Goal: Complete application form: Complete application form

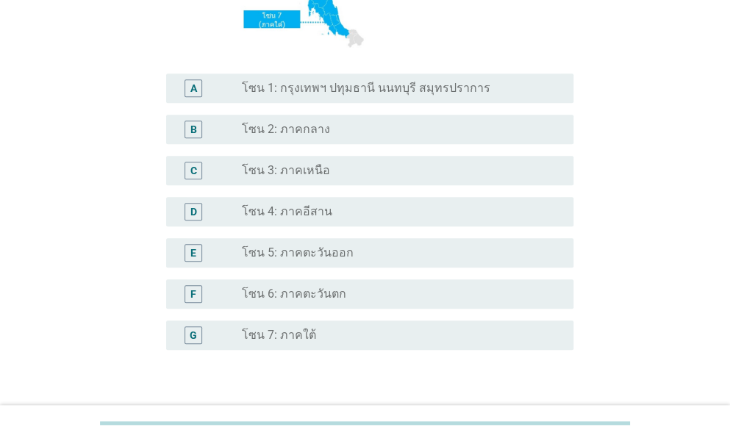
click at [347, 251] on div "radio_button_unchecked โซน 5: ภาคตะวันออก" at bounding box center [396, 252] width 308 height 15
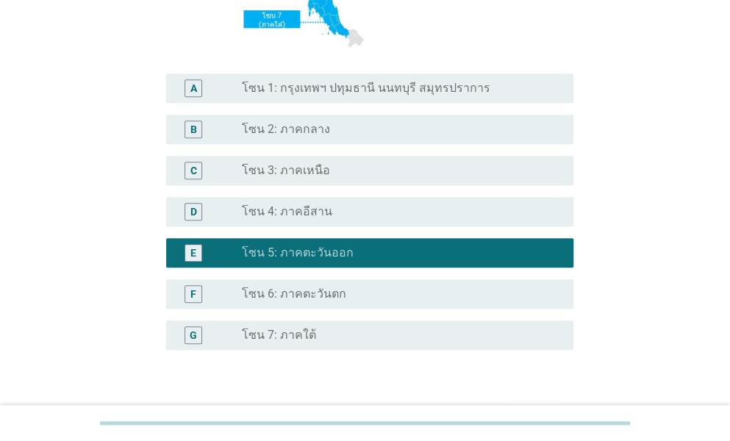
scroll to position [387, 0]
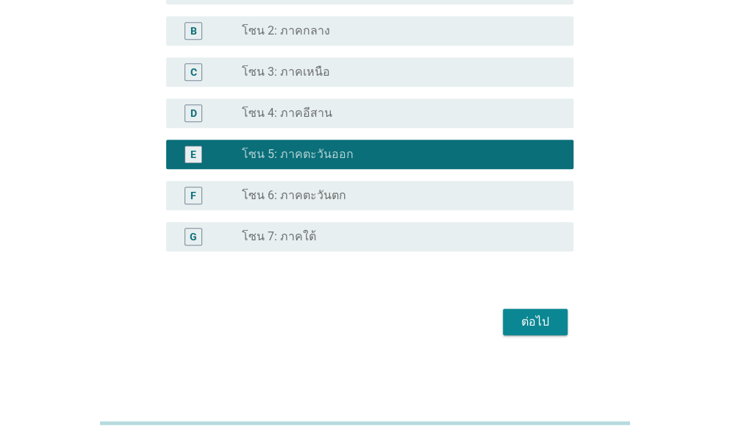
click at [535, 315] on div "ต่อไป" at bounding box center [534, 322] width 41 height 18
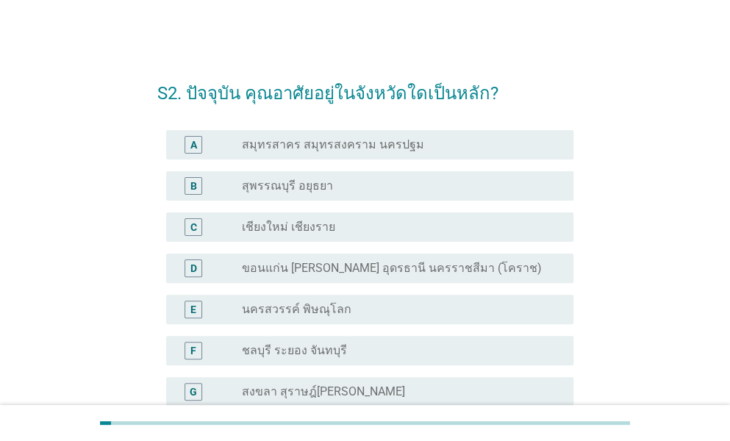
click at [466, 348] on div "radio_button_unchecked ชลบุรี ระยอง จันทบุรี" at bounding box center [396, 350] width 308 height 15
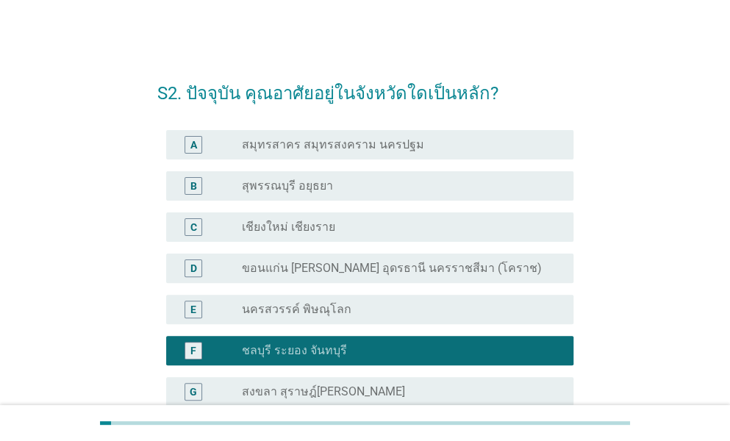
scroll to position [195, 0]
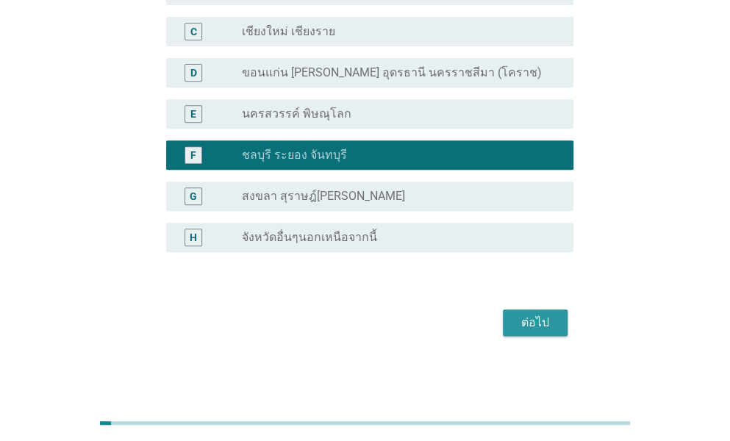
click at [534, 317] on div "ต่อไป" at bounding box center [534, 323] width 41 height 18
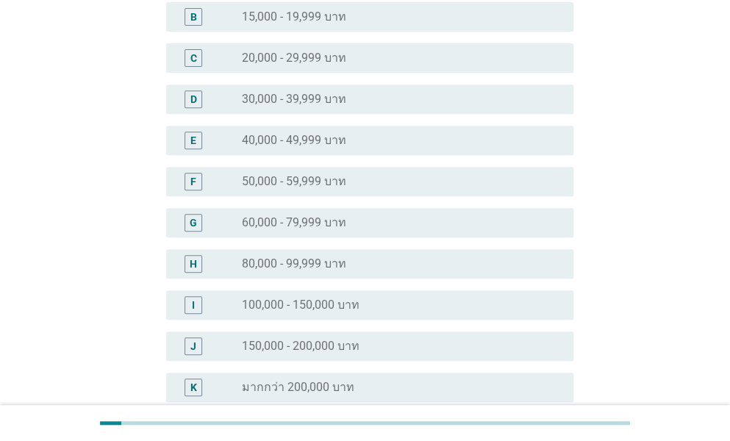
scroll to position [0, 0]
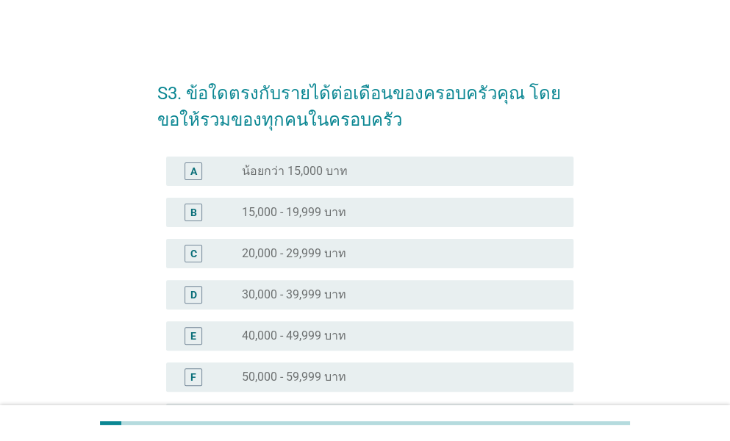
click at [376, 295] on div "radio_button_unchecked 30,000 - 39,999 บาท" at bounding box center [396, 294] width 308 height 15
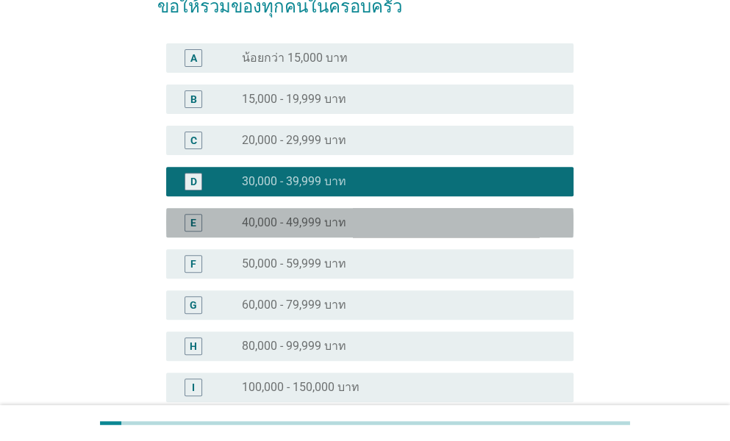
scroll to position [345, 0]
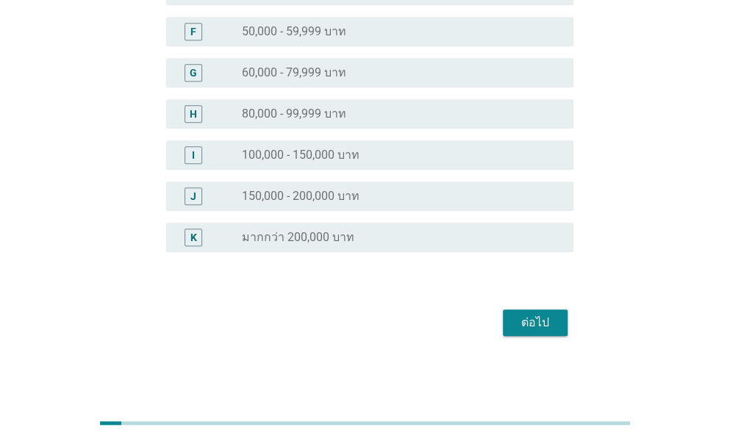
click at [550, 324] on div "ต่อไป" at bounding box center [534, 323] width 41 height 18
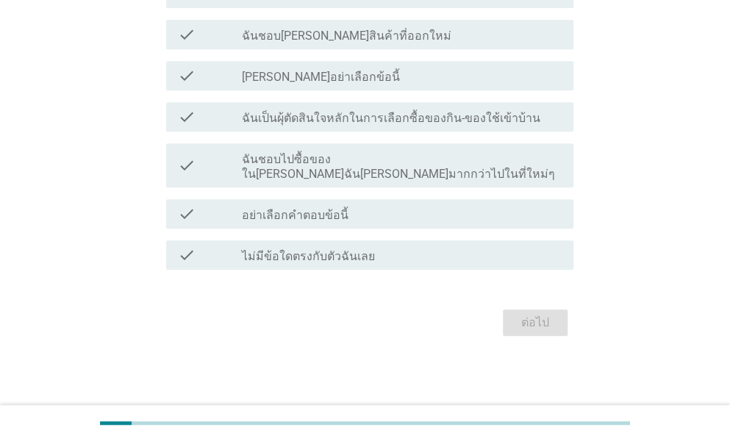
scroll to position [0, 0]
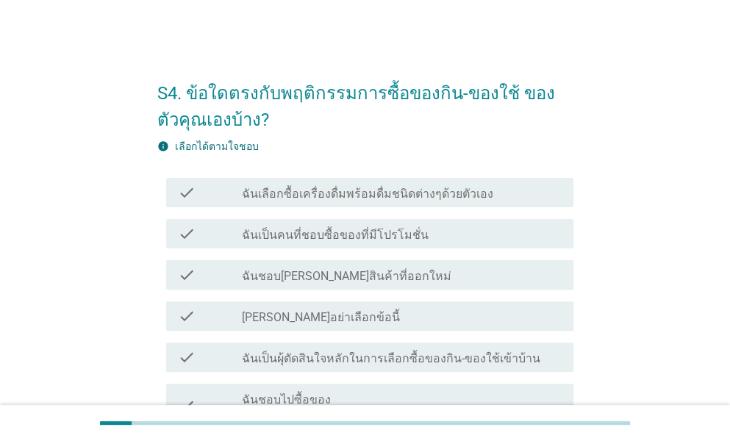
click at [421, 192] on label "ฉันเลือกซื้อเครื่องดื่มพร้อมดื่มชนิดต่างๆด้วยตัวเอง" at bounding box center [367, 194] width 251 height 15
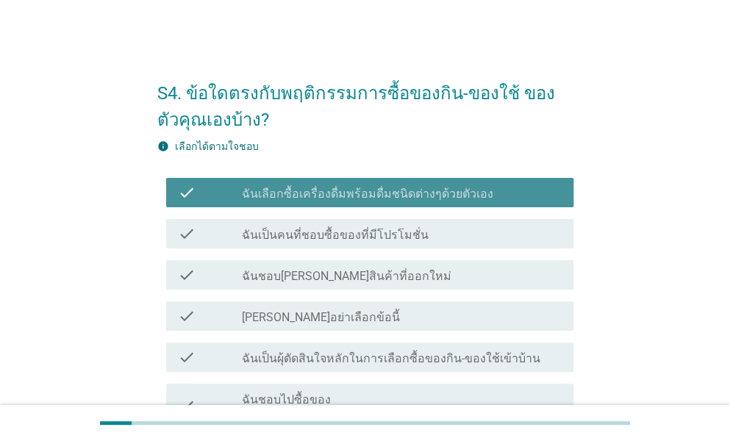
click at [439, 237] on div "check_box_outline_blank ฉันเป็นคนที่ชอบซื้อของที่มีโปรโมชั่น" at bounding box center [402, 234] width 320 height 18
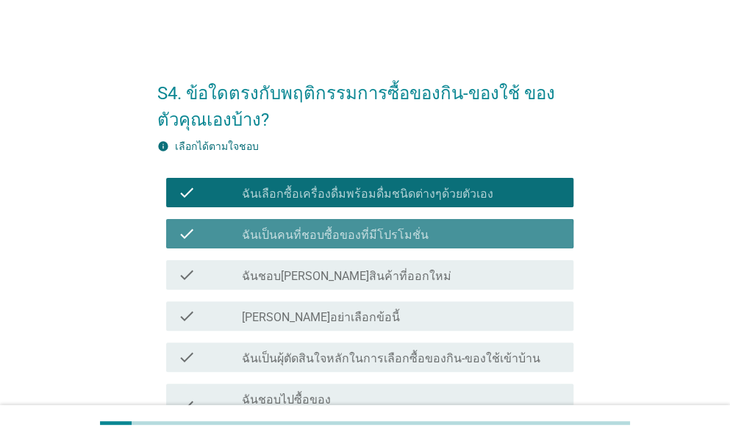
click at [449, 279] on div "check_box_outline_blank ฉันชอบ[PERSON_NAME]สินค้าที่ออกใหม่" at bounding box center [402, 275] width 320 height 18
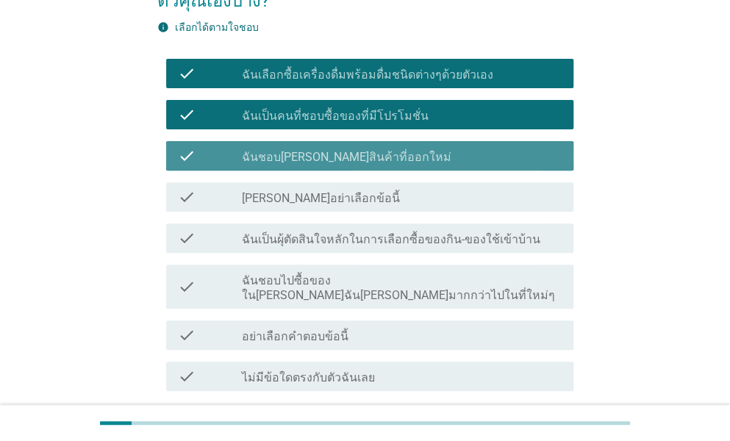
scroll to position [123, 0]
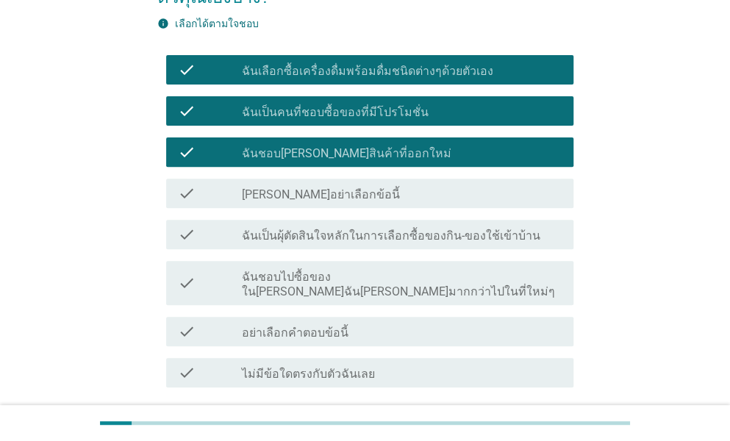
click at [438, 230] on label "ฉันเป็นผุ้ตัดสินใจหลักในการเลือกซื้อของกิน-ของใช้เข้าบ้าน" at bounding box center [391, 236] width 298 height 15
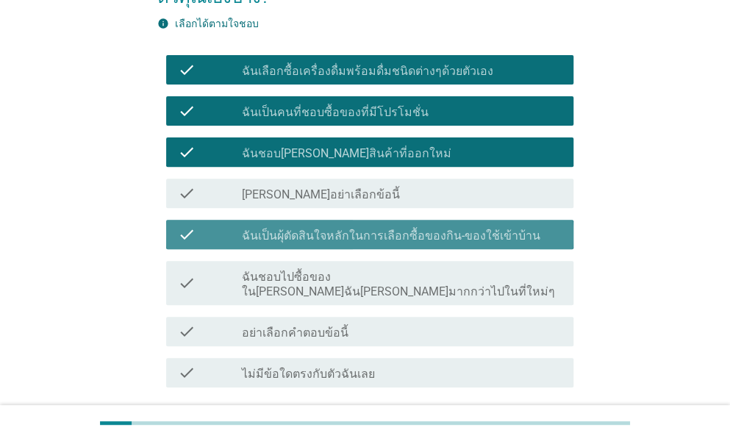
click at [446, 267] on div "check_box_outline_blank ฉันชอบไปซื้อของใน[PERSON_NAME]ฉัน[PERSON_NAME]มากกว่าไป…" at bounding box center [402, 283] width 320 height 32
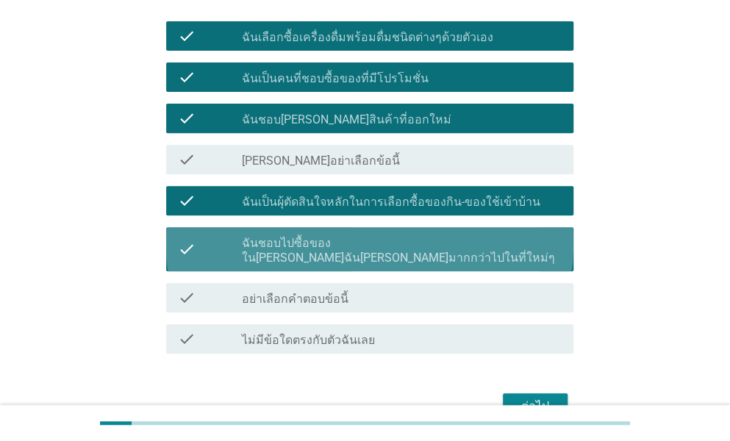
scroll to position [226, 0]
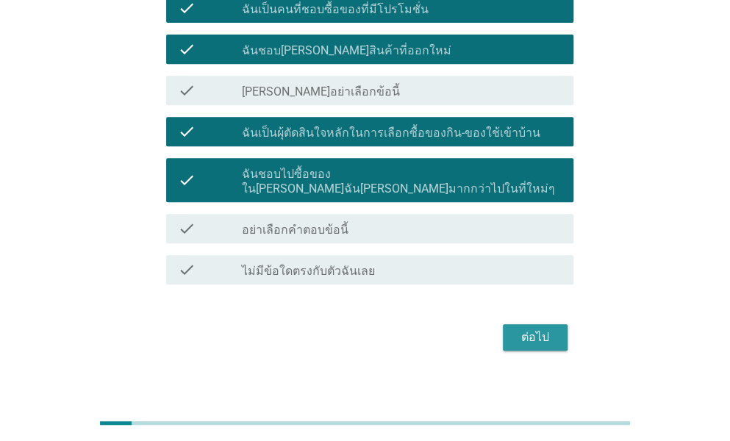
click at [540, 328] on div "ต่อไป" at bounding box center [534, 337] width 41 height 18
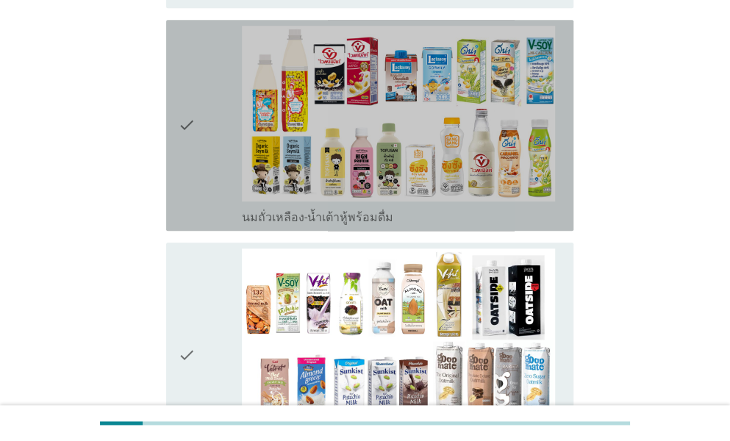
scroll to position [385, 0]
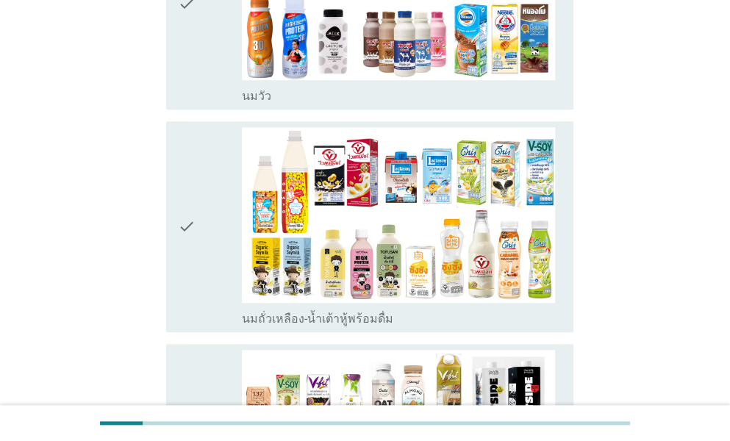
click at [195, 54] on div "check" at bounding box center [210, 3] width 64 height 199
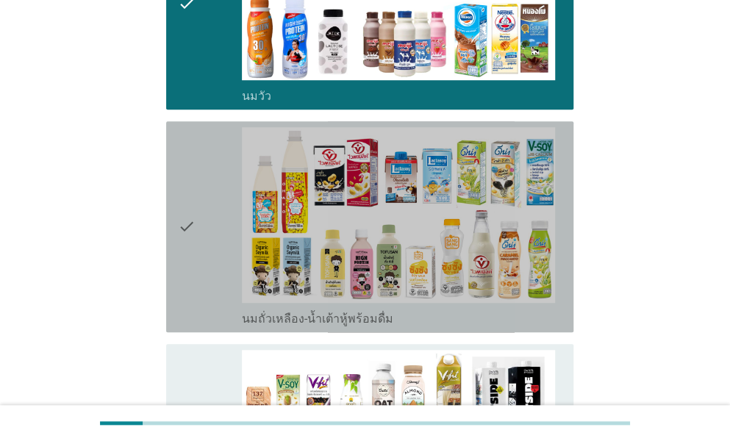
click at [198, 218] on div "check" at bounding box center [210, 226] width 64 height 199
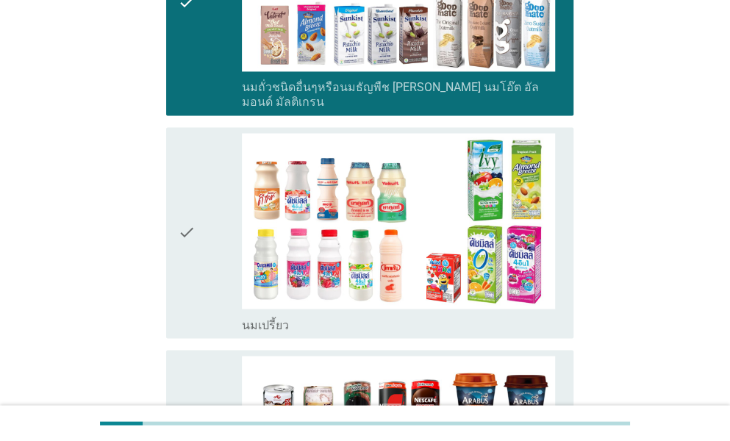
scroll to position [846, 0]
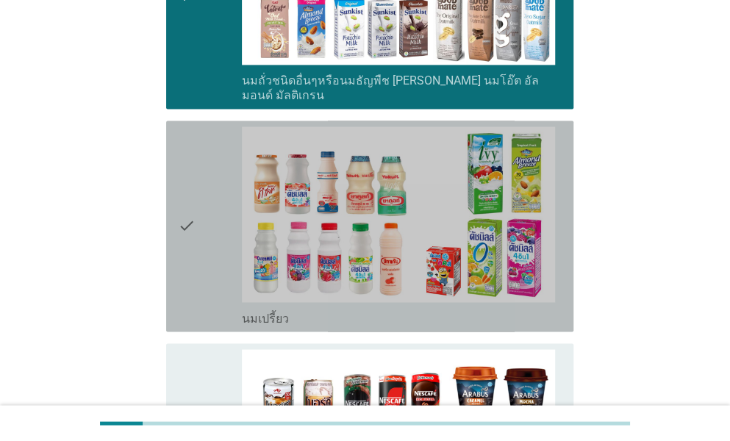
click at [205, 355] on div "check" at bounding box center [210, 448] width 64 height 199
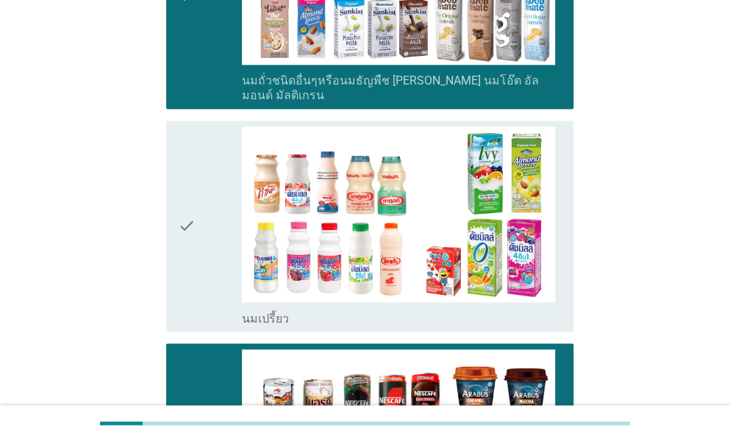
click at [194, 233] on icon "check" at bounding box center [187, 225] width 18 height 199
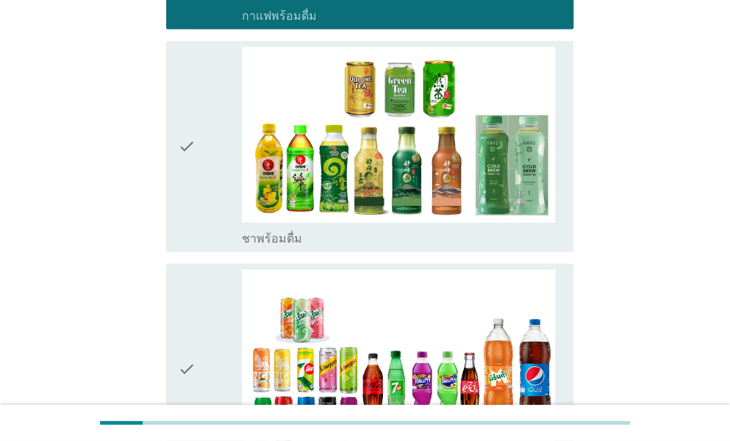
click at [203, 95] on div "check" at bounding box center [210, 146] width 64 height 199
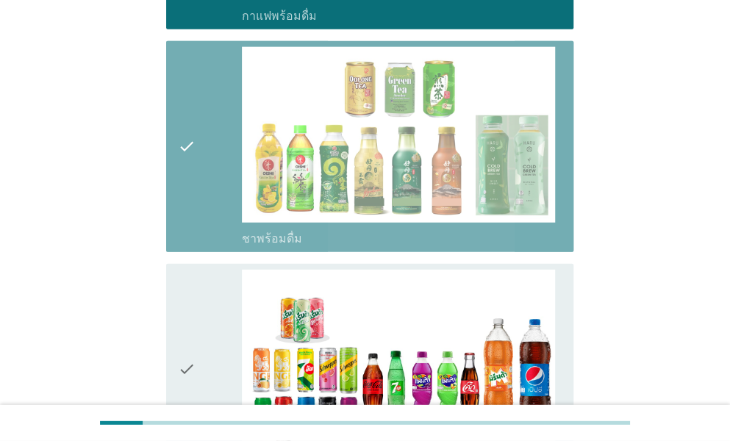
click at [201, 280] on div "check" at bounding box center [210, 369] width 64 height 199
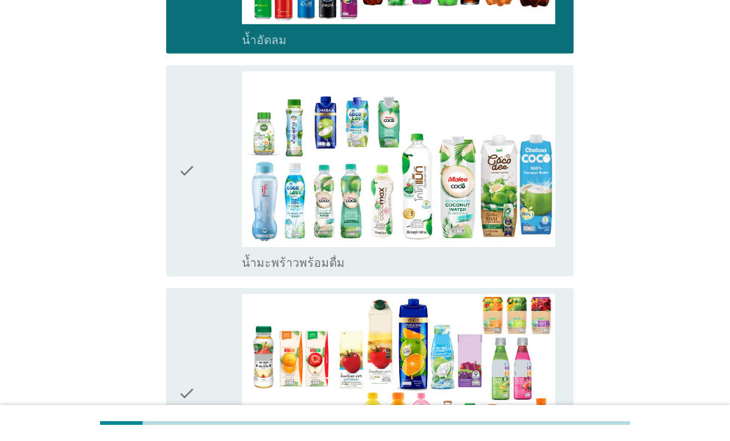
click at [215, 137] on div "check" at bounding box center [210, 170] width 64 height 199
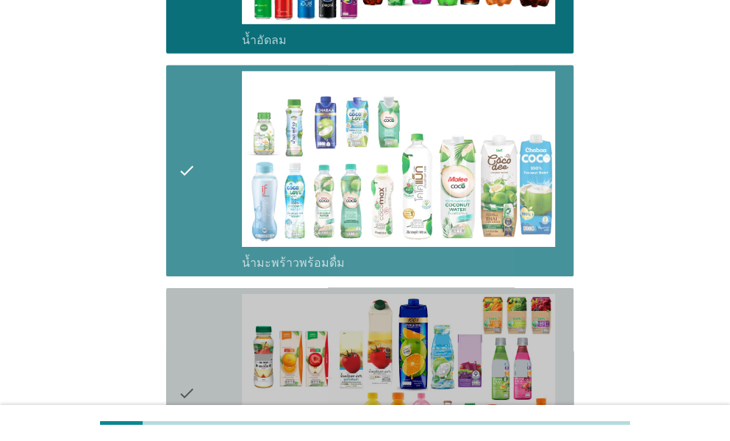
click at [205, 301] on div "check" at bounding box center [210, 393] width 64 height 199
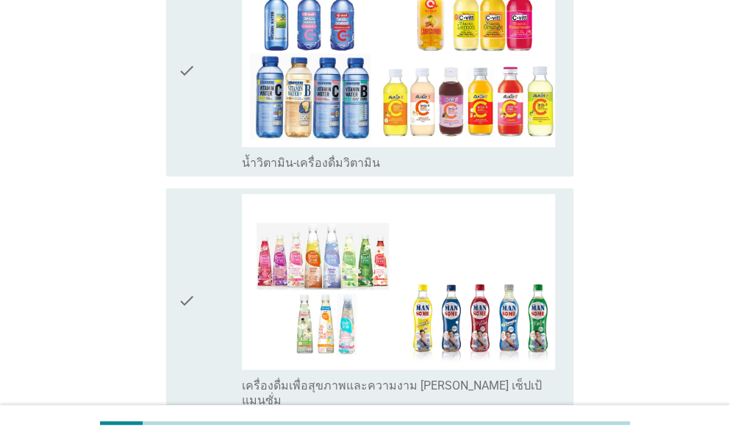
scroll to position [2338, 0]
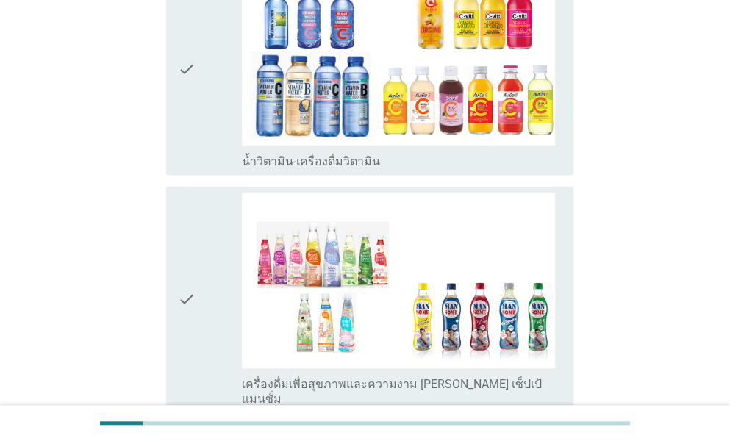
click at [224, 76] on div "check" at bounding box center [210, 69] width 64 height 199
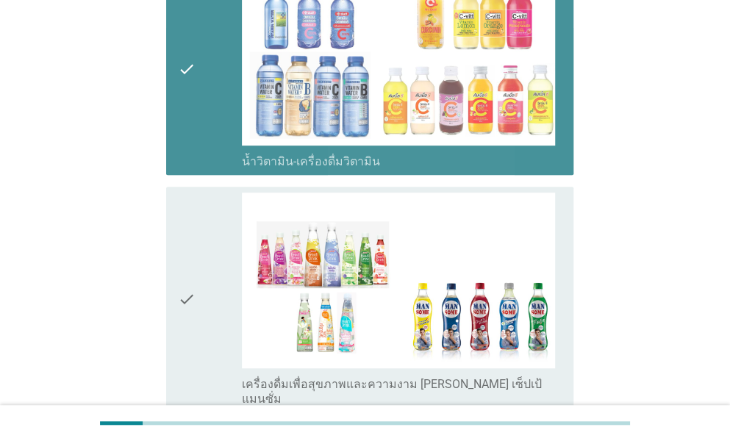
click at [213, 242] on div "check" at bounding box center [210, 300] width 64 height 214
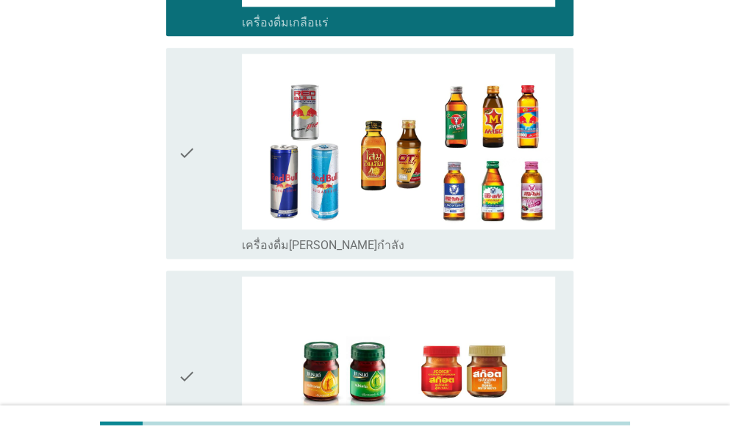
click at [209, 153] on div "check" at bounding box center [210, 153] width 64 height 199
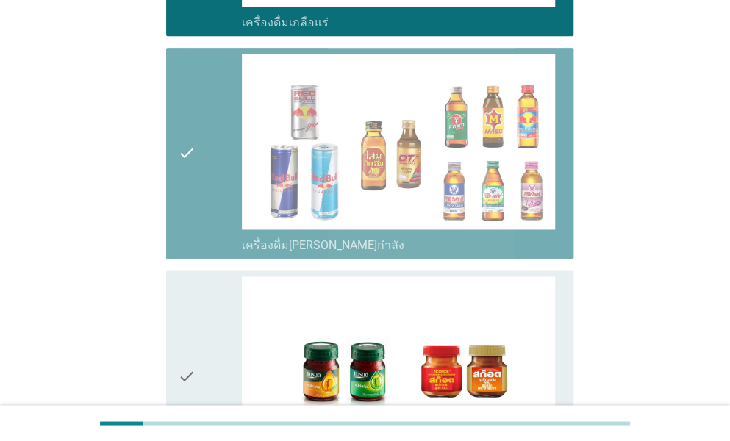
click at [207, 304] on div "check" at bounding box center [210, 375] width 64 height 199
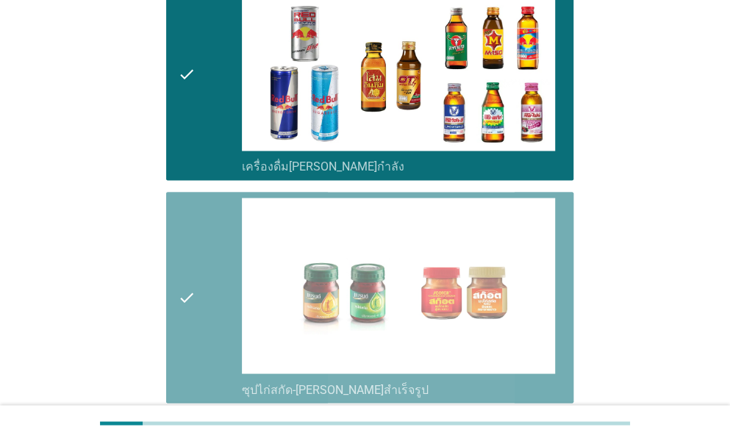
scroll to position [3131, 0]
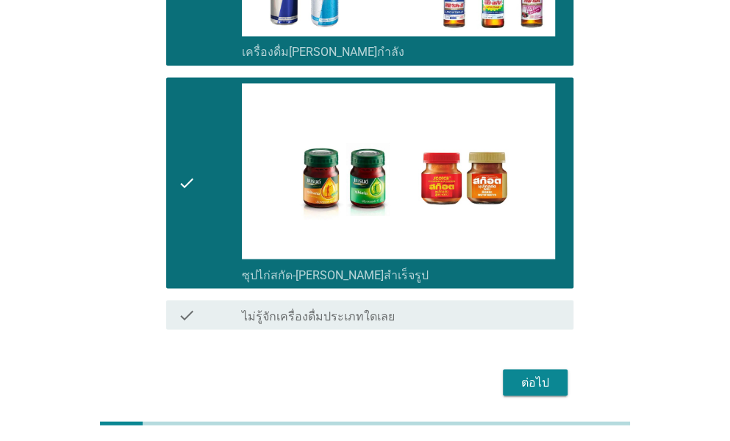
click at [542, 373] on div "ต่อไป" at bounding box center [534, 382] width 41 height 18
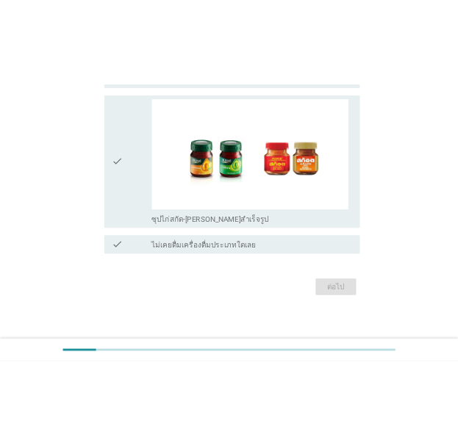
scroll to position [0, 0]
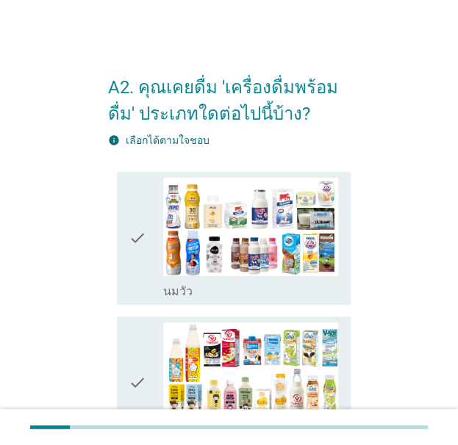
click at [138, 256] on icon "check" at bounding box center [138, 238] width 18 height 121
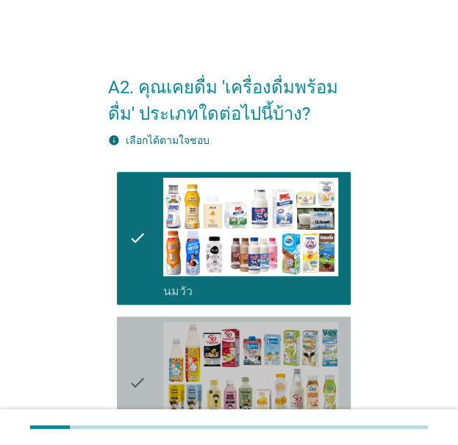
click at [141, 376] on icon "check" at bounding box center [138, 383] width 18 height 121
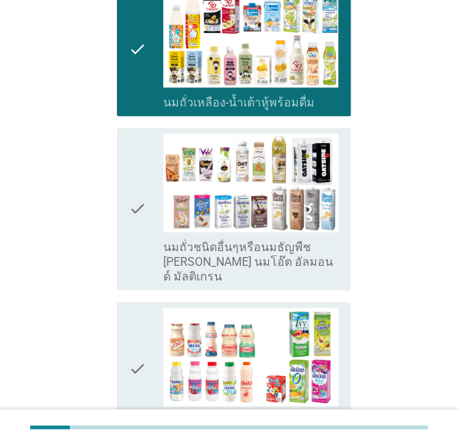
click at [133, 223] on icon "check" at bounding box center [138, 209] width 18 height 151
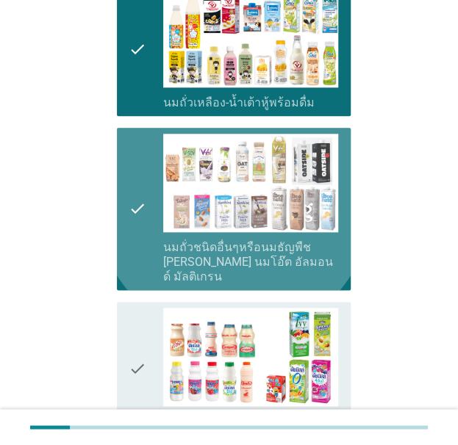
click at [134, 346] on icon "check" at bounding box center [138, 368] width 18 height 121
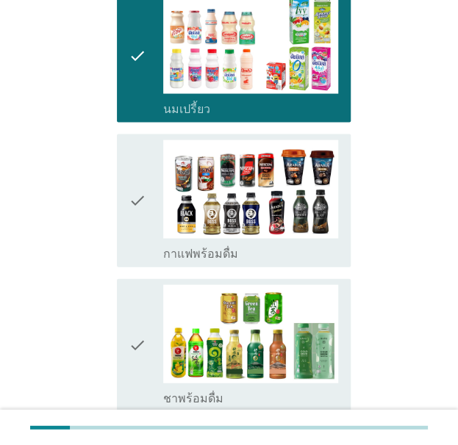
click at [132, 231] on icon "check" at bounding box center [138, 200] width 18 height 121
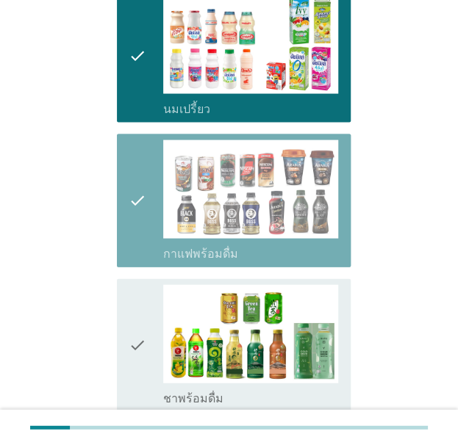
click at [132, 345] on icon "check" at bounding box center [138, 344] width 18 height 121
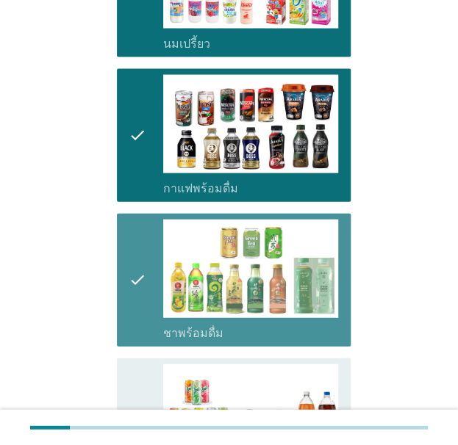
scroll to position [972, 0]
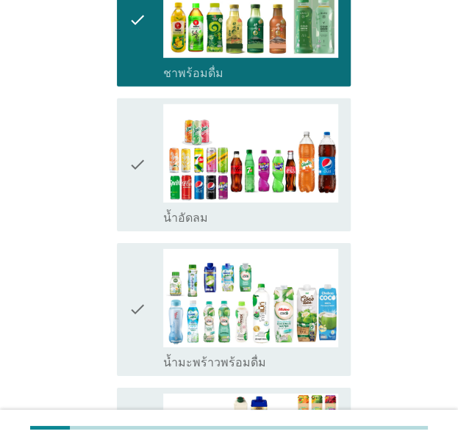
click at [134, 215] on div "check check_box_outline_blank น้ำอัดลม" at bounding box center [229, 165] width 243 height 145
click at [137, 334] on icon "check" at bounding box center [138, 309] width 18 height 121
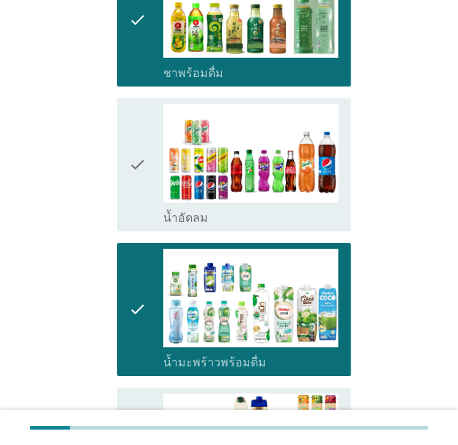
click at [137, 178] on icon "check" at bounding box center [138, 164] width 18 height 121
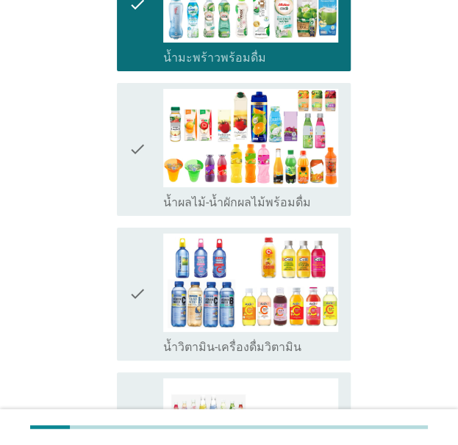
click at [138, 162] on icon "check" at bounding box center [138, 149] width 18 height 121
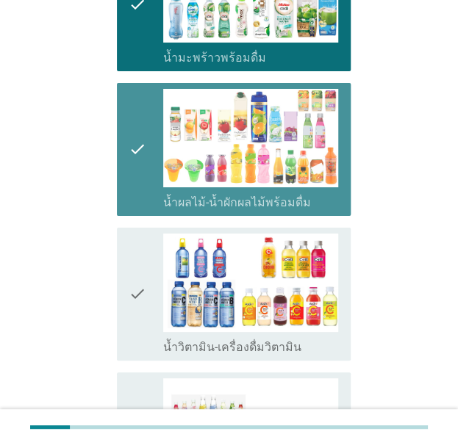
click at [140, 299] on icon "check" at bounding box center [138, 294] width 18 height 121
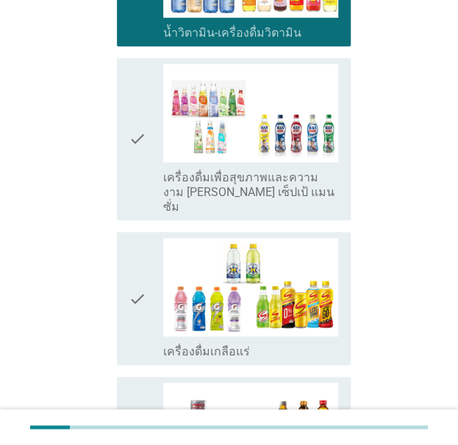
click at [150, 136] on div "check" at bounding box center [146, 139] width 35 height 151
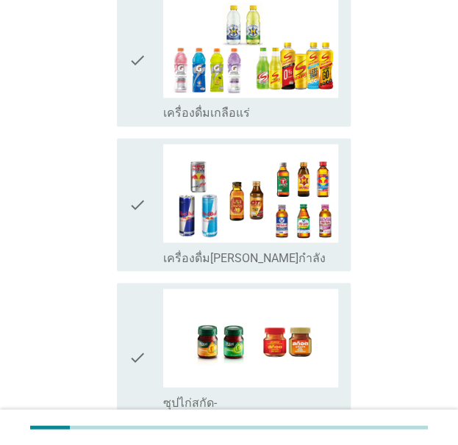
click at [150, 85] on div "check" at bounding box center [146, 59] width 35 height 121
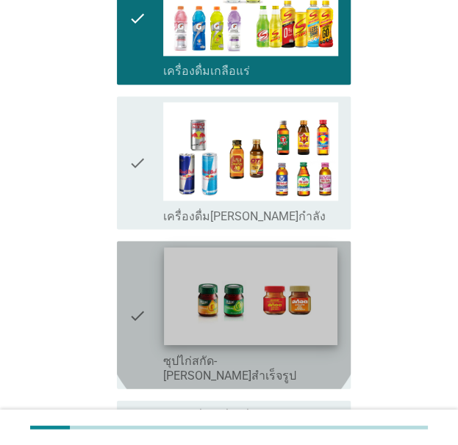
scroll to position [1971, 0]
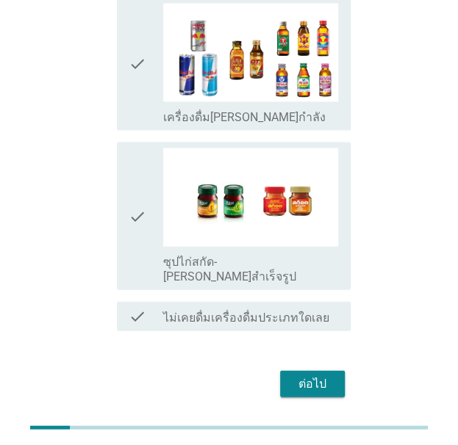
click at [148, 65] on div "check" at bounding box center [146, 63] width 35 height 121
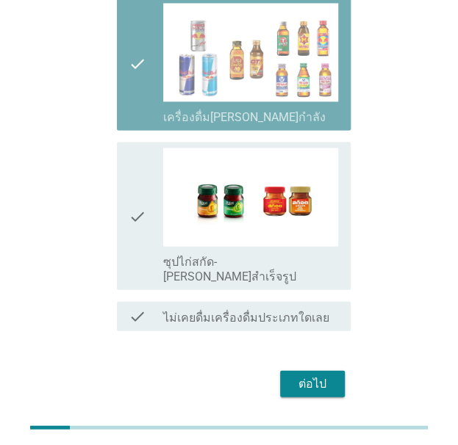
click at [141, 187] on icon "check" at bounding box center [138, 216] width 18 height 136
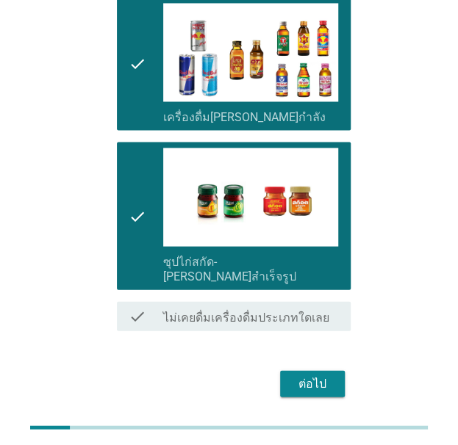
click at [315, 375] on div "ต่อไป" at bounding box center [312, 384] width 41 height 18
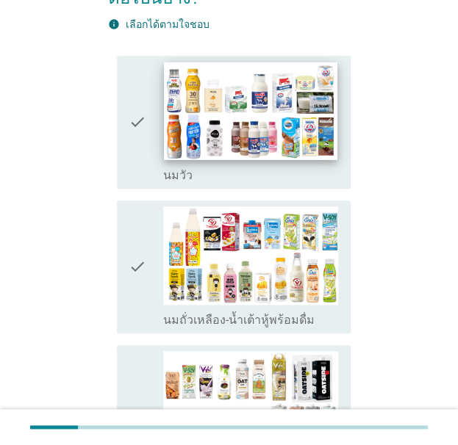
scroll to position [147, 0]
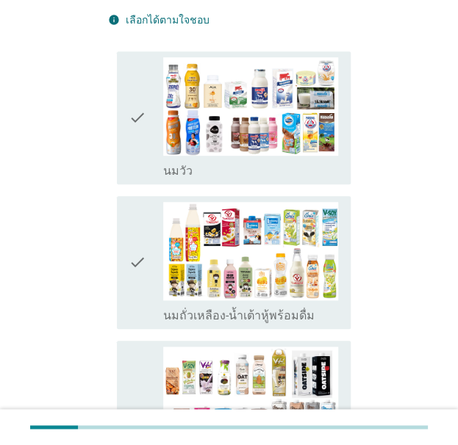
click at [134, 162] on icon "check" at bounding box center [138, 117] width 18 height 121
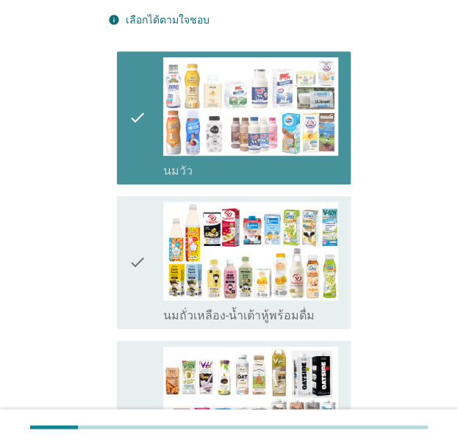
click at [137, 277] on icon "check" at bounding box center [138, 262] width 18 height 121
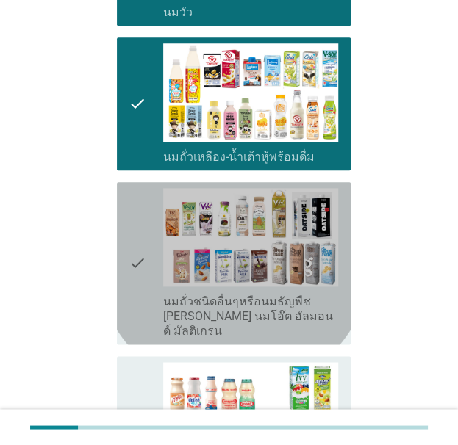
scroll to position [466, 0]
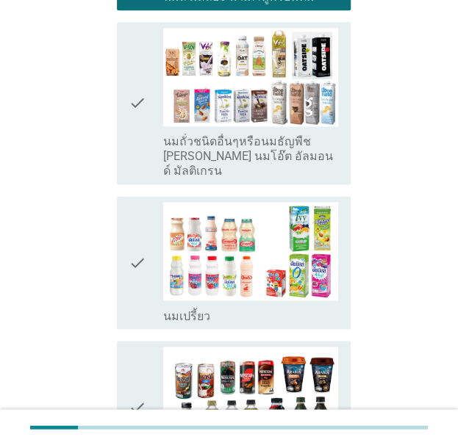
click at [148, 118] on div "check" at bounding box center [146, 103] width 35 height 151
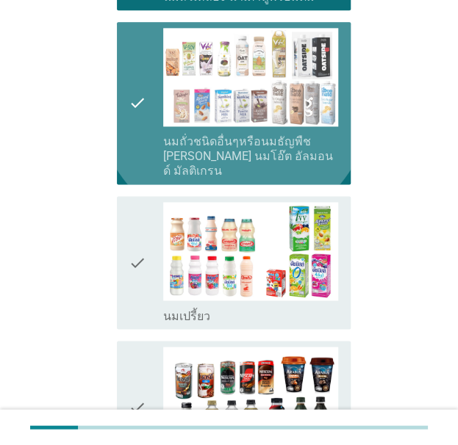
click at [143, 265] on icon "check" at bounding box center [138, 262] width 18 height 121
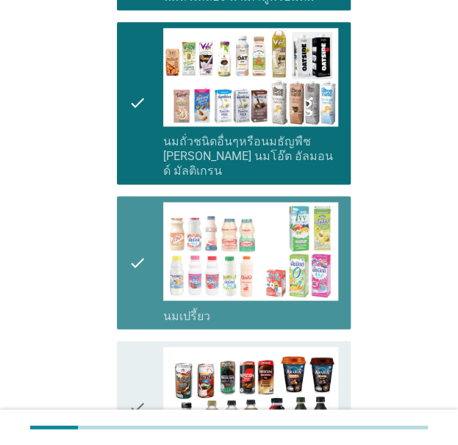
click at [140, 362] on icon "check" at bounding box center [138, 407] width 18 height 121
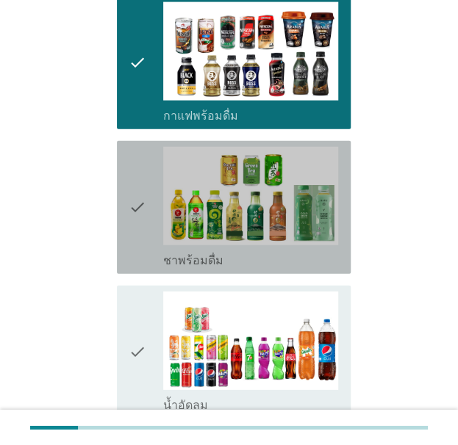
click at [144, 201] on icon "check" at bounding box center [138, 207] width 18 height 121
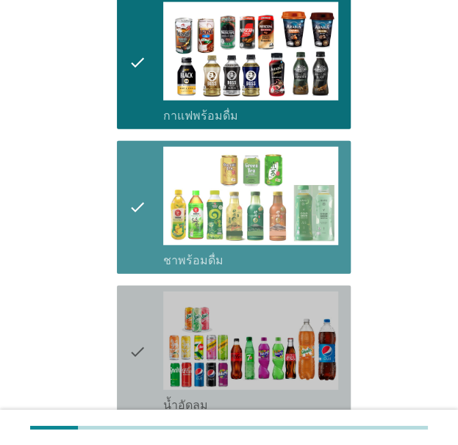
click at [141, 337] on icon "check" at bounding box center [138, 352] width 18 height 121
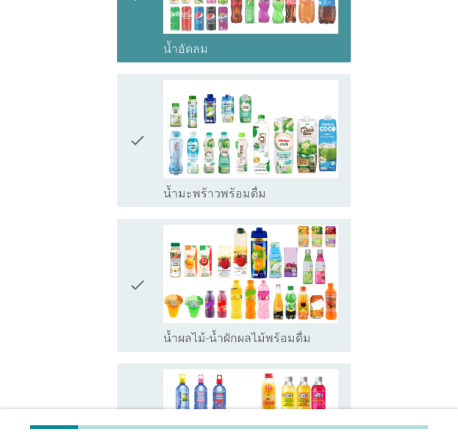
scroll to position [1183, 0]
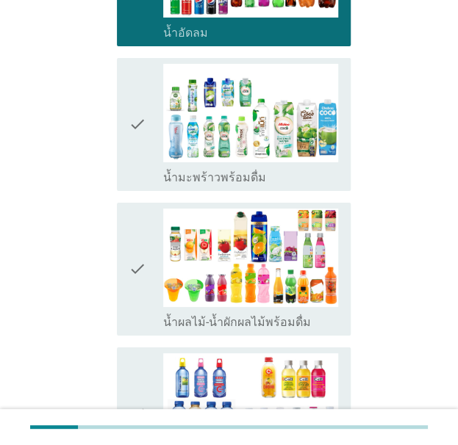
click at [146, 130] on icon "check" at bounding box center [138, 124] width 18 height 121
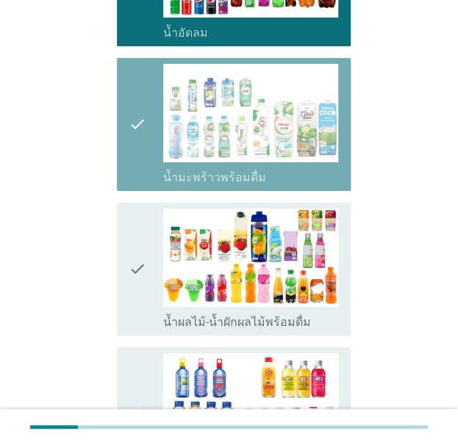
click at [141, 273] on icon "check" at bounding box center [138, 269] width 18 height 121
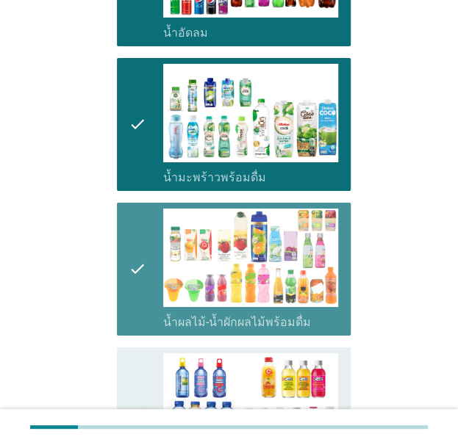
click at [132, 353] on icon "check" at bounding box center [138, 413] width 18 height 121
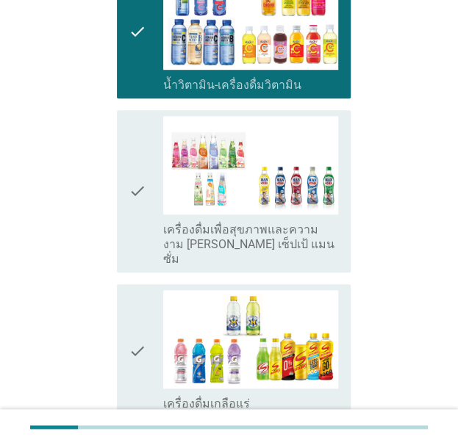
click at [141, 158] on icon "check" at bounding box center [138, 191] width 18 height 151
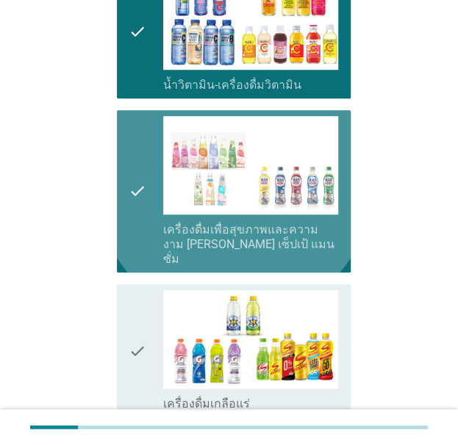
click at [132, 326] on icon "check" at bounding box center [138, 350] width 18 height 121
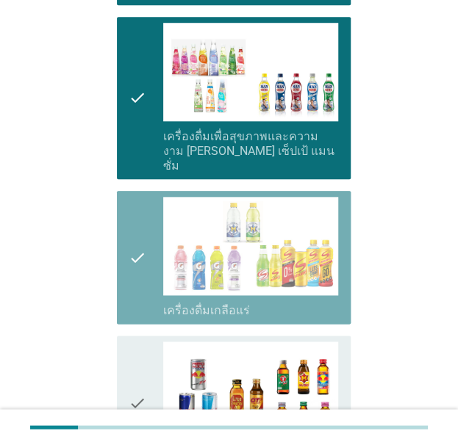
scroll to position [1876, 0]
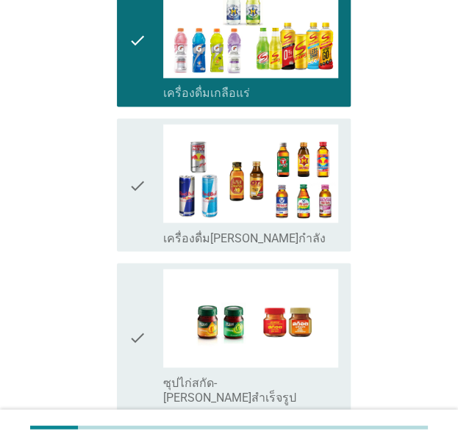
click at [133, 217] on div "check check_box_outline_blank เครื่องดื่ม[PERSON_NAME]กำลัง" at bounding box center [234, 184] width 234 height 133
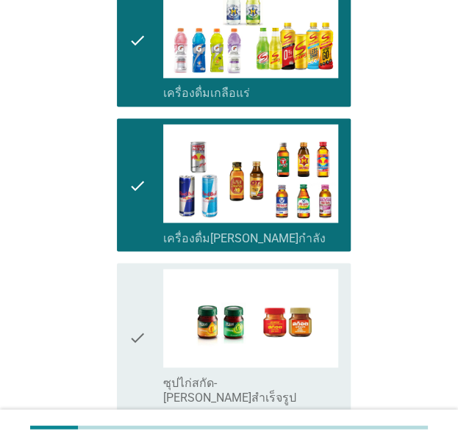
click at [134, 279] on icon "check" at bounding box center [138, 337] width 18 height 136
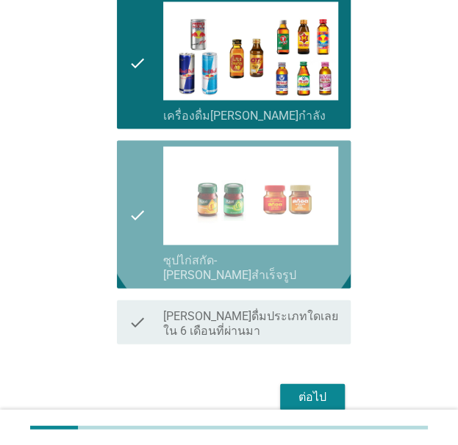
scroll to position [2014, 0]
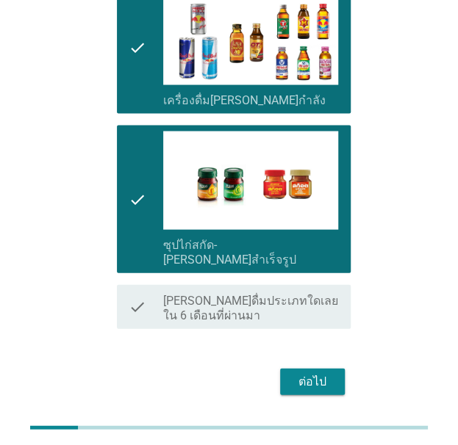
click at [324, 373] on div "ต่อไป" at bounding box center [312, 382] width 41 height 18
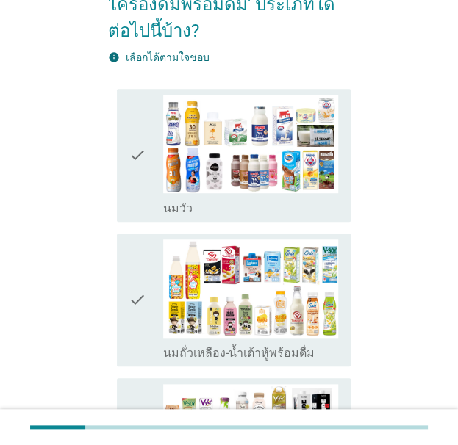
scroll to position [191, 0]
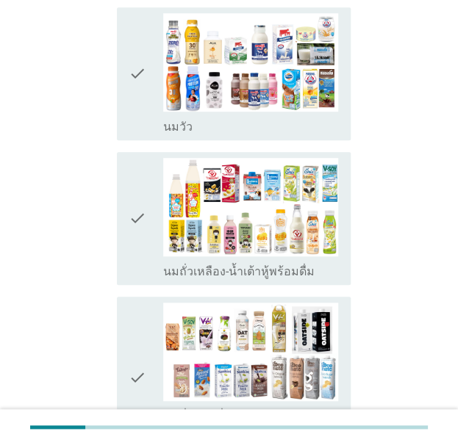
click at [134, 87] on icon "check" at bounding box center [138, 73] width 18 height 121
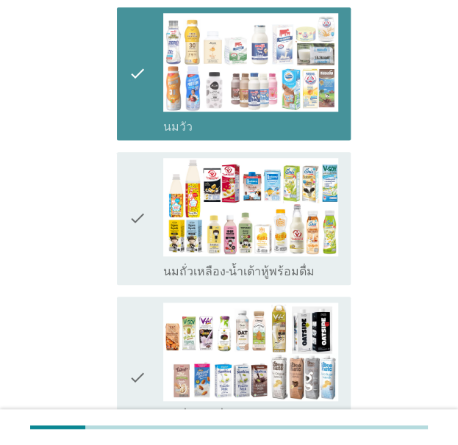
click at [134, 226] on icon "check" at bounding box center [138, 218] width 18 height 121
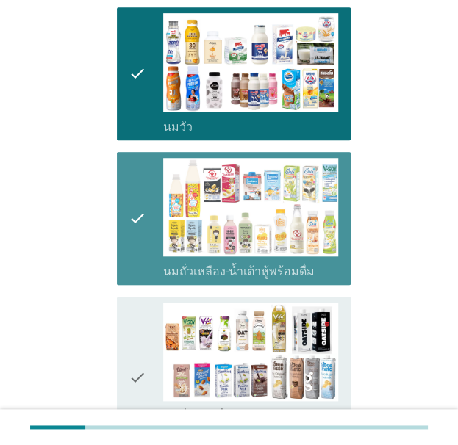
click at [134, 320] on icon "check" at bounding box center [138, 378] width 18 height 151
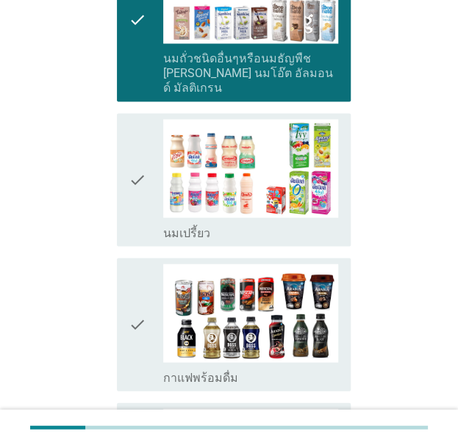
click at [139, 173] on icon "check" at bounding box center [138, 179] width 18 height 121
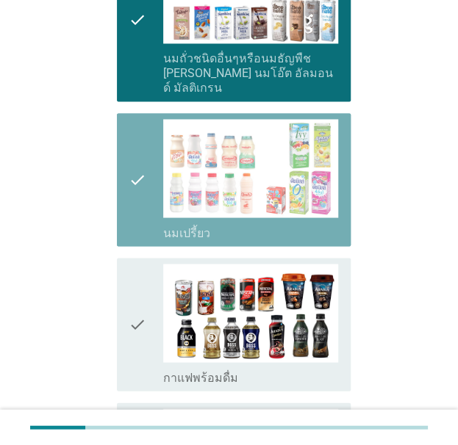
click at [143, 304] on icon "check" at bounding box center [138, 324] width 18 height 121
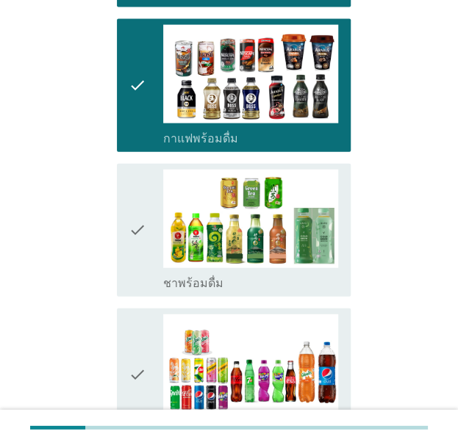
click at [132, 212] on icon "check" at bounding box center [138, 230] width 18 height 121
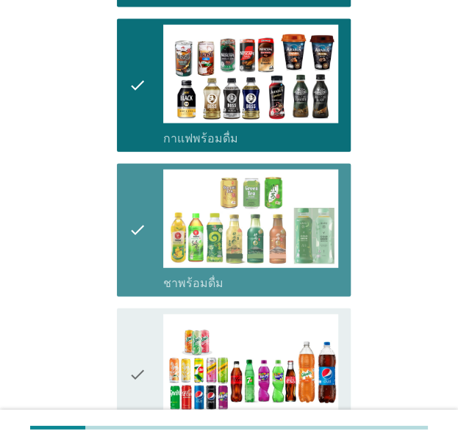
click at [144, 331] on icon "check" at bounding box center [138, 375] width 18 height 121
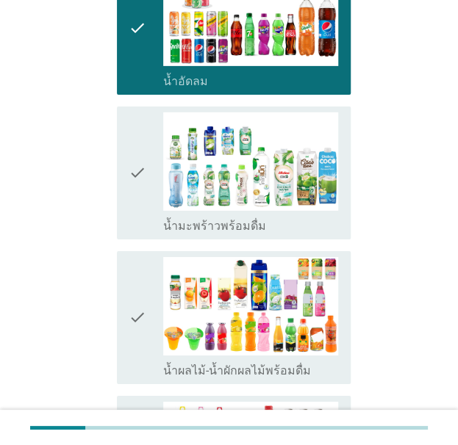
click at [133, 165] on icon "check" at bounding box center [138, 172] width 18 height 121
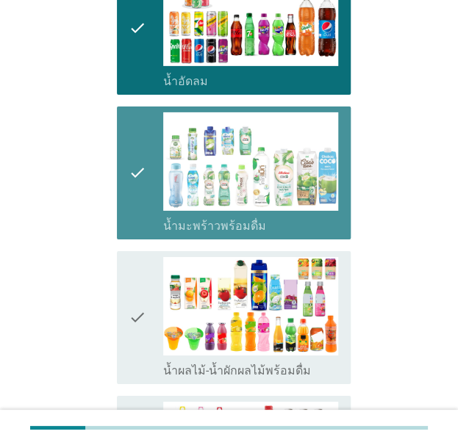
click at [143, 303] on icon "check" at bounding box center [138, 317] width 18 height 121
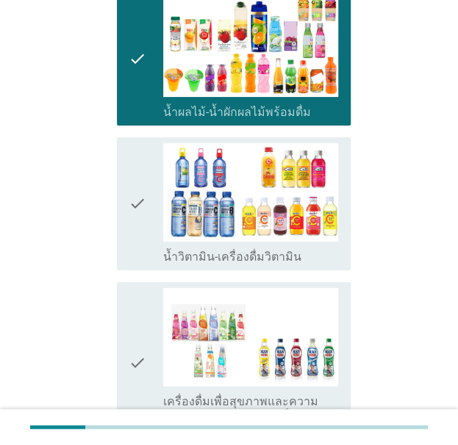
click at [138, 195] on icon "check" at bounding box center [138, 203] width 18 height 121
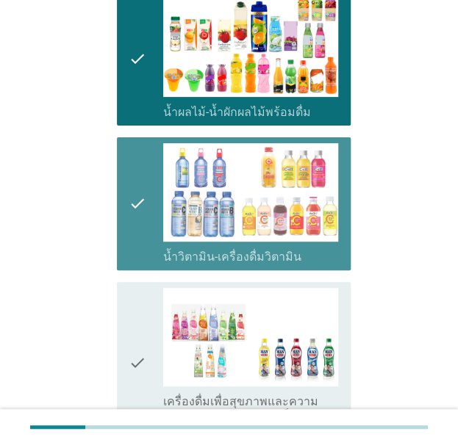
click at [146, 321] on icon "check" at bounding box center [138, 363] width 18 height 151
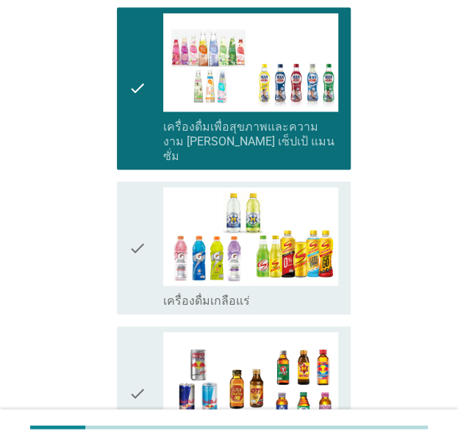
click at [138, 237] on icon "check" at bounding box center [138, 247] width 18 height 121
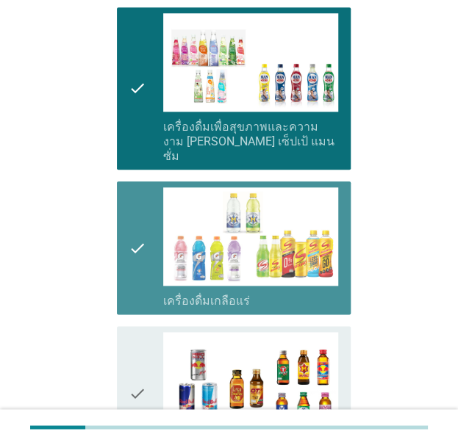
click at [143, 349] on icon "check" at bounding box center [138, 392] width 18 height 121
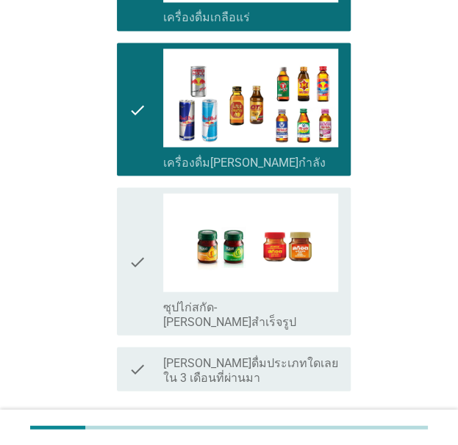
scroll to position [1975, 0]
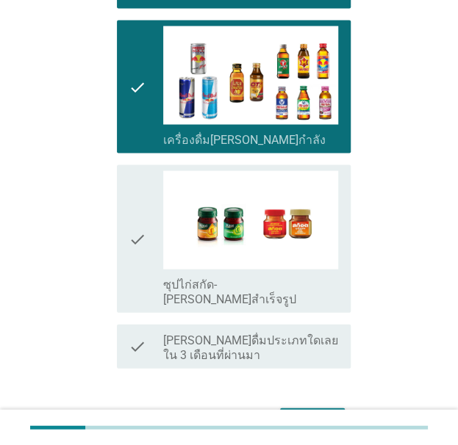
click at [132, 220] on icon "check" at bounding box center [138, 238] width 18 height 136
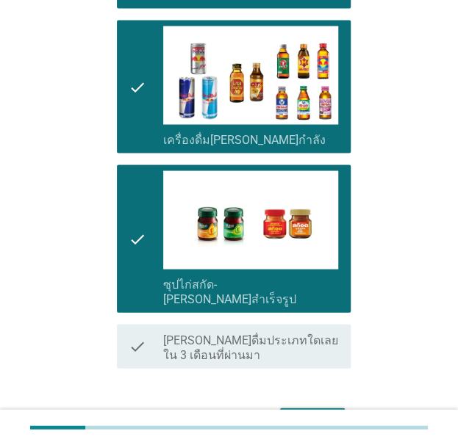
click at [315, 412] on div "ต่อไป" at bounding box center [312, 421] width 41 height 18
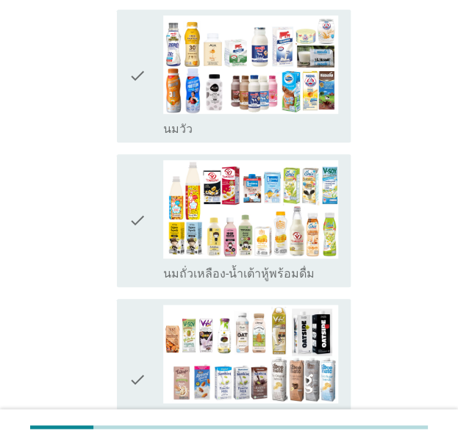
scroll to position [223, 0]
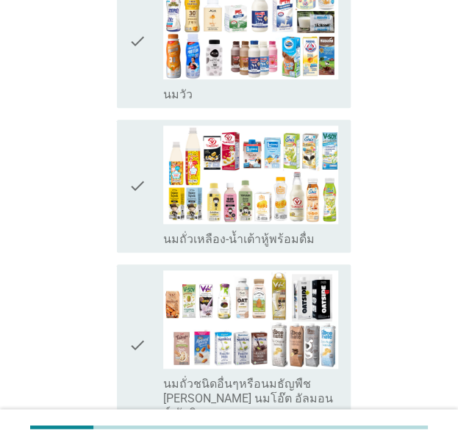
click at [137, 75] on icon "check" at bounding box center [138, 41] width 18 height 121
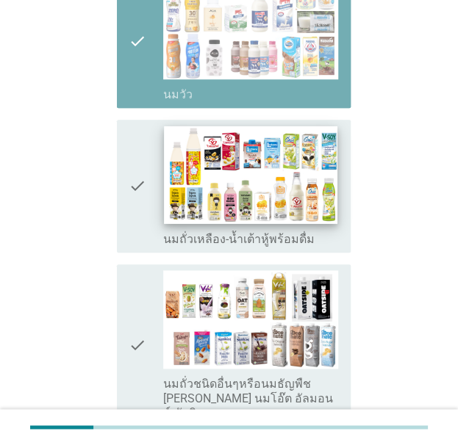
click at [143, 184] on icon "check" at bounding box center [138, 186] width 18 height 121
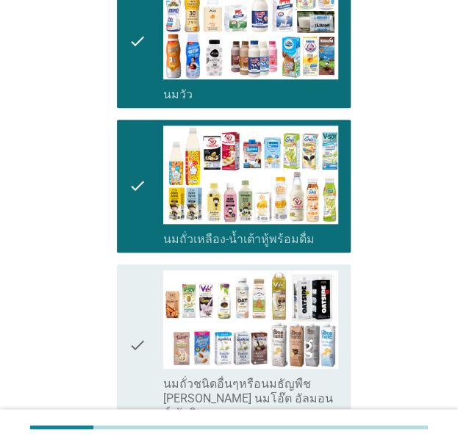
click at [132, 325] on icon "check" at bounding box center [138, 345] width 18 height 151
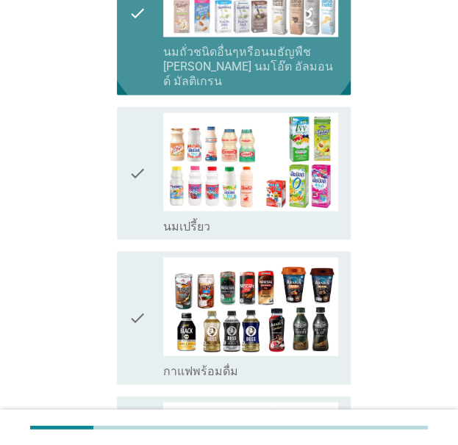
scroll to position [573, 0]
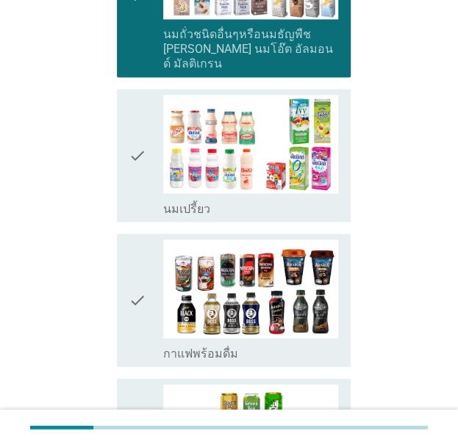
click at [143, 180] on icon "check" at bounding box center [138, 155] width 18 height 121
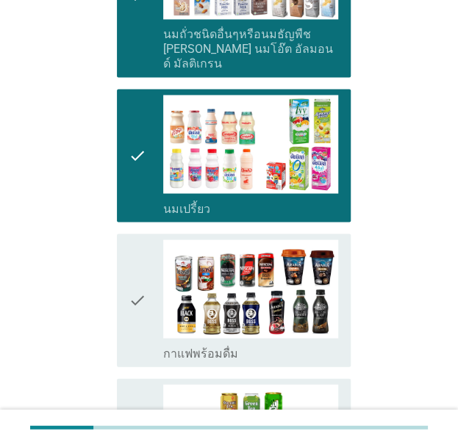
click at [140, 292] on icon "check" at bounding box center [138, 300] width 18 height 121
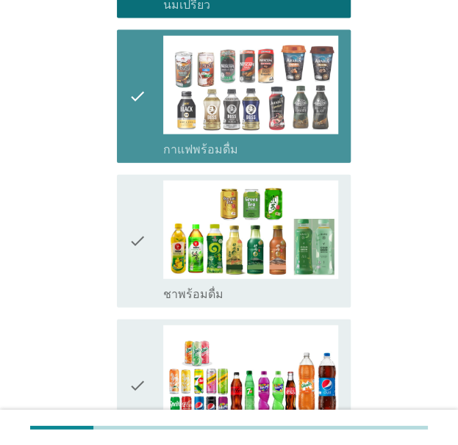
scroll to position [830, 0]
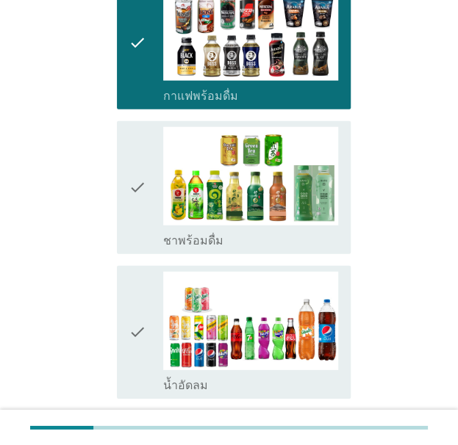
click at [145, 209] on icon "check" at bounding box center [138, 187] width 18 height 121
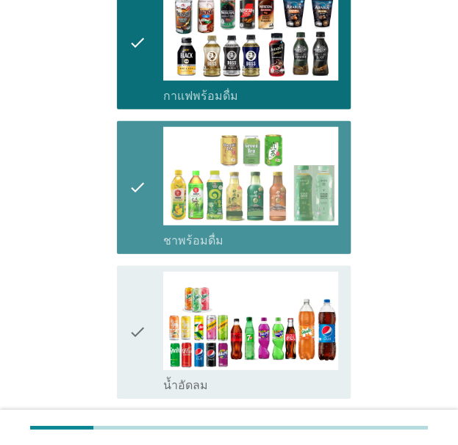
click at [143, 319] on icon "check" at bounding box center [138, 332] width 18 height 121
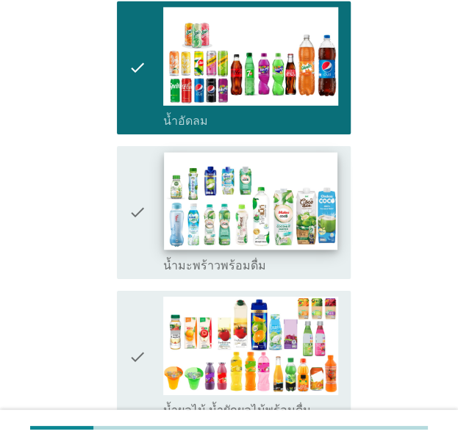
scroll to position [1093, 0]
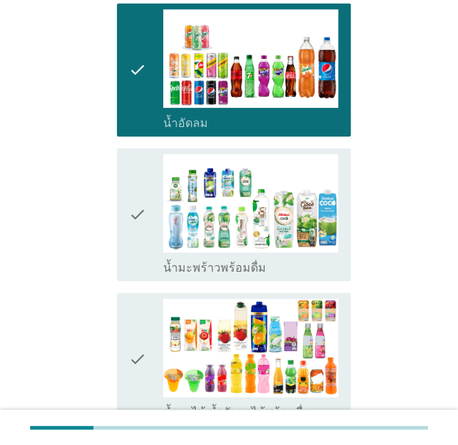
click at [146, 231] on div "check" at bounding box center [146, 214] width 35 height 121
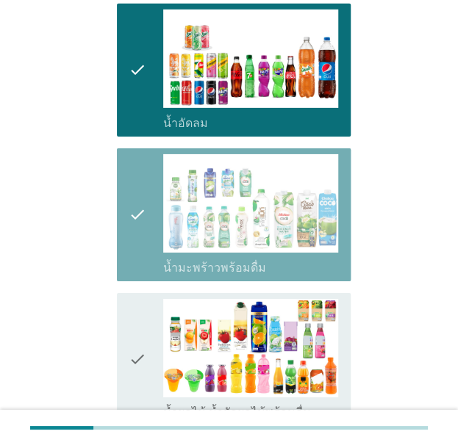
click at [144, 331] on icon "check" at bounding box center [138, 359] width 18 height 121
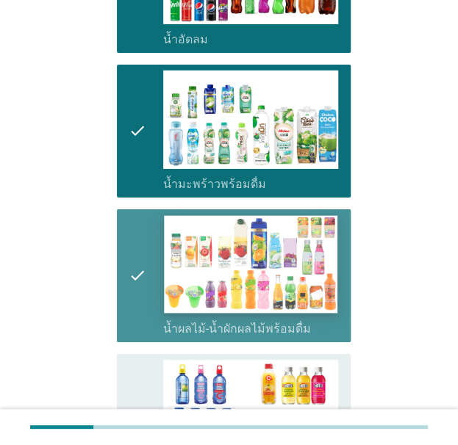
scroll to position [1403, 0]
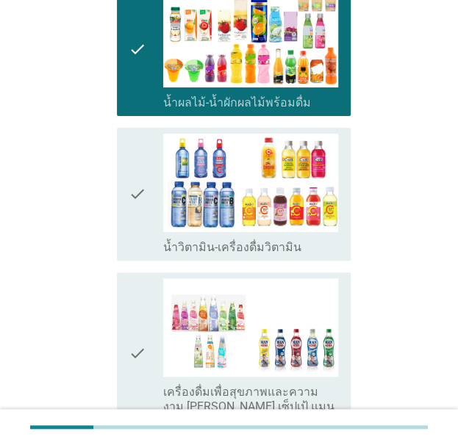
click at [146, 205] on div "check" at bounding box center [146, 194] width 35 height 121
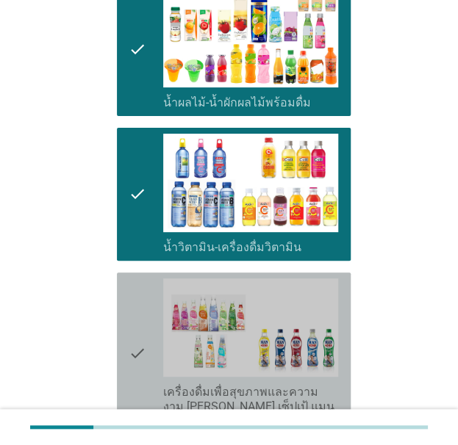
click at [142, 320] on icon "check" at bounding box center [138, 354] width 18 height 151
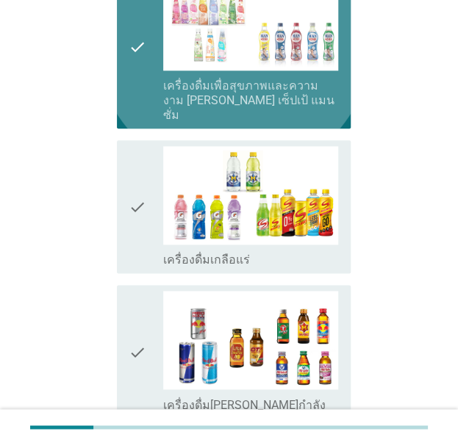
scroll to position [1742, 0]
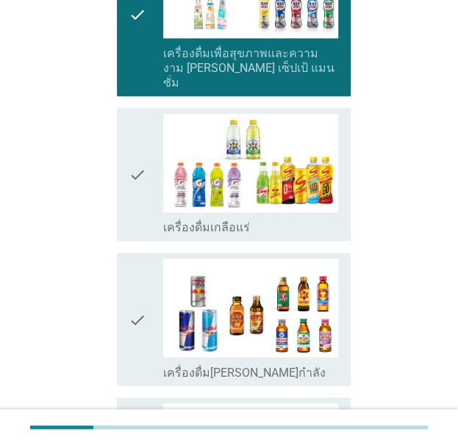
click at [140, 179] on icon "check" at bounding box center [138, 174] width 18 height 121
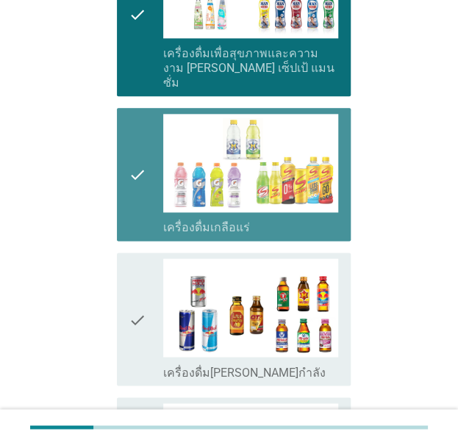
click at [138, 321] on icon "check" at bounding box center [138, 319] width 18 height 121
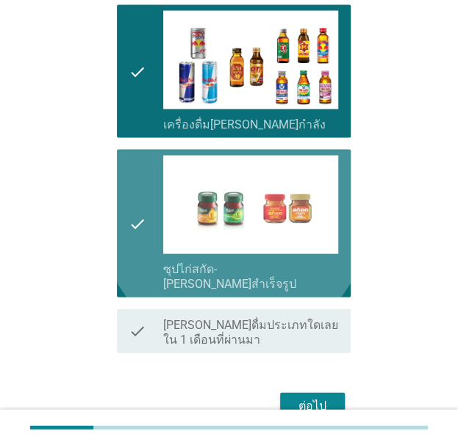
scroll to position [2014, 0]
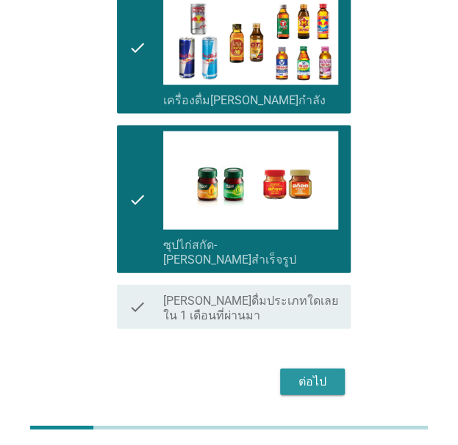
click at [318, 368] on button "ต่อไป" at bounding box center [312, 381] width 65 height 26
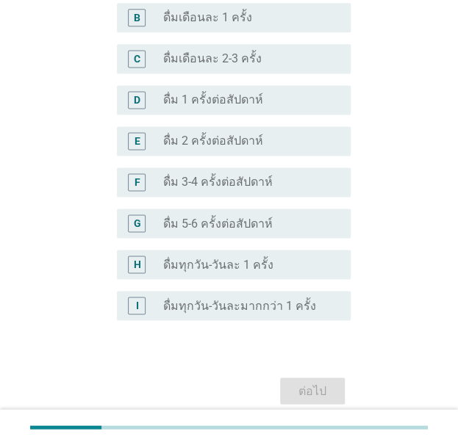
scroll to position [481, 0]
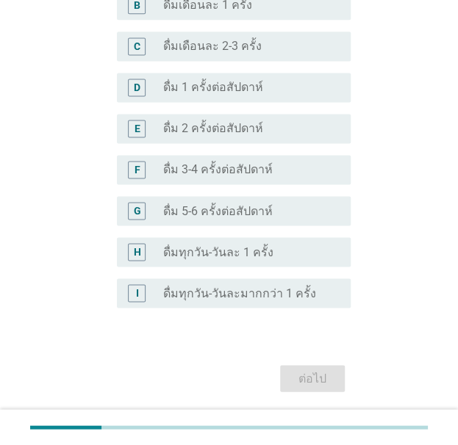
click at [340, 261] on div "H radio_button_unchecked ดื่มทุกวัน-วันละ 1 ครั้ง" at bounding box center [234, 251] width 234 height 29
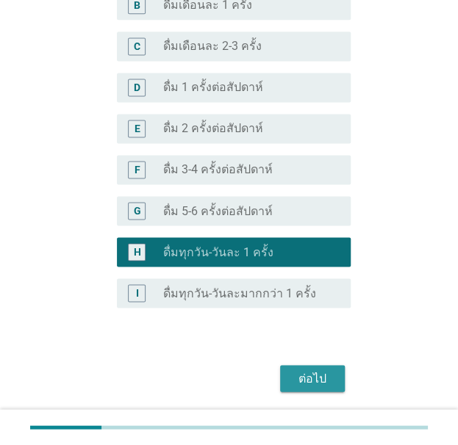
click at [326, 387] on button "ต่อไป" at bounding box center [312, 378] width 65 height 26
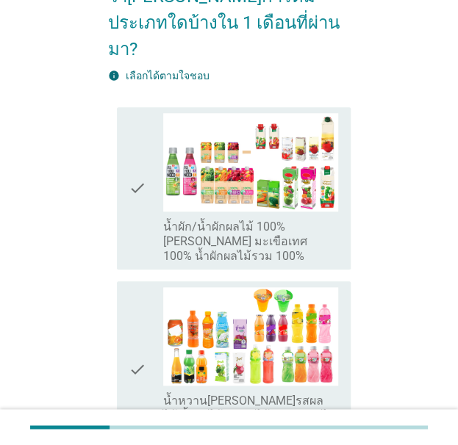
scroll to position [234, 0]
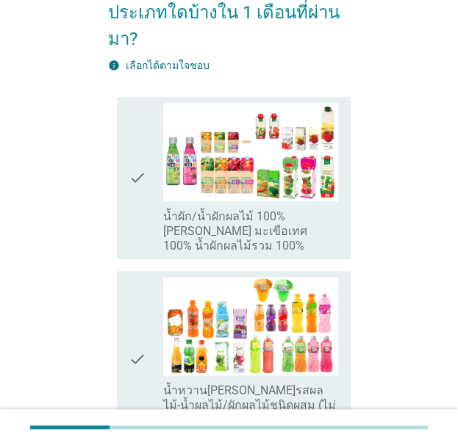
click at [129, 162] on icon "check" at bounding box center [138, 178] width 18 height 151
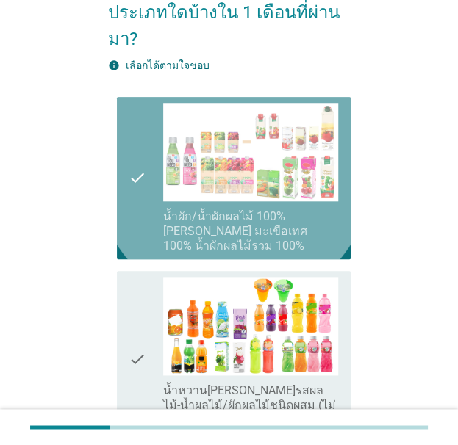
click at [131, 287] on icon "check" at bounding box center [138, 359] width 18 height 165
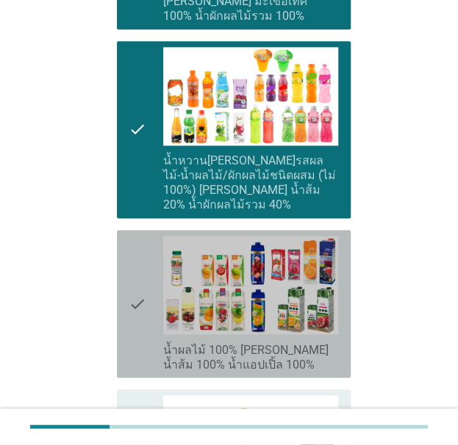
click at [140, 236] on icon "check" at bounding box center [138, 304] width 18 height 136
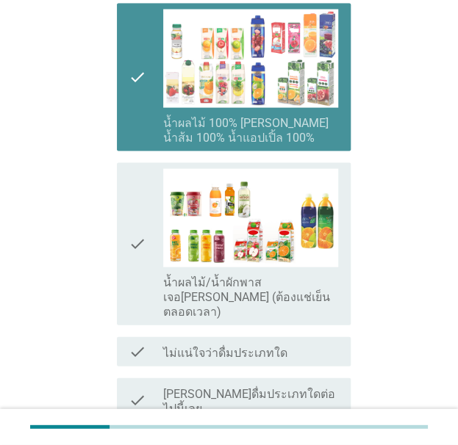
scroll to position [691, 0]
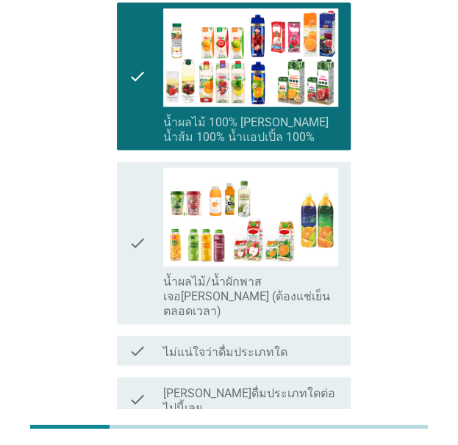
click at [145, 174] on icon "check" at bounding box center [138, 243] width 18 height 151
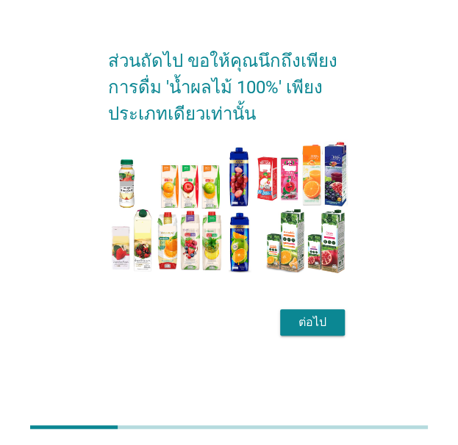
scroll to position [0, 0]
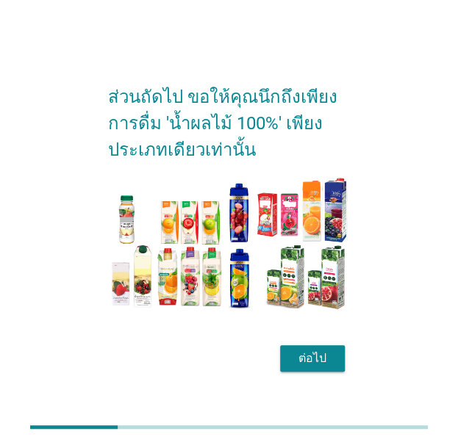
click at [334, 368] on button "ต่อไป" at bounding box center [312, 358] width 65 height 26
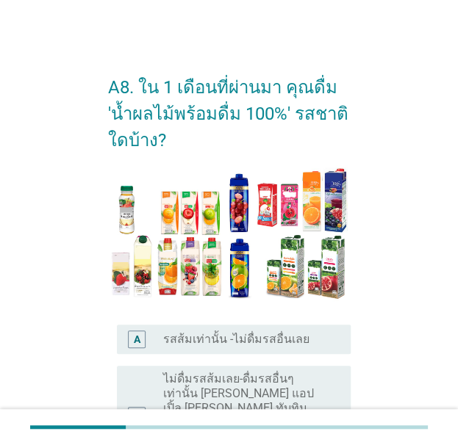
scroll to position [201, 0]
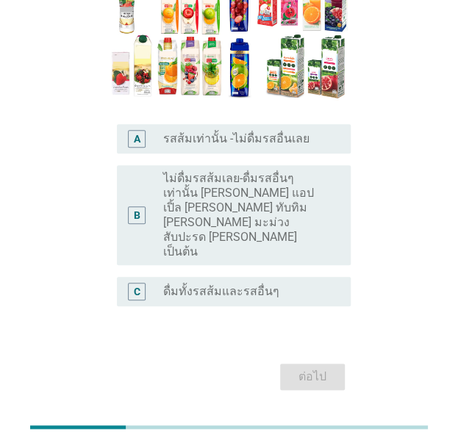
click at [305, 283] on div "radio_button_unchecked ดื่มทั้งรสส้มและรสอื่นๆ" at bounding box center [250, 292] width 175 height 18
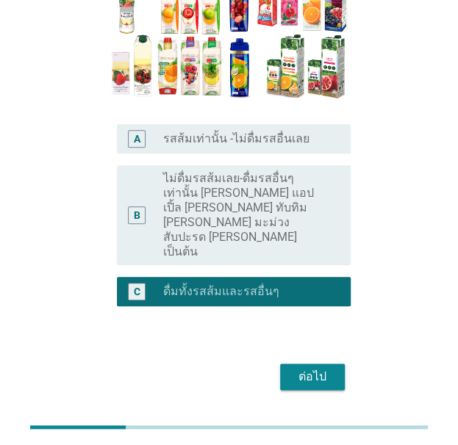
click at [330, 368] on div "ต่อไป" at bounding box center [312, 377] width 41 height 18
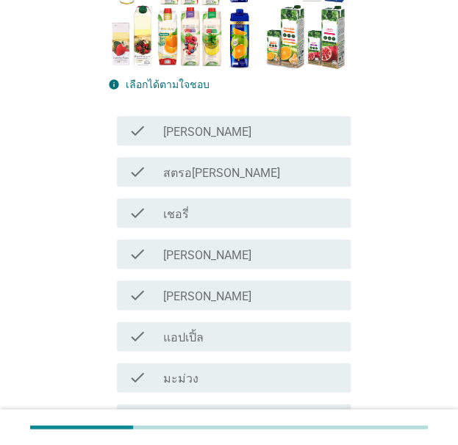
scroll to position [237, 0]
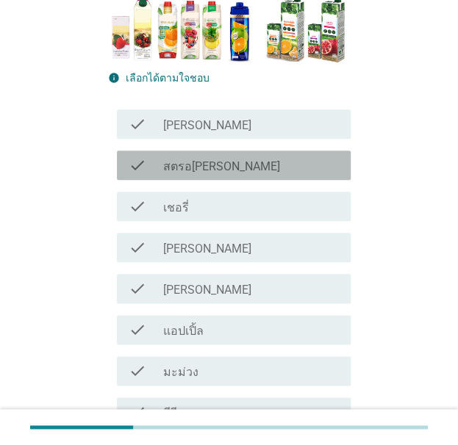
click at [316, 162] on div "check_box_outline_blank สตรอ[PERSON_NAME]" at bounding box center [250, 166] width 175 height 18
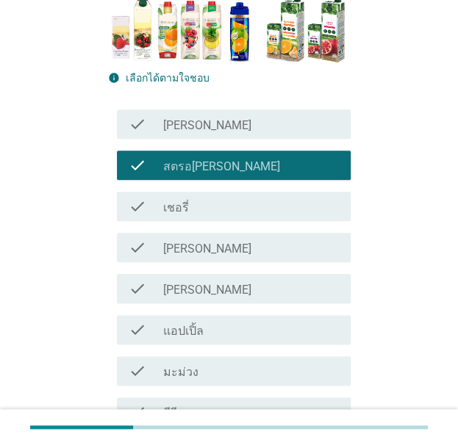
click at [317, 206] on div "check_box_outline_blank เชอรี่" at bounding box center [250, 207] width 175 height 18
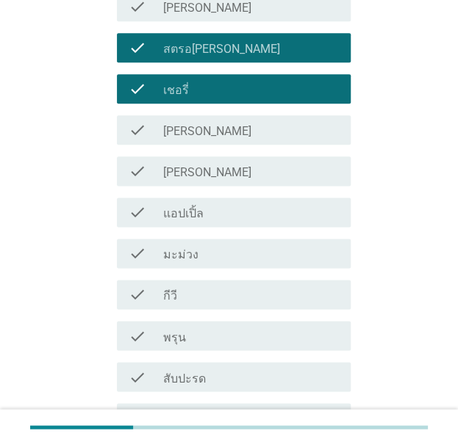
scroll to position [356, 0]
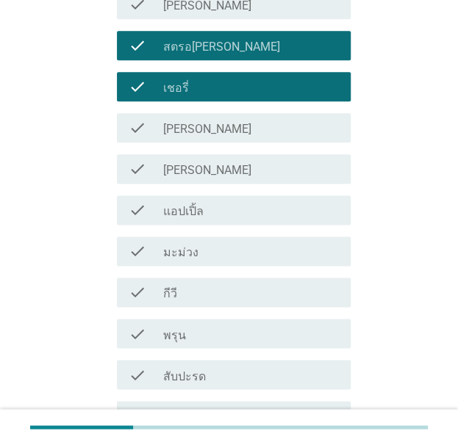
click at [318, 187] on div "check check_box_outline_blank [PERSON_NAME]" at bounding box center [229, 168] width 243 height 41
click at [317, 208] on div "check_box_outline_blank แอปเปิ้ล" at bounding box center [250, 210] width 175 height 18
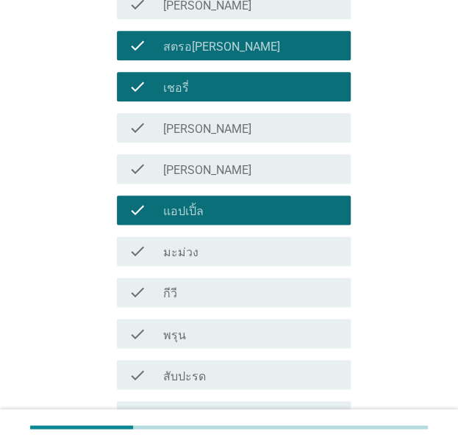
click at [330, 173] on div "check_box_outline_blank [PERSON_NAME]" at bounding box center [250, 169] width 175 height 18
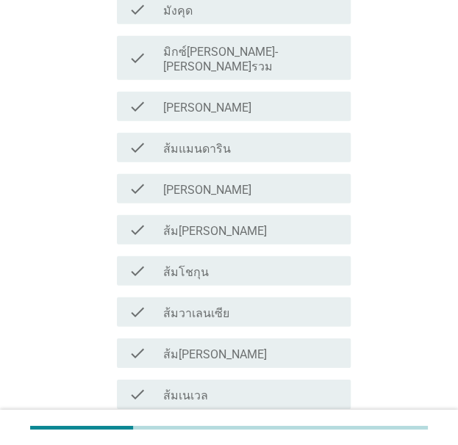
scroll to position [852, 0]
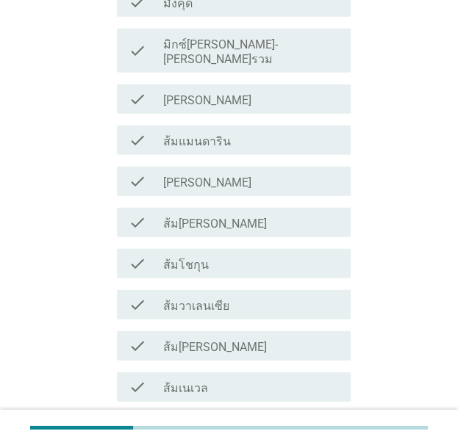
click at [315, 133] on div "check_box_outline_blank ส้มแมนดาริน" at bounding box center [250, 141] width 175 height 18
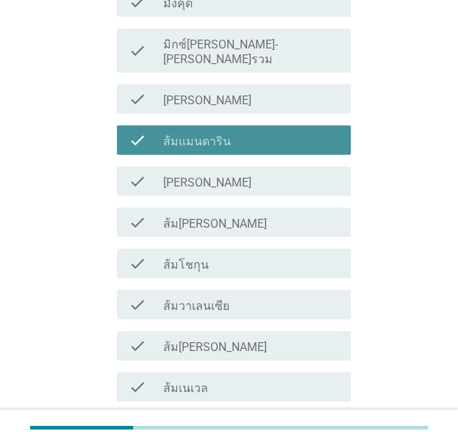
click at [317, 174] on div "check_box_outline_blank [PERSON_NAME]" at bounding box center [250, 182] width 175 height 18
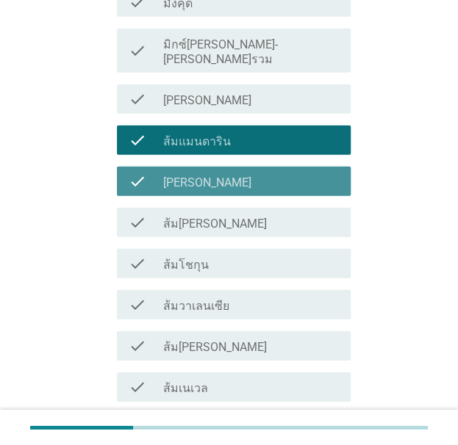
click at [322, 214] on div "check_box_outline_blank ส้ม[PERSON_NAME]" at bounding box center [250, 223] width 175 height 18
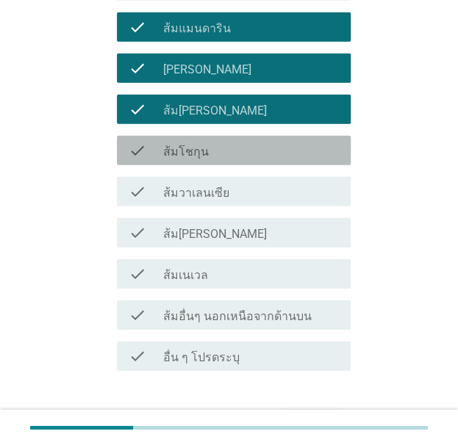
scroll to position [969, 0]
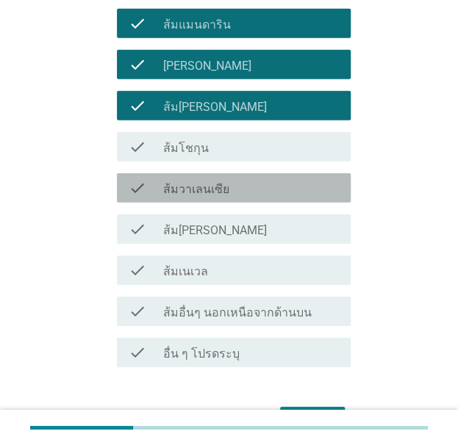
click at [316, 179] on div "check_box_outline_blank ส้มวาเลนเซีย" at bounding box center [250, 188] width 175 height 18
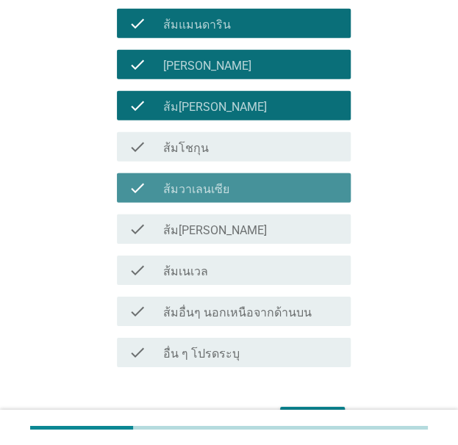
click at [320, 220] on div "check_box_outline_blank ส้ม[PERSON_NAME]" at bounding box center [250, 229] width 175 height 18
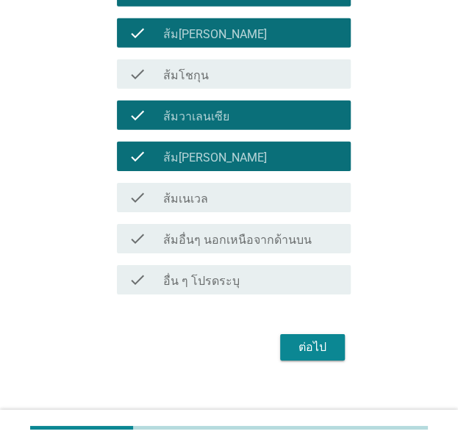
scroll to position [1042, 0]
click at [338, 341] on button "ต่อไป" at bounding box center [312, 347] width 65 height 26
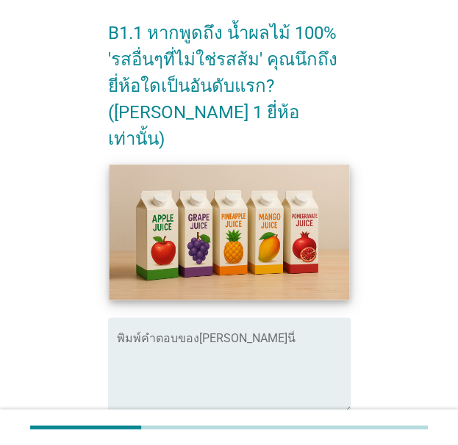
scroll to position [365, 0]
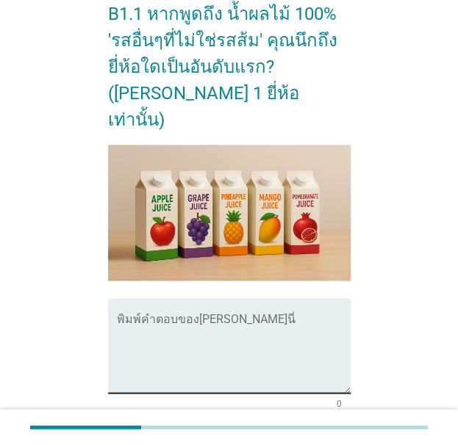
click at [285, 316] on textarea "พิมพ์คำตอบของคุณ ที่นี่" at bounding box center [234, 354] width 234 height 77
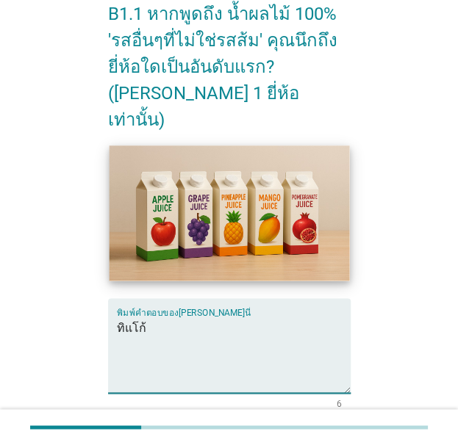
click at [131, 316] on textarea "ทิแโก้" at bounding box center [234, 354] width 234 height 77
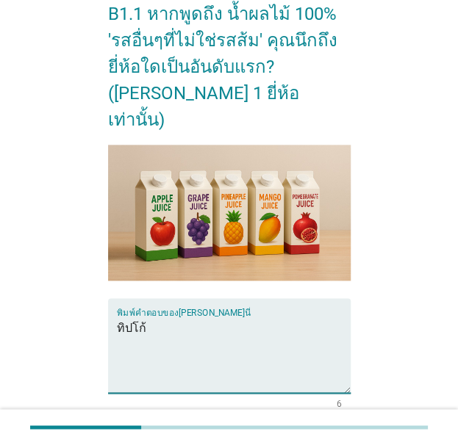
type textarea "ทิปโก้"
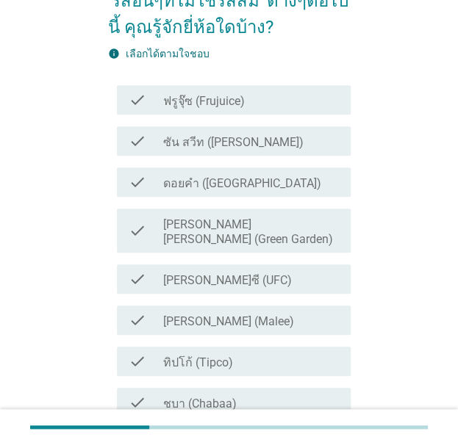
scroll to position [123, 0]
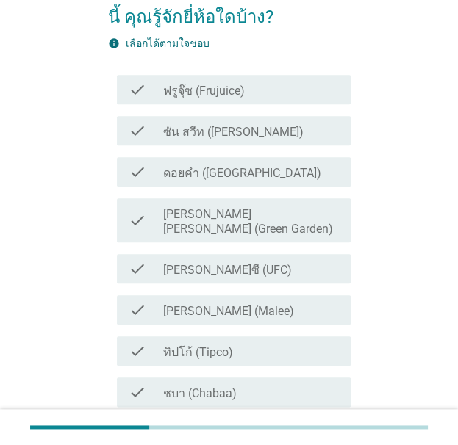
click at [299, 301] on div "check_box_outline_blank [PERSON_NAME] (Malee)" at bounding box center [250, 310] width 175 height 18
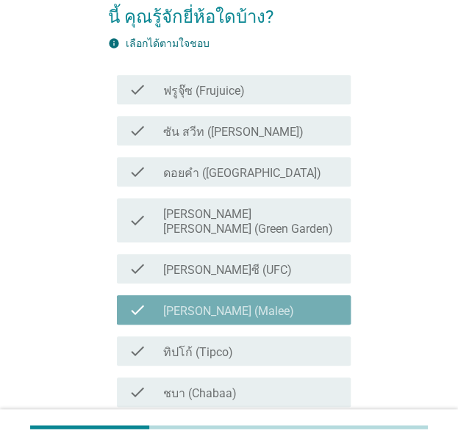
click at [308, 342] on div "check_box_outline_blank ทิปโก้ (Tipco)" at bounding box center [250, 351] width 175 height 18
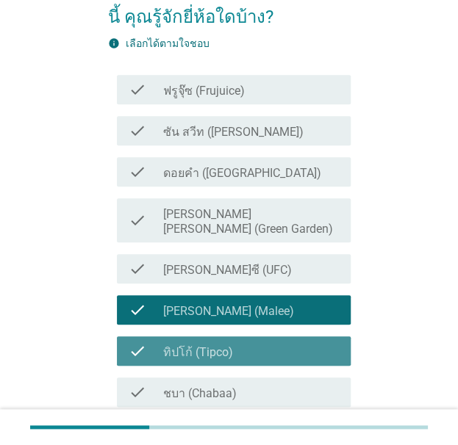
click at [320, 260] on div "check_box_outline_blank [PERSON_NAME]ซี (UFC)" at bounding box center [250, 269] width 175 height 18
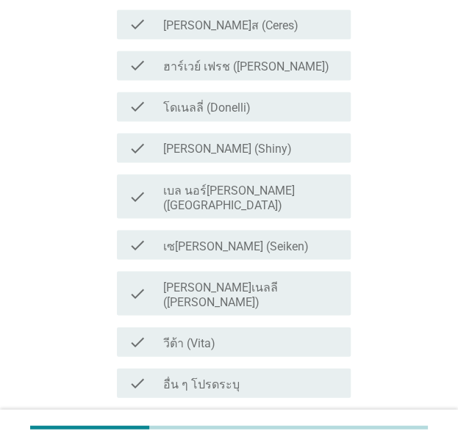
scroll to position [566, 0]
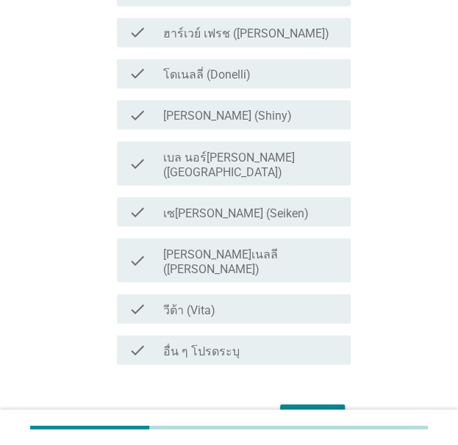
click at [312, 409] on div "ต่อไป" at bounding box center [312, 418] width 41 height 18
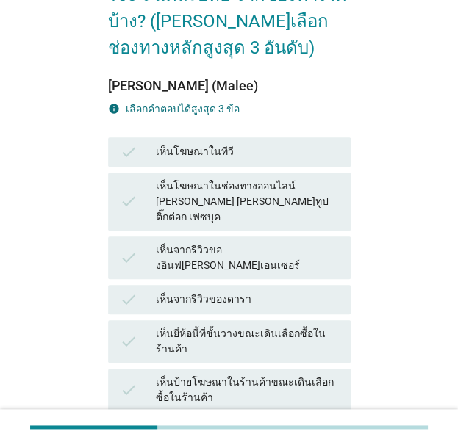
scroll to position [175, 0]
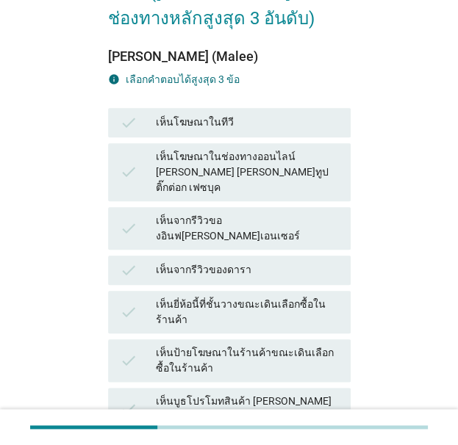
click at [321, 161] on div "เห็นโฆษณาในช่องทางออนไลน์ [PERSON_NAME] [PERSON_NAME]ทูป ติ๊กต่อก เฟซบุค" at bounding box center [247, 172] width 182 height 46
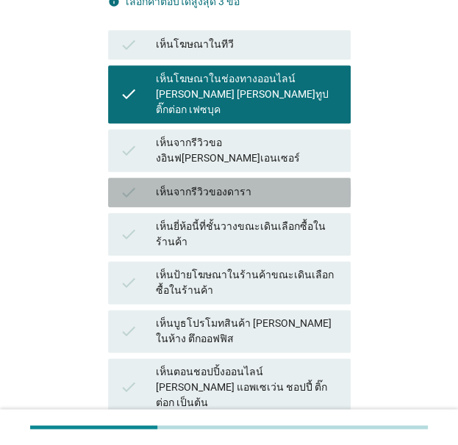
scroll to position [278, 0]
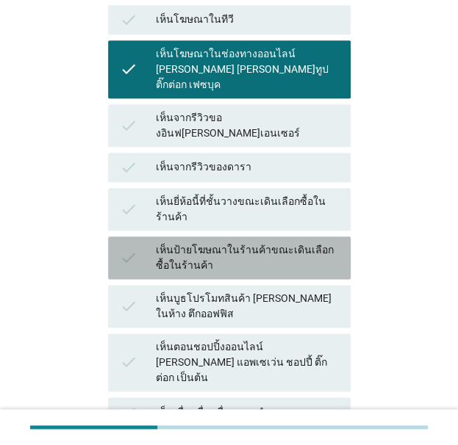
click at [327, 243] on div "เห็นป้ายโฆษณาในร้านค้าขณะเดินเลือกซื้อในร้านค้า" at bounding box center [247, 258] width 182 height 31
click at [327, 194] on div "เห็นยี่ห้อนี้ที่ชั้นวางขณะเดินเลือกซื้อในร้านค้า" at bounding box center [247, 209] width 182 height 31
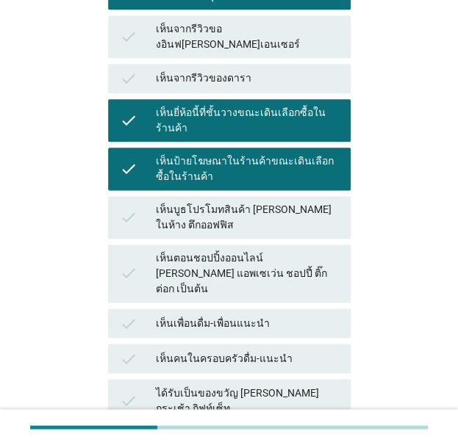
scroll to position [545, 0]
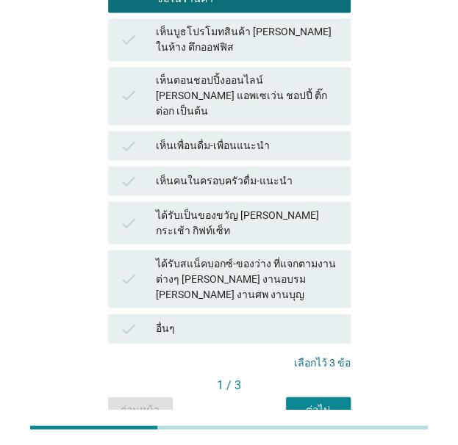
click at [317, 402] on div "ต่อไป" at bounding box center [318, 409] width 41 height 15
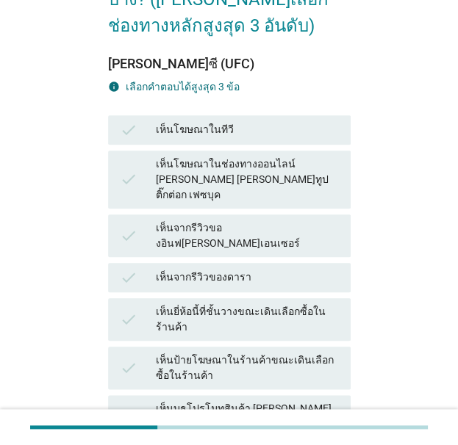
scroll to position [216, 0]
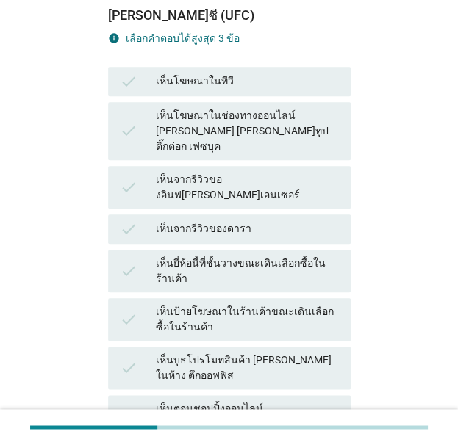
click at [319, 93] on div "check เห็นโฆษณาในทีวี" at bounding box center [229, 81] width 243 height 29
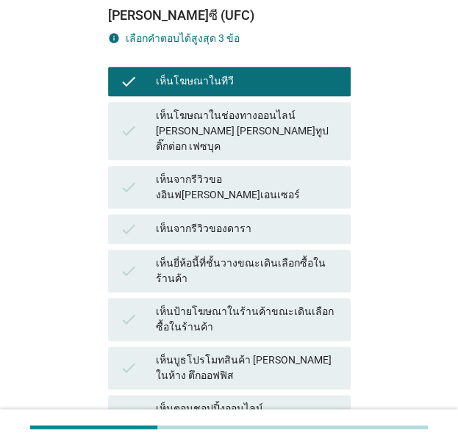
click at [328, 84] on div "เห็นโฆษณาในทีวี" at bounding box center [247, 82] width 182 height 18
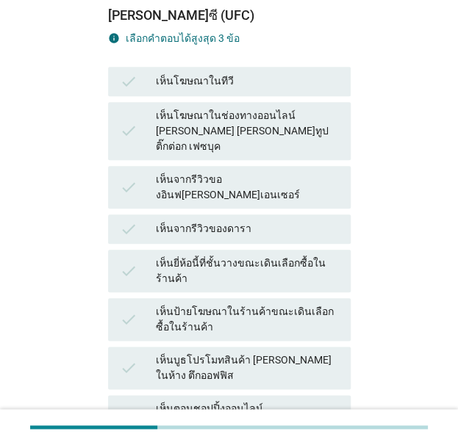
click at [315, 215] on div "check เห็นจากรีวิวของดารา" at bounding box center [229, 229] width 243 height 29
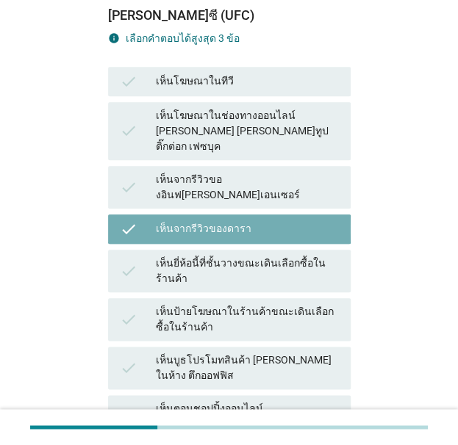
click at [319, 250] on div "check เห็นยี่ห้อนี้ที่ชั้นวางขณะเดินเลือกซื้อในร้านค้า" at bounding box center [229, 271] width 243 height 43
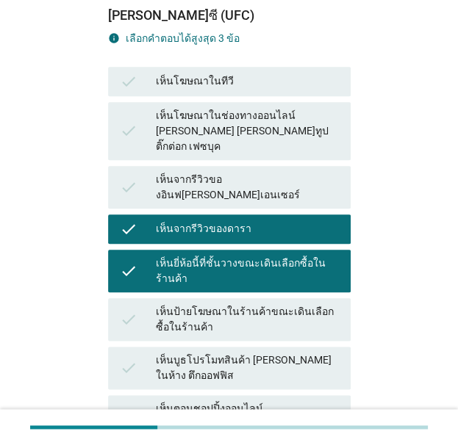
click at [316, 298] on div "check เห็นป้ายโฆษณาในร้านค้าขณะเดินเลือกซื้อในร้านค้า" at bounding box center [229, 319] width 243 height 43
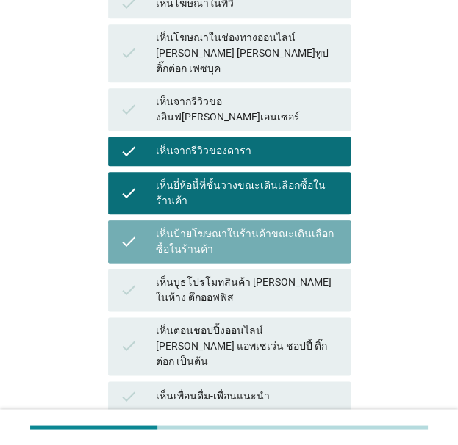
scroll to position [545, 0]
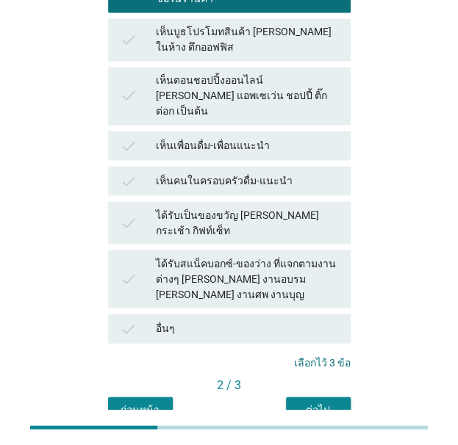
click at [323, 402] on div "ต่อไป" at bounding box center [318, 409] width 41 height 15
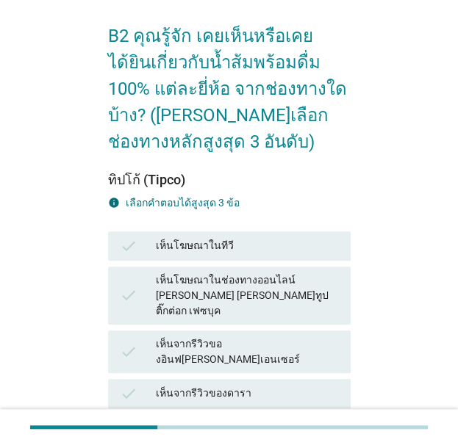
scroll to position [204, 0]
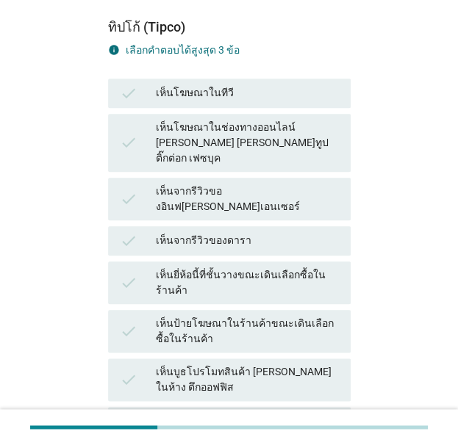
click at [298, 86] on div "เห็นโฆษณาในทีวี" at bounding box center [247, 94] width 182 height 18
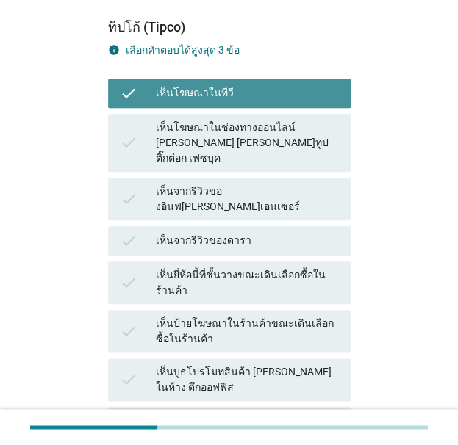
click at [305, 143] on div "เห็นโฆษณาในช่องทางออนไลน์ [PERSON_NAME] [PERSON_NAME]ทูป ติ๊กต่อก เฟซบุค" at bounding box center [247, 143] width 182 height 46
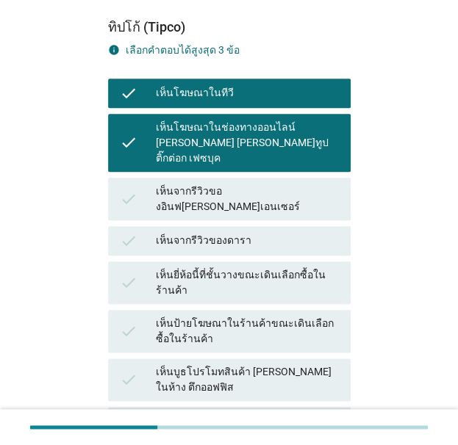
click at [306, 226] on div "check เห็นจากรีวิวของดารา" at bounding box center [229, 240] width 243 height 29
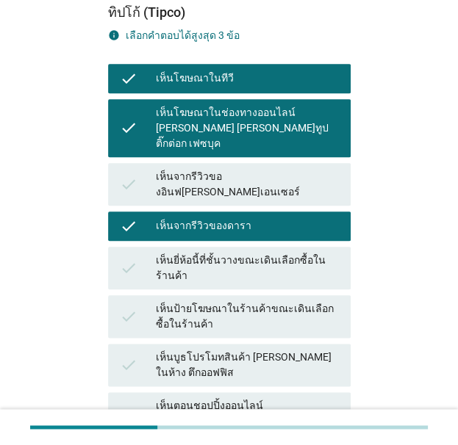
click at [321, 218] on div "เห็นจากรีวิวของดารา" at bounding box center [247, 227] width 182 height 18
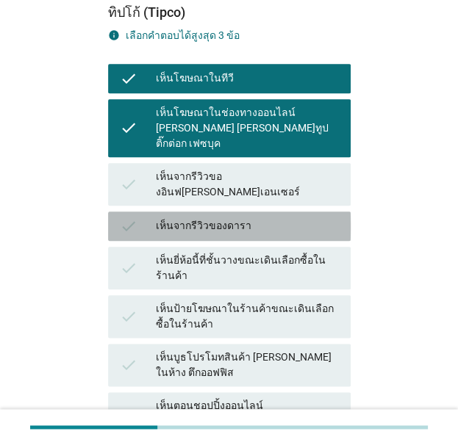
click at [329, 253] on div "เห็นยี่ห้อนี้ที่ชั้นวางขณะเดินเลือกซื้อในร้านค้า" at bounding box center [247, 268] width 182 height 31
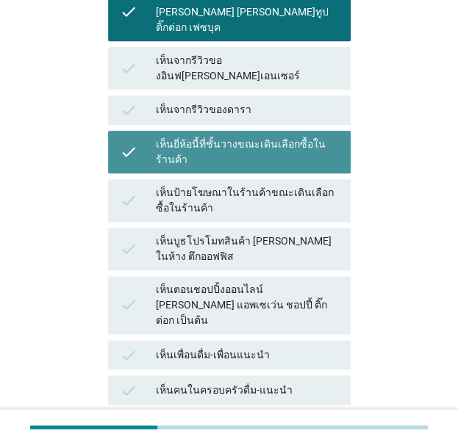
scroll to position [545, 0]
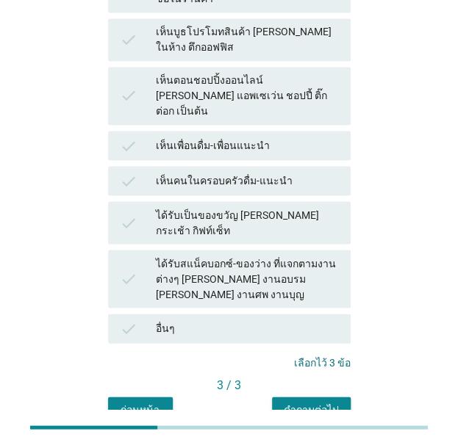
click at [319, 402] on div "คำถามต่อไป" at bounding box center [311, 409] width 55 height 15
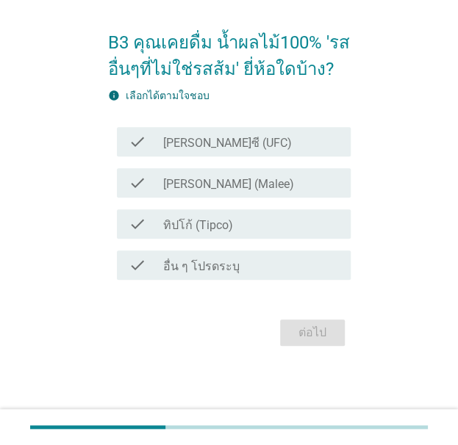
scroll to position [0, 0]
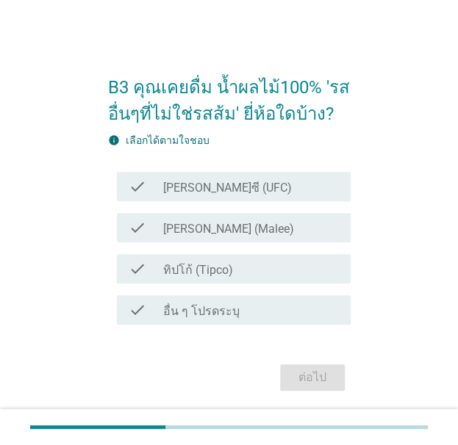
click at [334, 270] on div "check_box_outline_blank ทิปโก้ (Tipco)" at bounding box center [250, 269] width 175 height 18
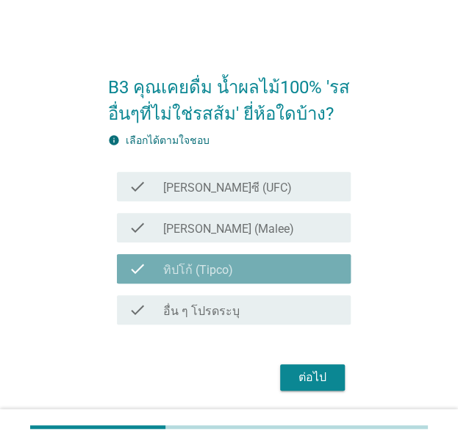
click at [326, 237] on div "check check_box_outline_blank [PERSON_NAME] (Malee)" at bounding box center [234, 227] width 234 height 29
click at [328, 187] on div "check_box_outline_blank [PERSON_NAME]ซี (UFC)" at bounding box center [250, 187] width 175 height 18
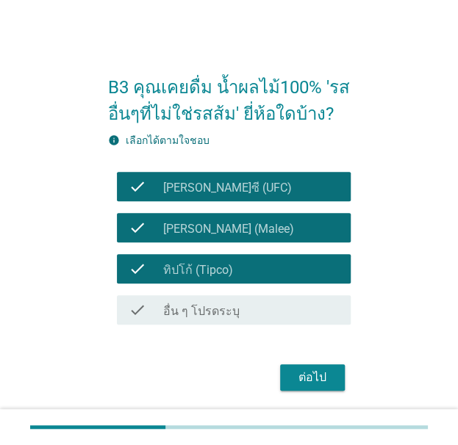
click at [334, 384] on button "ต่อไป" at bounding box center [312, 378] width 65 height 26
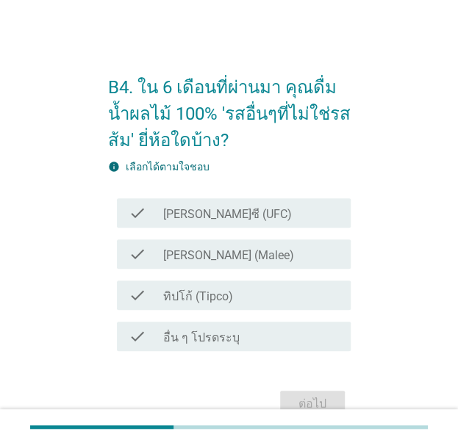
scroll to position [71, 0]
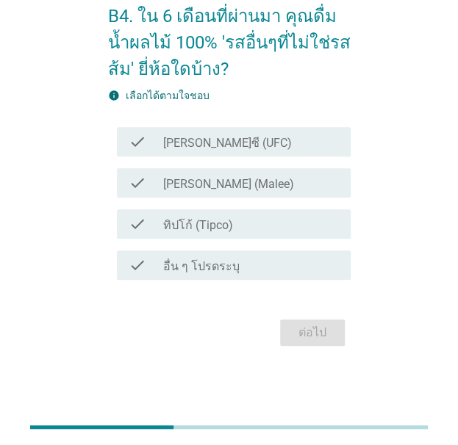
click at [329, 195] on div "check check_box_outline_blank [PERSON_NAME] (Malee)" at bounding box center [234, 182] width 234 height 29
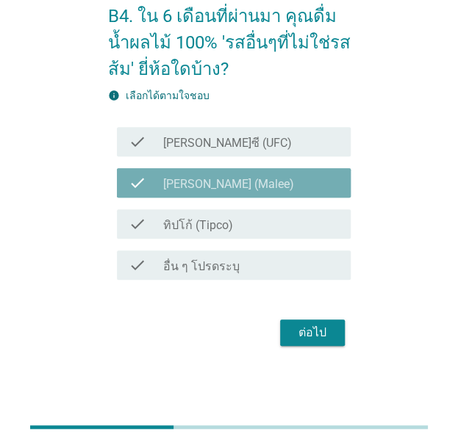
click at [315, 235] on div "check check_box_outline_blank ทิปโก้ (Tipco)" at bounding box center [234, 223] width 234 height 29
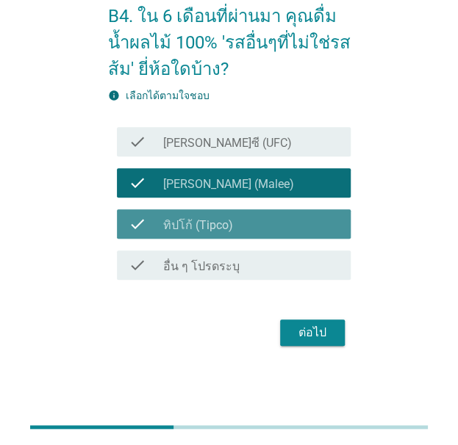
click at [323, 152] on div "check check_box_outline_blank [PERSON_NAME]ซี (UFC)" at bounding box center [234, 141] width 234 height 29
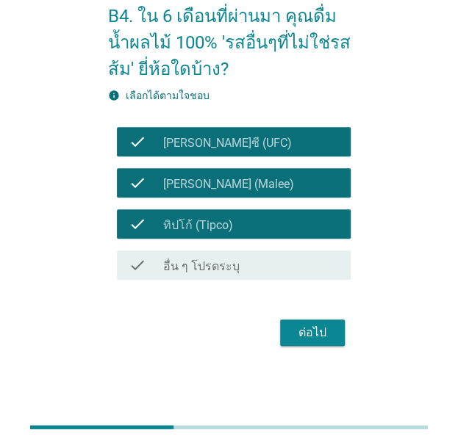
click at [327, 331] on div "ต่อไป" at bounding box center [312, 333] width 41 height 18
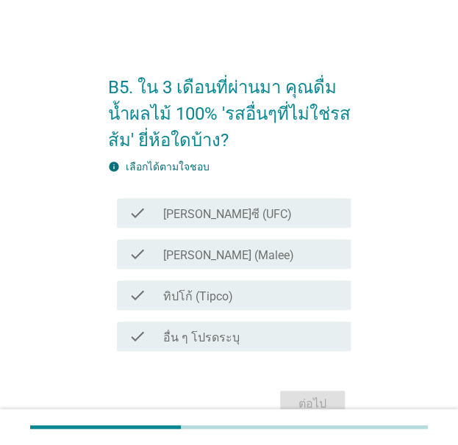
click at [304, 207] on div "check_box_outline_blank [PERSON_NAME]ซี (UFC)" at bounding box center [250, 213] width 175 height 18
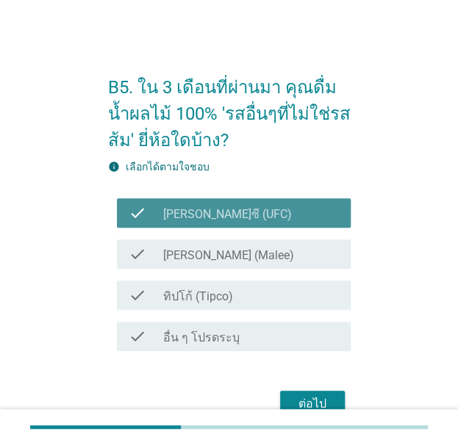
click at [313, 252] on div "check_box_outline_blank [PERSON_NAME] (Malee)" at bounding box center [250, 254] width 175 height 18
click at [313, 302] on div "check_box_outline_blank ทิปโก้ (Tipco)" at bounding box center [250, 296] width 175 height 18
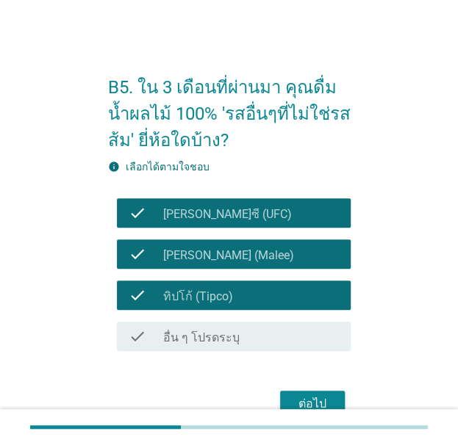
click at [337, 407] on button "ต่อไป" at bounding box center [312, 404] width 65 height 26
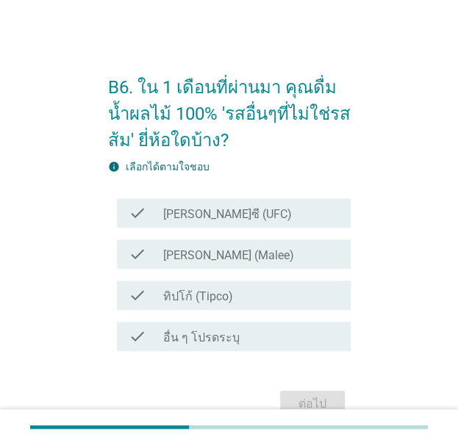
click at [328, 200] on div "check check_box_outline_blank [PERSON_NAME]ซี (UFC)" at bounding box center [234, 212] width 234 height 29
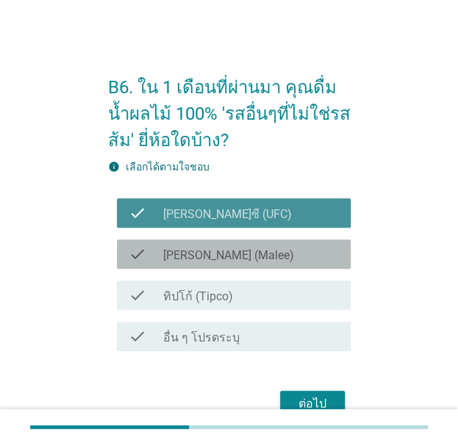
click at [319, 256] on div "check_box_outline_blank [PERSON_NAME] (Malee)" at bounding box center [250, 254] width 175 height 18
click at [312, 295] on div "check_box_outline_blank ทิปโก้ (Tipco)" at bounding box center [250, 296] width 175 height 18
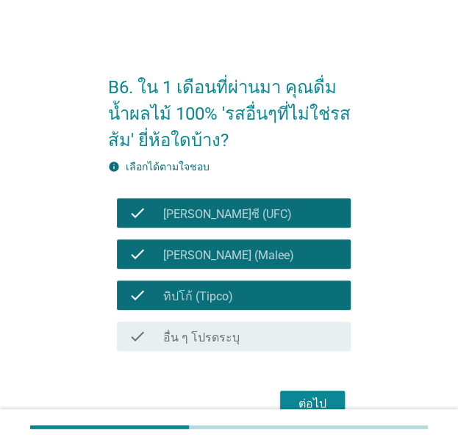
click at [327, 395] on div "ต่อไป" at bounding box center [312, 404] width 41 height 18
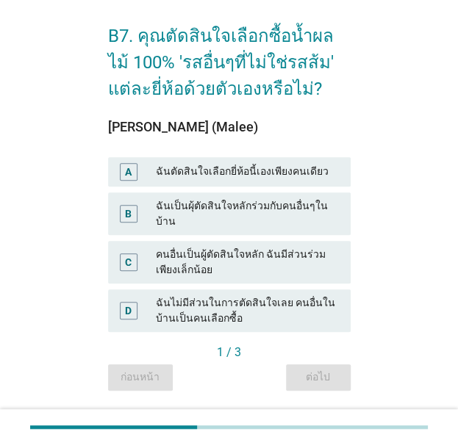
scroll to position [53, 0]
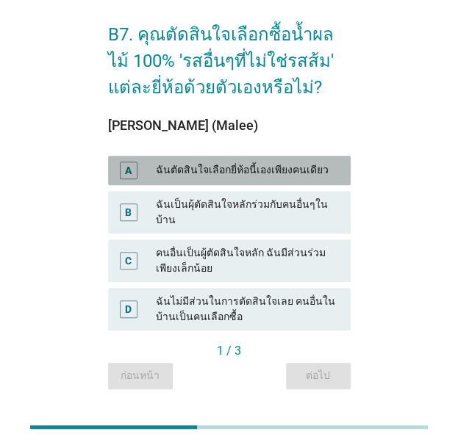
click at [310, 175] on div "ฉันตัดสินใจเลือกยี่ห้อนี้เองเพียงคนเดียว" at bounding box center [247, 171] width 182 height 18
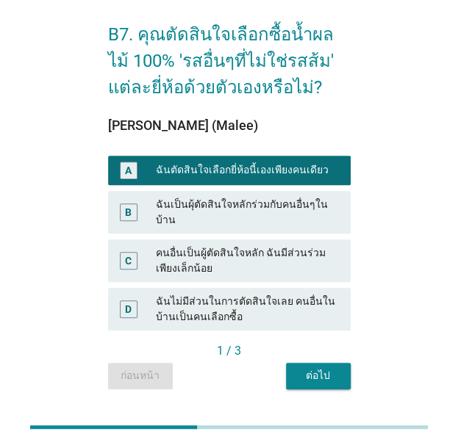
click at [331, 376] on div "B7. คุณตัดสินใจเลือกซื้อน้ำผลไม้ 100% 'รสอื่นๆที่ไม่ใช่รสส้ม' แต่ละยี่ห้อด้วยตั…" at bounding box center [229, 198] width 266 height 406
click at [334, 368] on div "ต่อไป" at bounding box center [318, 375] width 41 height 15
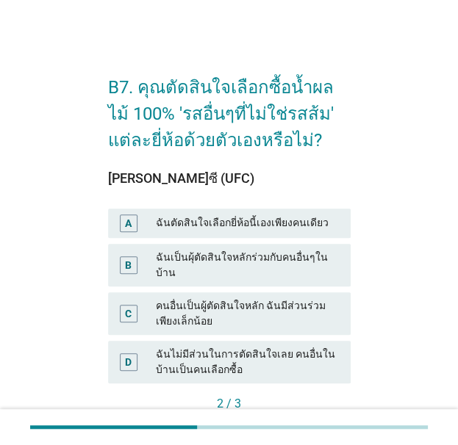
click at [325, 206] on div "A ฉันตัดสินใจเลือกยี่ห้อนี้เองเพียงคนเดียว" at bounding box center [229, 223] width 248 height 35
click at [326, 228] on div "ฉันตัดสินใจเลือกยี่ห้อนี้เองเพียงคนเดียว" at bounding box center [247, 224] width 182 height 18
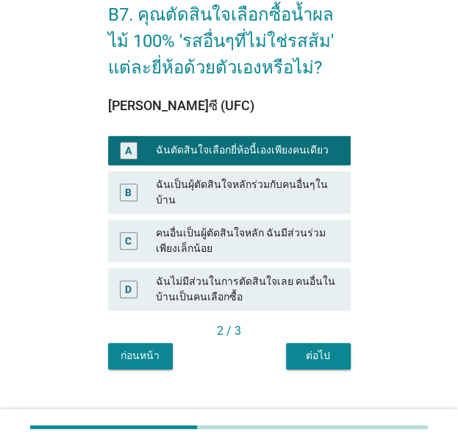
scroll to position [79, 0]
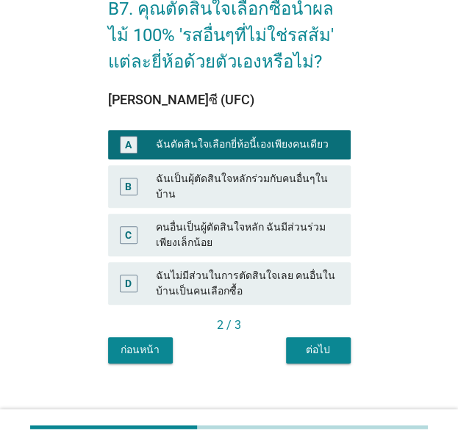
click at [339, 337] on button "ต่อไป" at bounding box center [318, 350] width 65 height 26
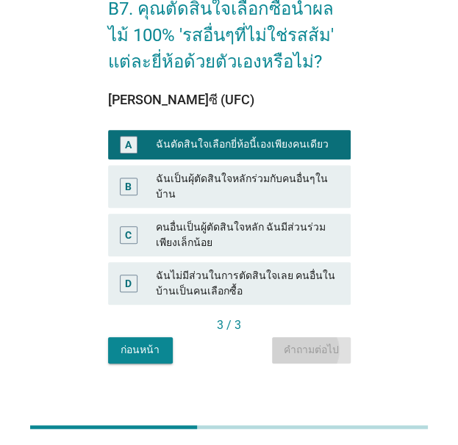
scroll to position [0, 0]
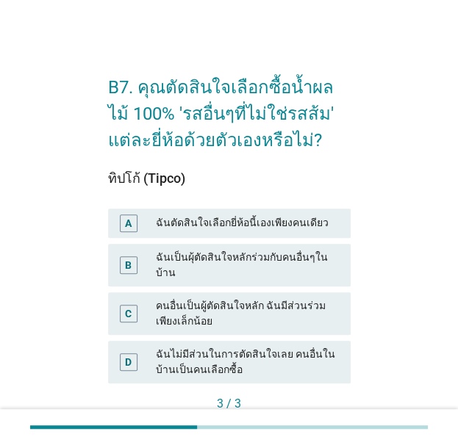
click at [319, 226] on div "ฉันตัดสินใจเลือกยี่ห้อนี้เองเพียงคนเดียว" at bounding box center [247, 224] width 182 height 18
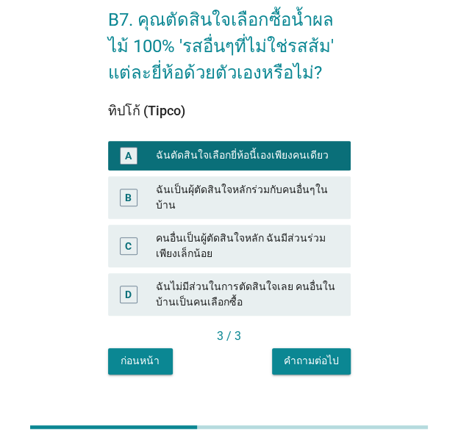
scroll to position [70, 0]
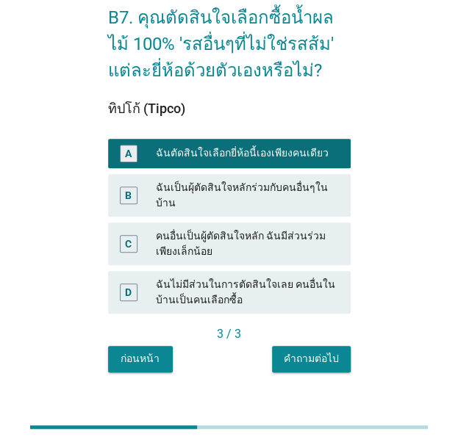
click at [336, 351] on div "คำถามต่อไป" at bounding box center [311, 358] width 55 height 15
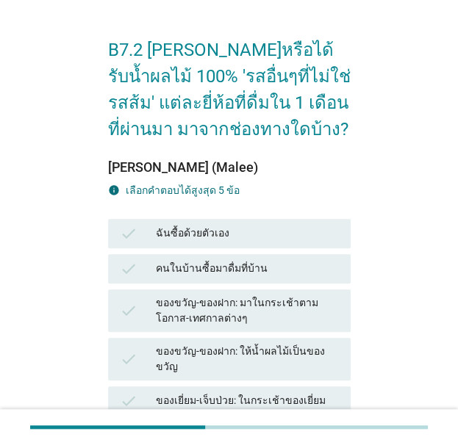
scroll to position [145, 0]
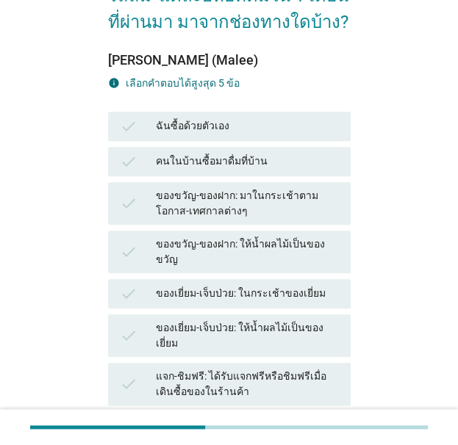
click at [329, 127] on div "ฉันซื้อด้วยตัวเอง" at bounding box center [247, 127] width 182 height 18
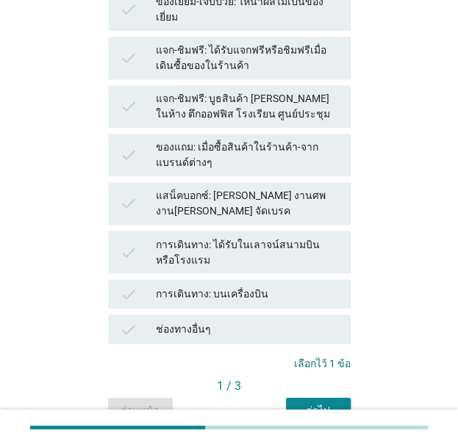
scroll to position [505, 0]
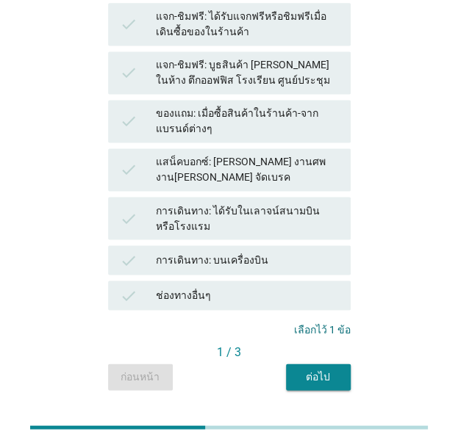
click at [332, 369] on div "ต่อไป" at bounding box center [318, 376] width 41 height 15
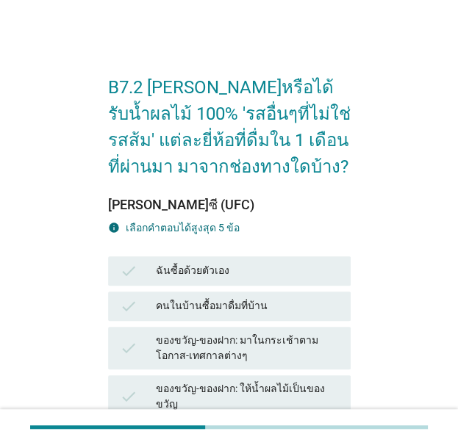
click at [299, 267] on div "ฉันซื้อด้วยตัวเอง" at bounding box center [247, 271] width 182 height 18
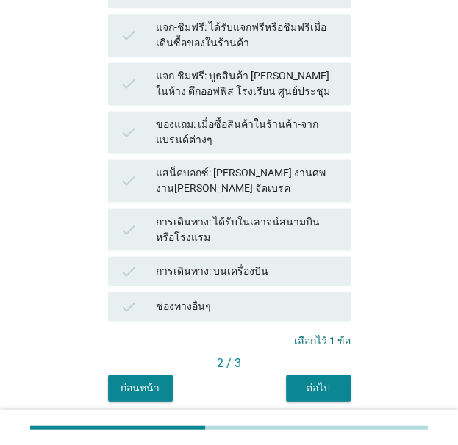
scroll to position [505, 0]
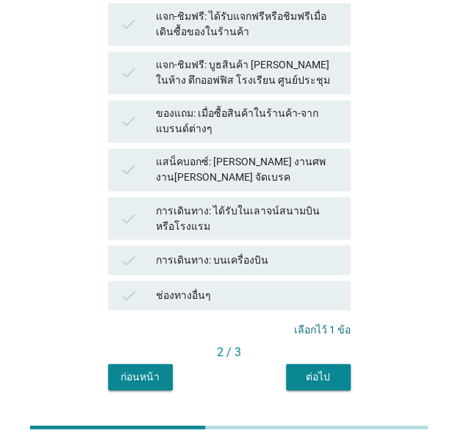
click at [342, 364] on button "ต่อไป" at bounding box center [318, 377] width 65 height 26
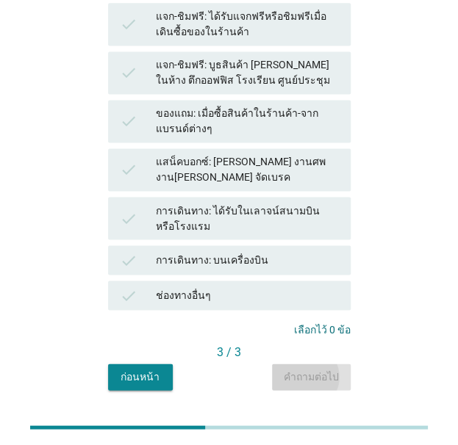
scroll to position [0, 0]
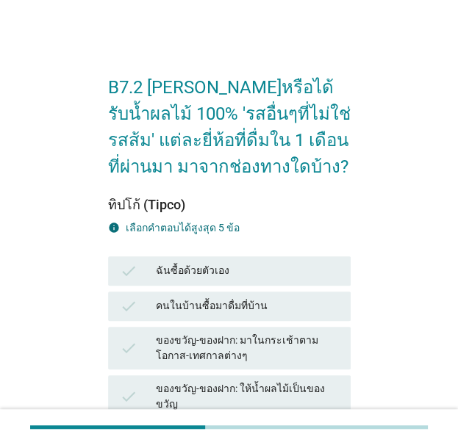
click at [325, 272] on div "ฉันซื้อด้วยตัวเอง" at bounding box center [247, 271] width 182 height 18
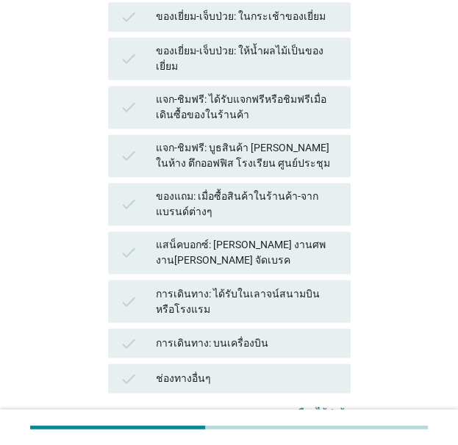
scroll to position [505, 0]
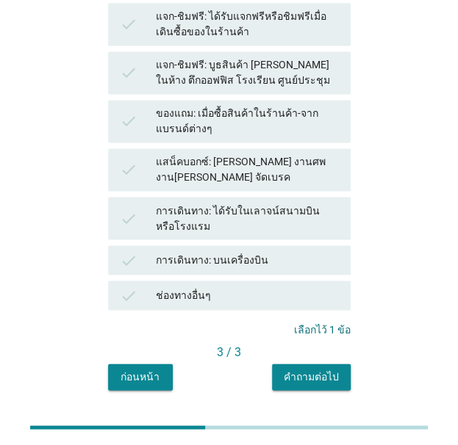
click at [335, 369] on div "คำถามต่อไป" at bounding box center [311, 376] width 55 height 15
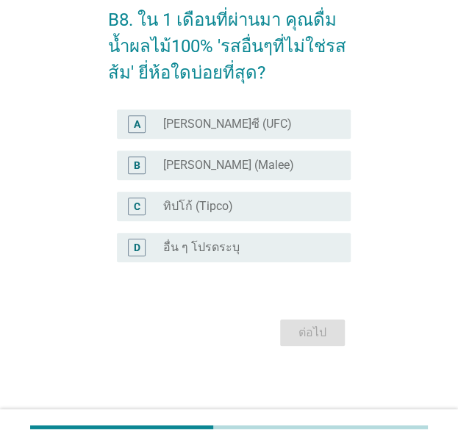
scroll to position [0, 0]
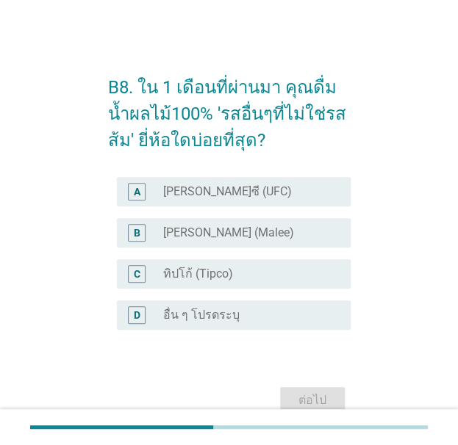
click at [323, 203] on div "A radio_button_unchecked [PERSON_NAME]ซี (UFC)" at bounding box center [234, 191] width 234 height 29
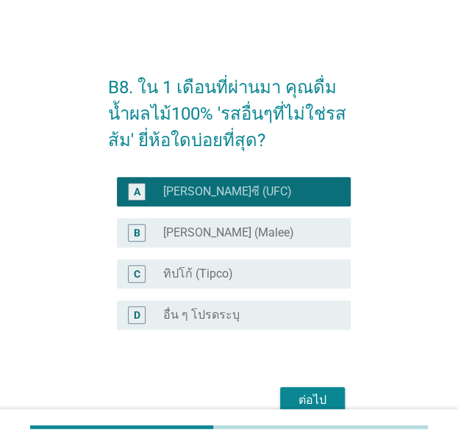
click at [329, 274] on div "radio_button_unchecked ทิปโก้ (Tipco)" at bounding box center [250, 274] width 175 height 15
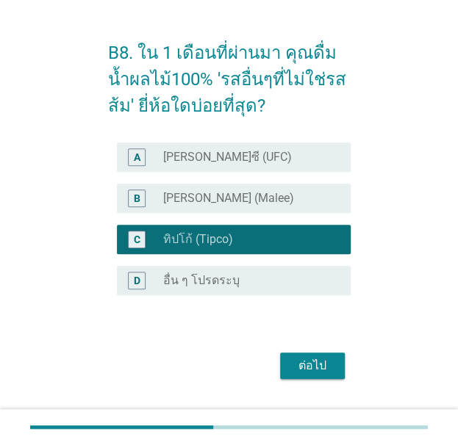
scroll to position [40, 0]
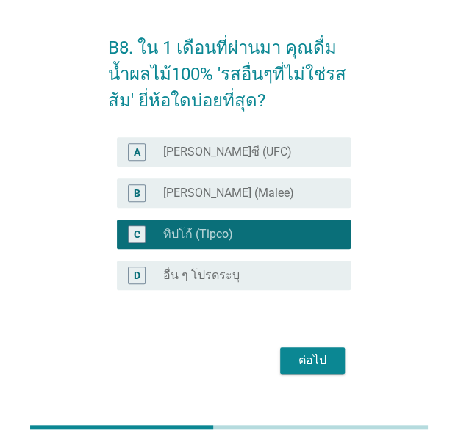
click at [337, 205] on div "B radio_button_unchecked [PERSON_NAME] (Malee)" at bounding box center [234, 193] width 234 height 29
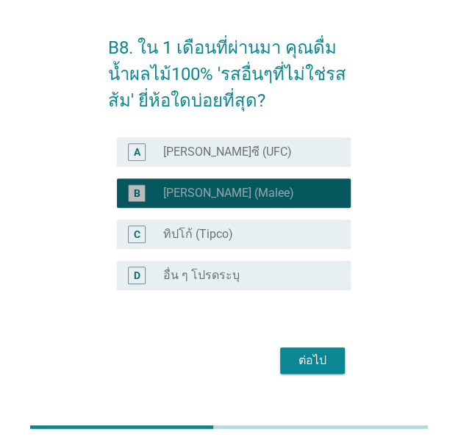
click at [337, 356] on button "ต่อไป" at bounding box center [312, 361] width 65 height 26
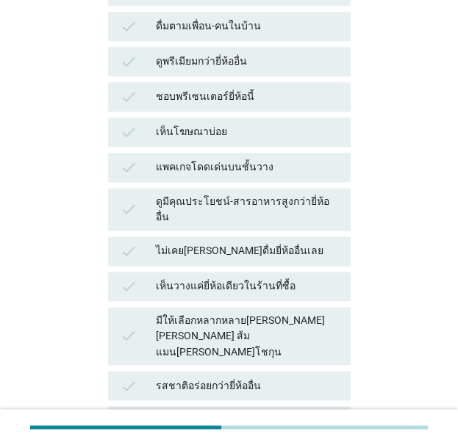
scroll to position [334, 0]
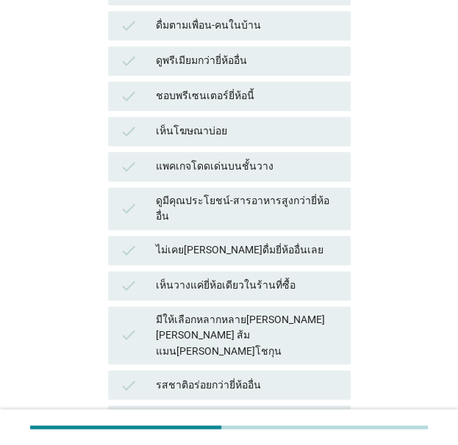
click at [334, 152] on div "check แพคเกจโดดเด่นบนชั้นวาง" at bounding box center [229, 166] width 243 height 29
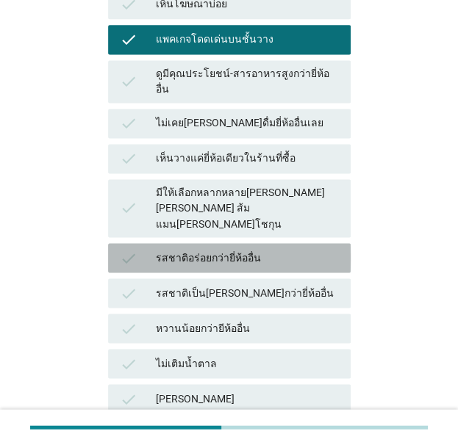
scroll to position [465, 0]
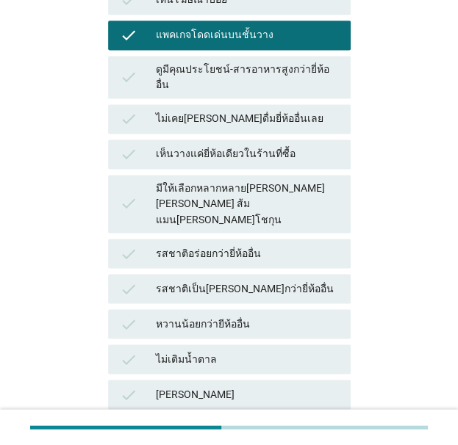
click at [322, 245] on div "รสชาติอร่อยกว่ายี่ห้ออื่น" at bounding box center [247, 254] width 182 height 18
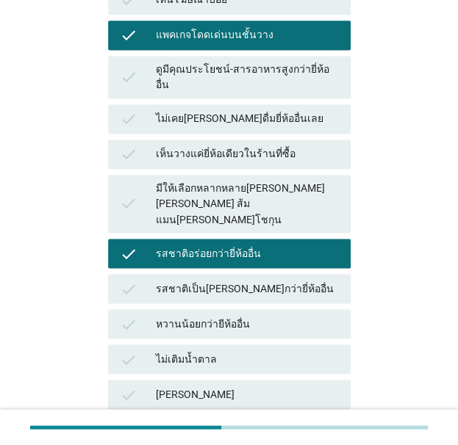
click at [317, 315] on div "หวานน้อยกว่ายีห้ออื่น" at bounding box center [247, 324] width 182 height 18
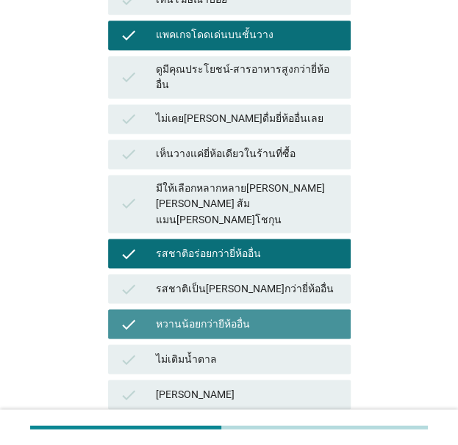
click at [325, 315] on div "หวานน้อยกว่ายีห้ออื่น" at bounding box center [247, 324] width 182 height 18
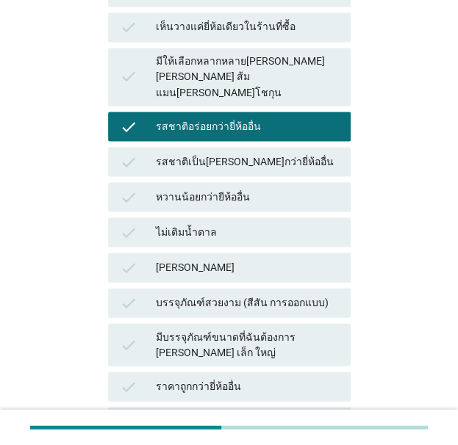
click at [322, 294] on div "บรรจุภัณฑ์สวยงาม (สีสัน การออกแบบ)" at bounding box center [247, 303] width 182 height 18
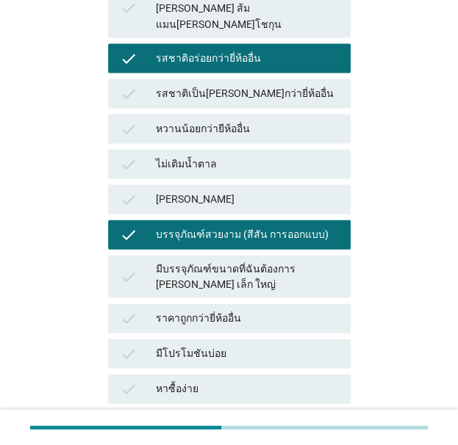
scroll to position [712, 0]
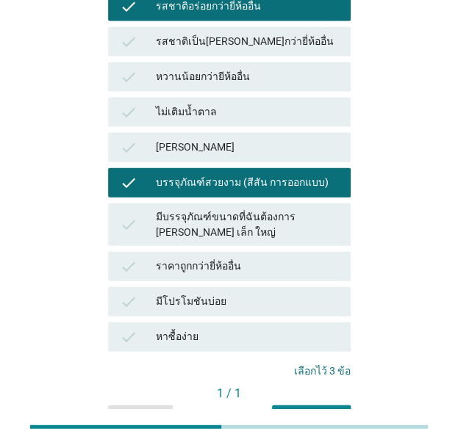
click at [331, 385] on div "1 / 1" at bounding box center [229, 395] width 243 height 21
click at [337, 406] on button "คำถามต่อไป" at bounding box center [311, 419] width 79 height 26
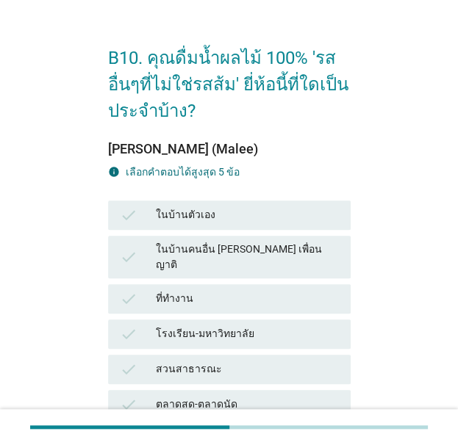
scroll to position [75, 0]
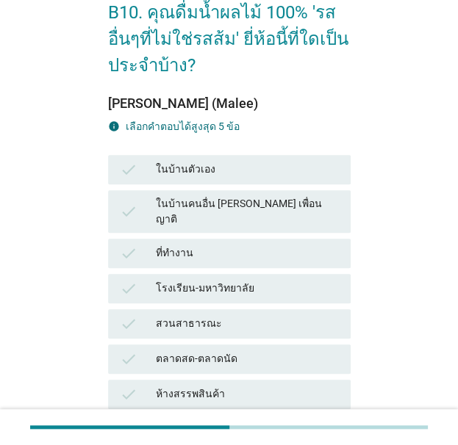
click at [330, 172] on div "ในบ้านตัวเอง" at bounding box center [247, 170] width 182 height 18
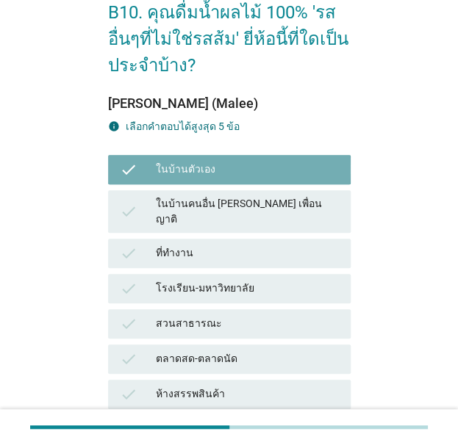
click at [323, 245] on div "ที่ทำงาน" at bounding box center [247, 254] width 182 height 18
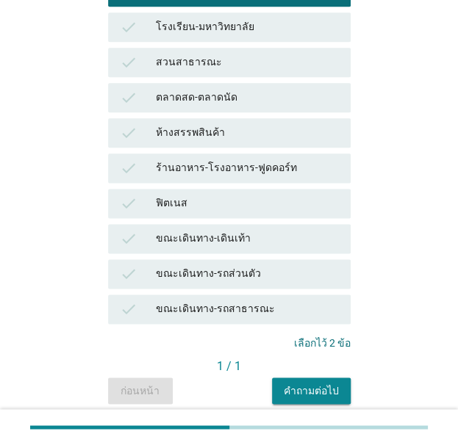
scroll to position [377, 0]
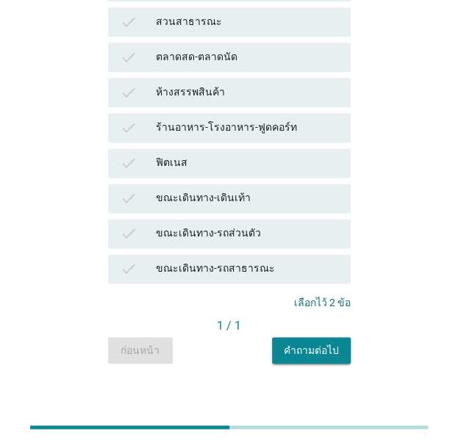
click at [323, 342] on div "คำถามต่อไป" at bounding box center [311, 349] width 55 height 15
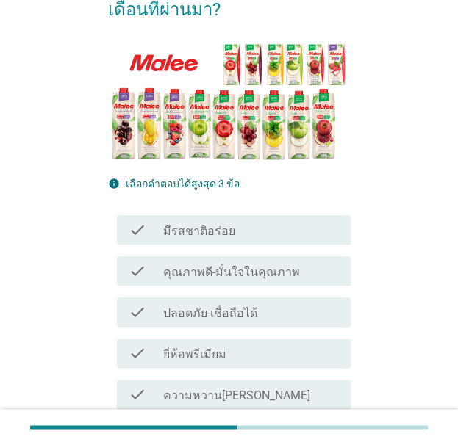
scroll to position [212, 0]
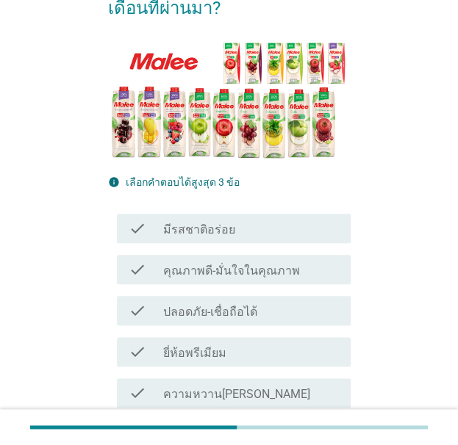
click at [307, 220] on div "check_box_outline_blank มีรสชาติอร่อย" at bounding box center [250, 229] width 175 height 18
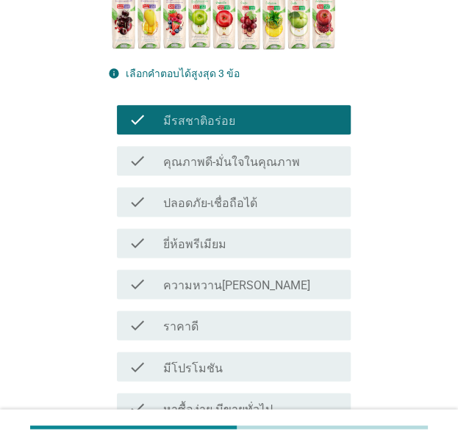
scroll to position [322, 0]
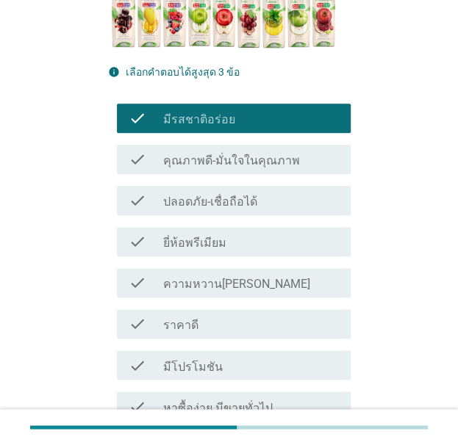
click at [317, 315] on div "check_box_outline_blank ราคาดี" at bounding box center [250, 324] width 175 height 18
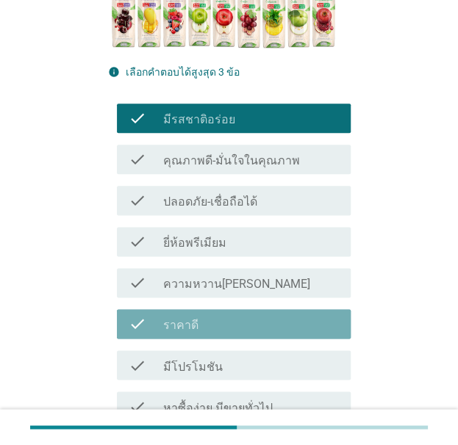
click at [324, 356] on div "check_box_outline_blank มีโปรโมชัน" at bounding box center [250, 365] width 175 height 18
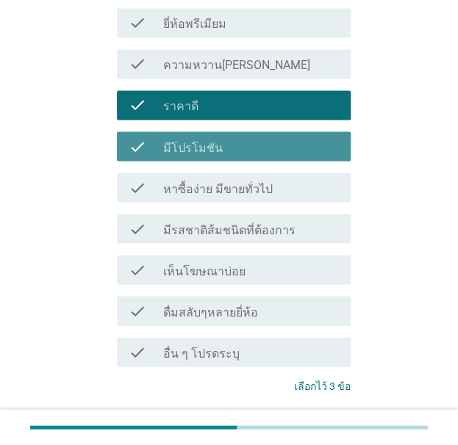
scroll to position [596, 0]
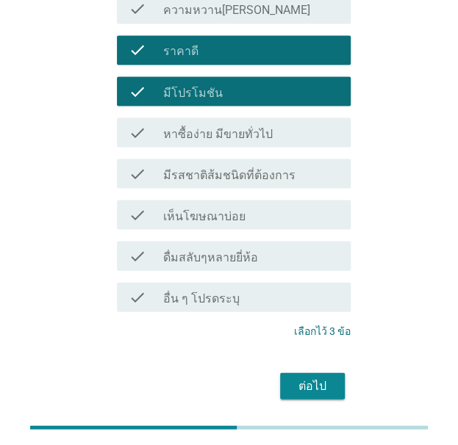
click at [337, 373] on button "ต่อไป" at bounding box center [312, 386] width 65 height 26
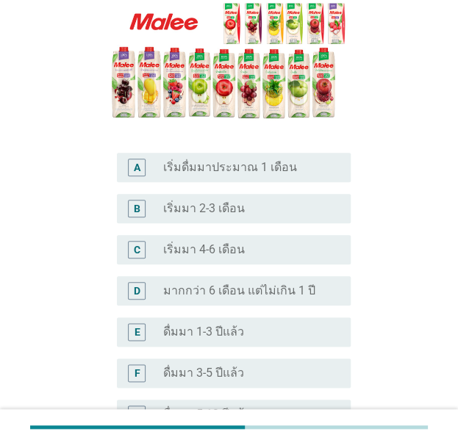
scroll to position [262, 0]
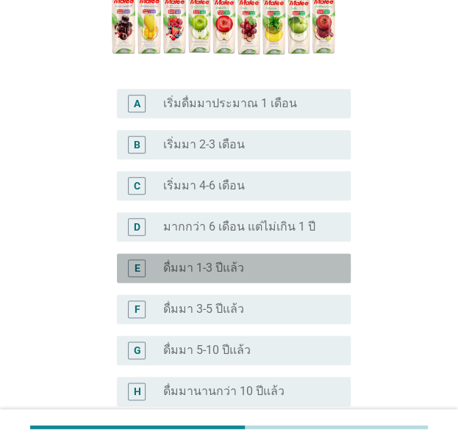
click at [328, 261] on div "radio_button_unchecked ดื่มมา 1-3 ปีแล้ว" at bounding box center [250, 268] width 175 height 15
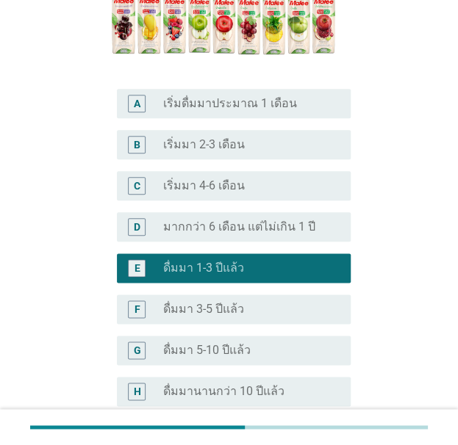
click at [328, 220] on div "radio_button_unchecked มากกว่า 6 เดือน แต่ไม่เกิน 1 ปี" at bounding box center [250, 227] width 175 height 15
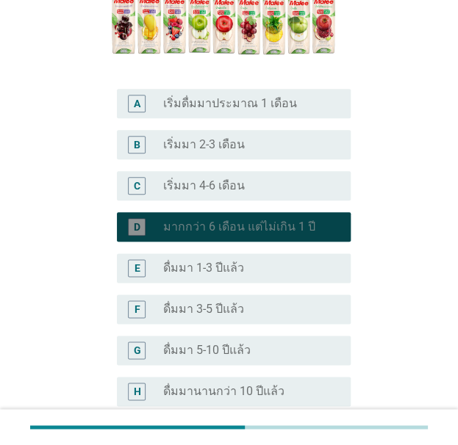
click at [334, 261] on div "radio_button_unchecked ดื่มมา 1-3 ปีแล้ว" at bounding box center [250, 268] width 175 height 15
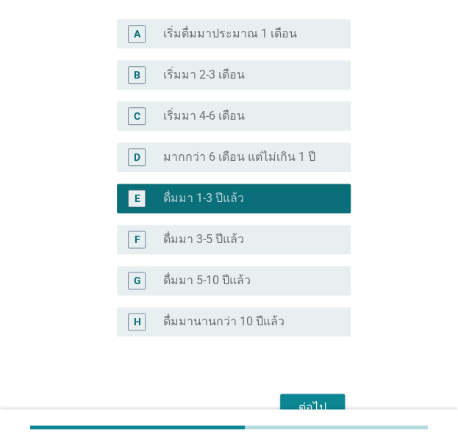
scroll to position [380, 0]
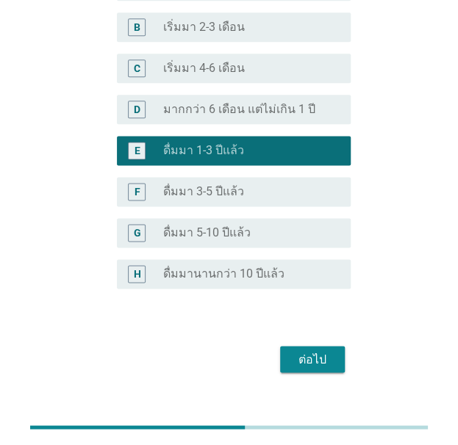
click at [324, 351] on div "ต่อไป" at bounding box center [312, 360] width 41 height 18
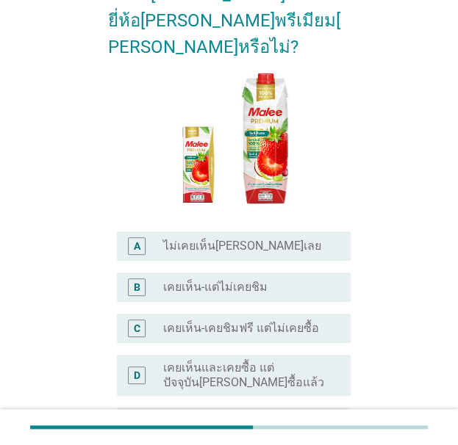
scroll to position [259, 0]
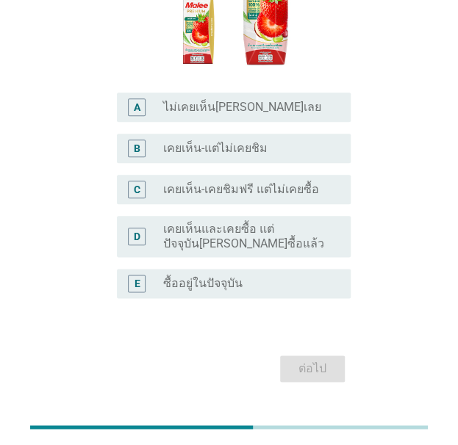
click at [317, 276] on div "radio_button_unchecked ซื้ออยู่ในปัจจุบัน" at bounding box center [244, 283] width 163 height 15
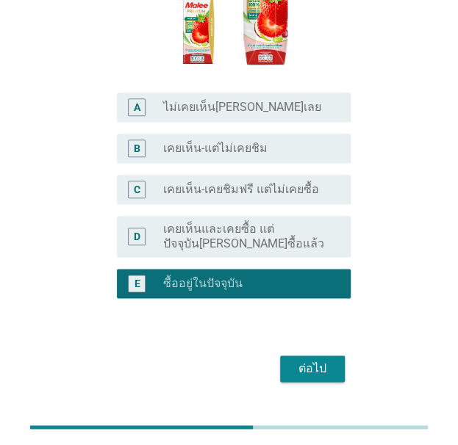
click at [316, 360] on div "ต่อไป" at bounding box center [312, 369] width 41 height 18
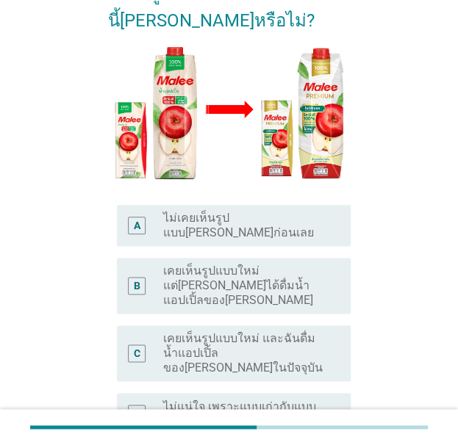
scroll to position [280, 0]
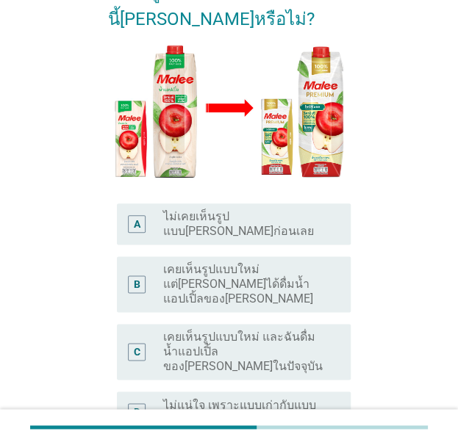
click at [307, 330] on label "เคยเห็นรูปแบบใหม่ และฉันดื่มน้ำแอปเปิ้ลของ[PERSON_NAME]ในปัจจุบัน" at bounding box center [244, 352] width 163 height 44
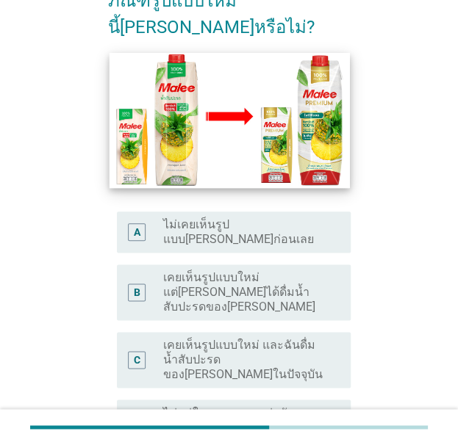
scroll to position [273, 0]
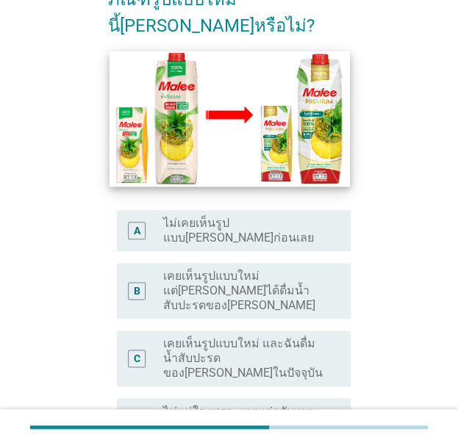
click at [296, 337] on label "เคยเห็นรูปแบบใหม่ และฉันดื่มน้ำสับปะรดของ[PERSON_NAME]ในปัจจุบัน" at bounding box center [244, 359] width 163 height 44
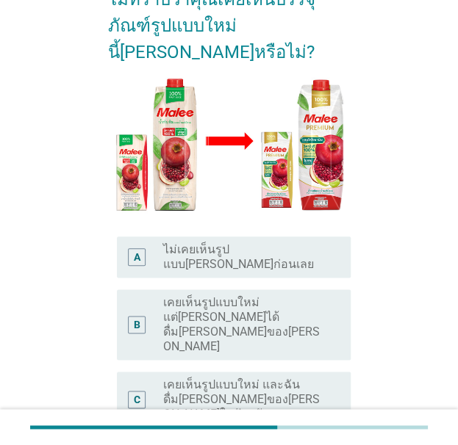
scroll to position [290, 0]
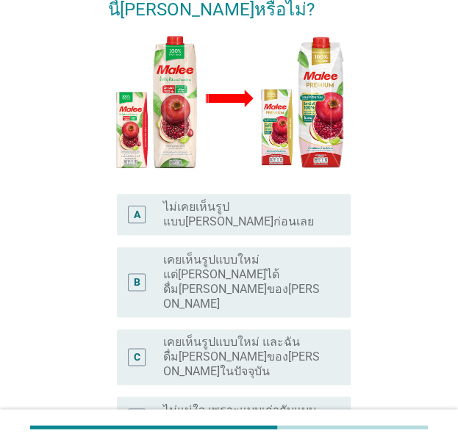
click at [326, 335] on div "radio_button_unchecked เคยเห็นรูปแบบใหม่ และฉันดื่ม[PERSON_NAME]ของ[PERSON_NAME…" at bounding box center [250, 357] width 175 height 44
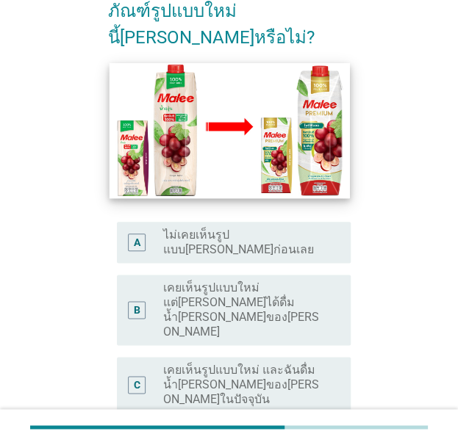
scroll to position [260, 0]
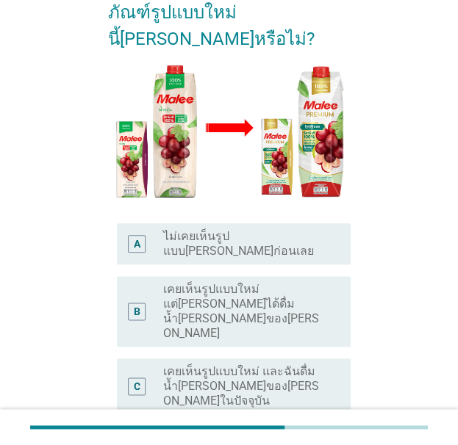
click at [320, 365] on label "เคยเห็นรูปแบบใหม่ และฉันดื่มน้ำ[PERSON_NAME]ของ[PERSON_NAME]ในปัจจุบัน" at bounding box center [244, 387] width 163 height 44
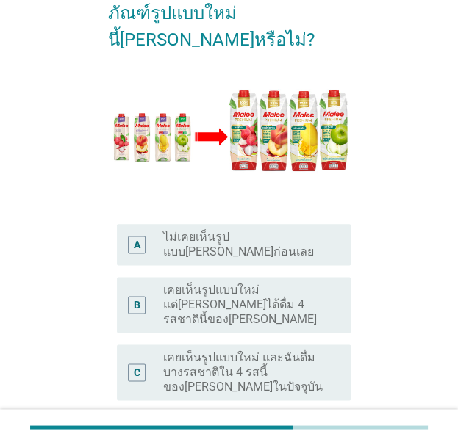
click at [301, 351] on label "เคยเห็นรูปแบบใหม่ และฉันดื่มบางรสชาติใน 4 รสนี้ของ[PERSON_NAME]ในปัจจุบัน" at bounding box center [244, 373] width 163 height 44
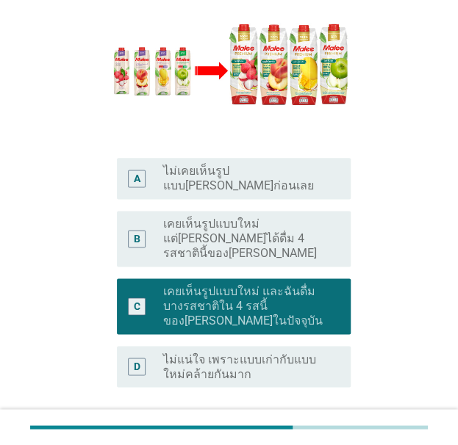
scroll to position [365, 0]
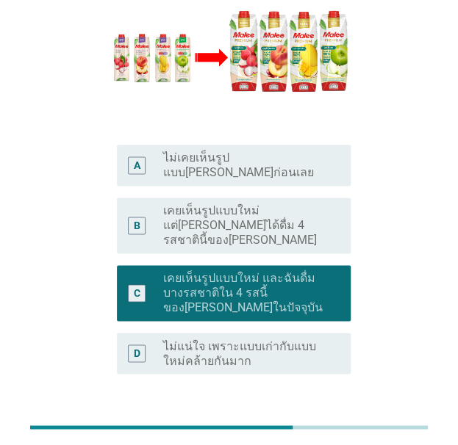
click at [320, 316] on form "PR6. ภาพนี้คือบรรจุภัณฑ์ของน้ำ[PERSON_NAME] มะม่วง และแอปเปิ้ลเขียว 100% ยี่ห้อ…" at bounding box center [229, 78] width 243 height 769
click at [343, 431] on button "ต่อไป" at bounding box center [312, 444] width 65 height 26
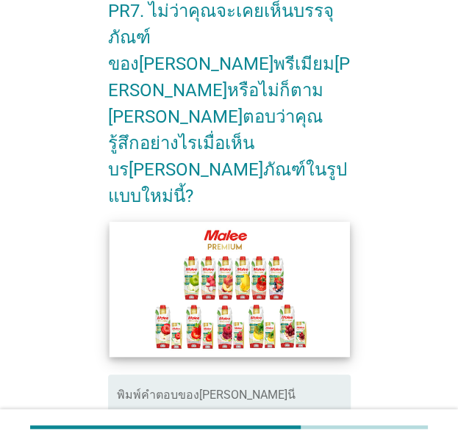
scroll to position [83, 0]
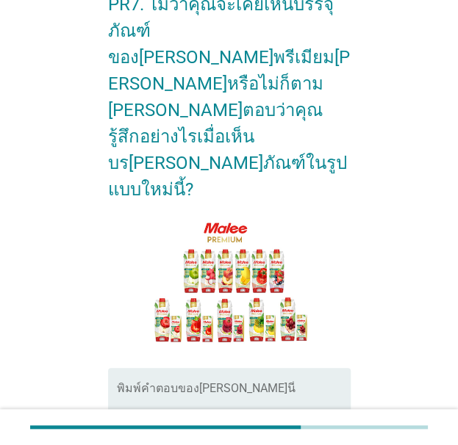
click at [312, 386] on textarea "พิมพ์คำตอบของคุณ ที่นี่" at bounding box center [234, 424] width 234 height 77
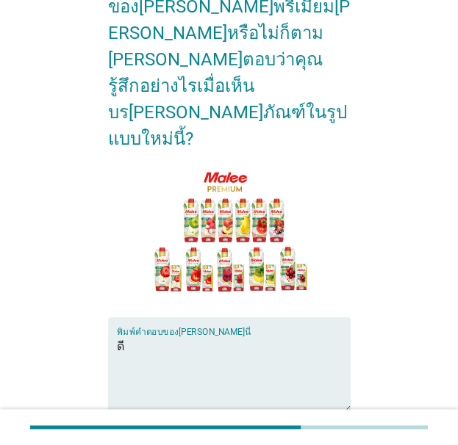
scroll to position [130, 0]
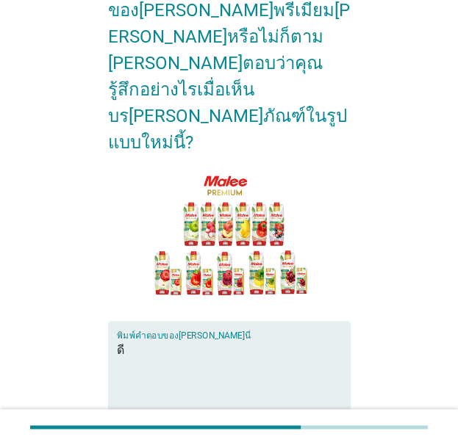
type textarea "ดี"
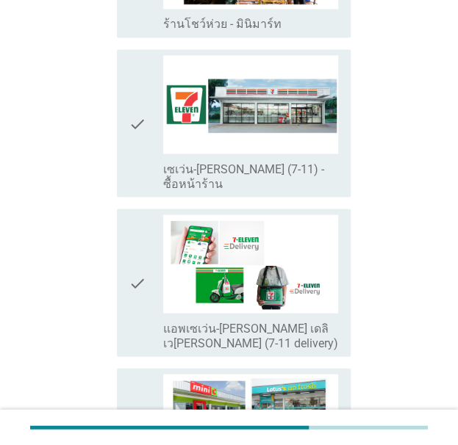
click at [129, 83] on icon "check" at bounding box center [138, 123] width 18 height 136
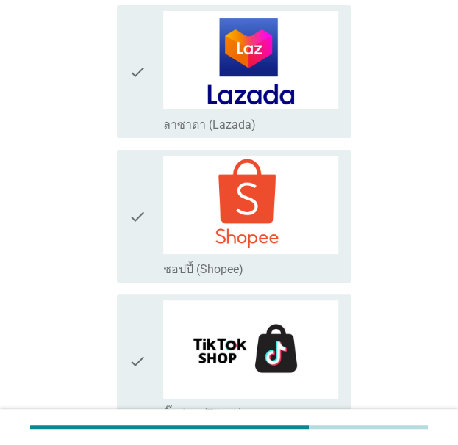
scroll to position [2714, 0]
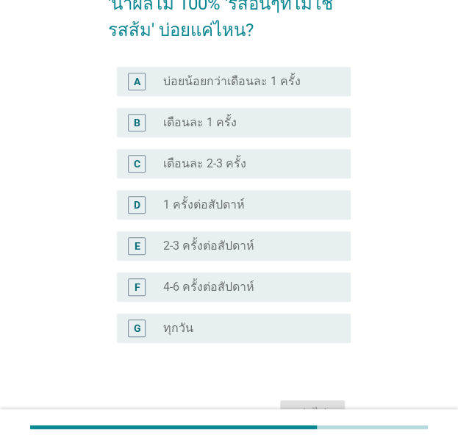
scroll to position [123, 0]
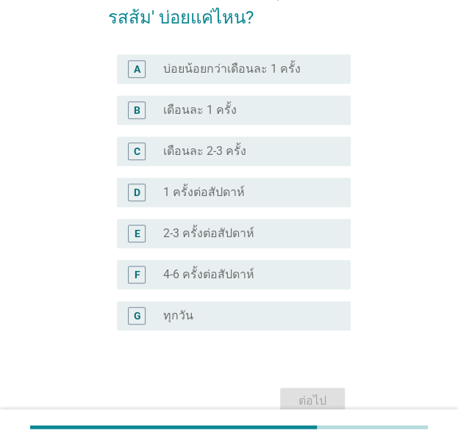
click at [318, 314] on div "radio_button_unchecked ทุกวัน" at bounding box center [244, 316] width 163 height 15
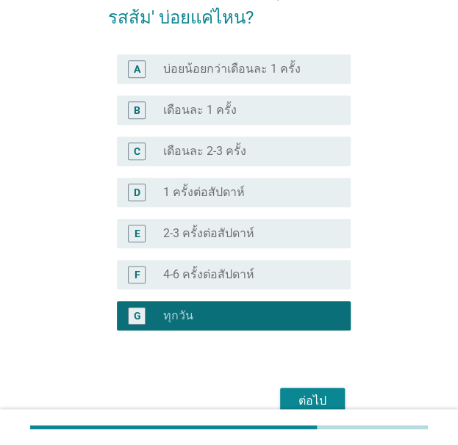
click at [320, 388] on button "ต่อไป" at bounding box center [312, 401] width 65 height 26
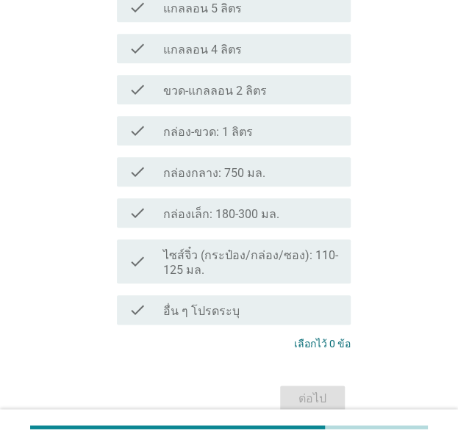
scroll to position [212, 0]
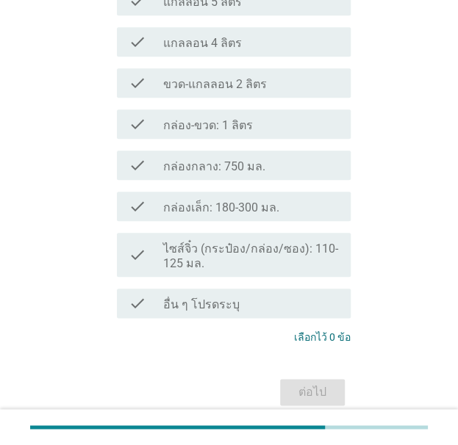
click at [323, 207] on div "check_box_outline_blank กล่องเล็ก: 180-300 มล." at bounding box center [250, 207] width 175 height 18
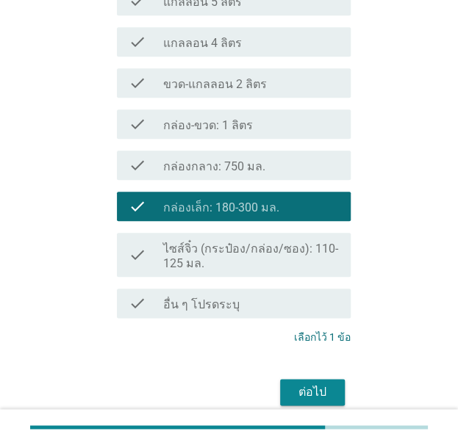
click at [301, 125] on div "check_box_outline_blank กล่อง-ขวด: 1 ลิตร" at bounding box center [250, 124] width 175 height 18
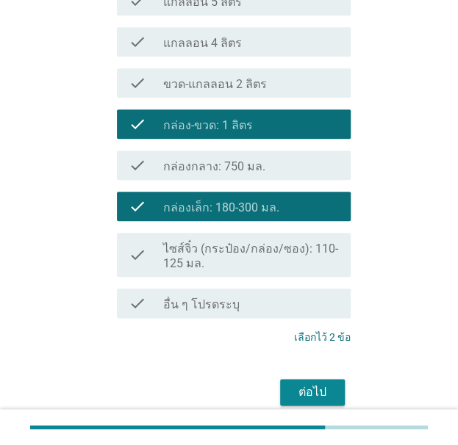
click at [302, 395] on div "ต่อไป" at bounding box center [312, 393] width 41 height 18
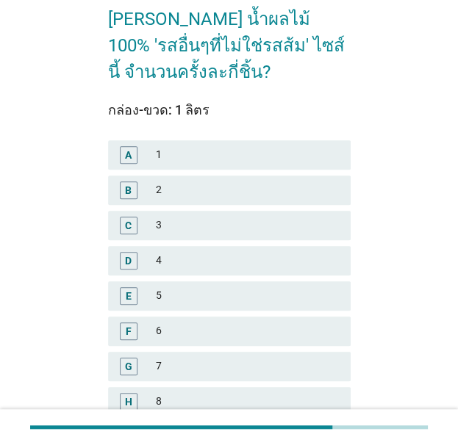
click at [288, 182] on div "2" at bounding box center [247, 191] width 182 height 18
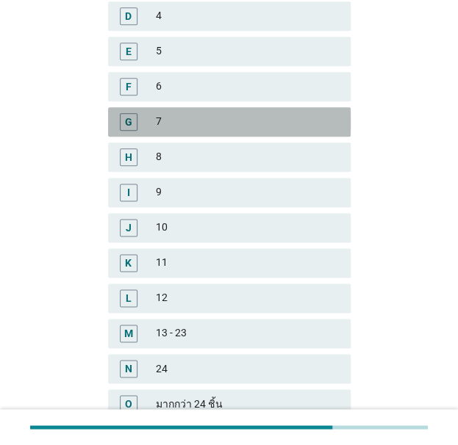
scroll to position [440, 0]
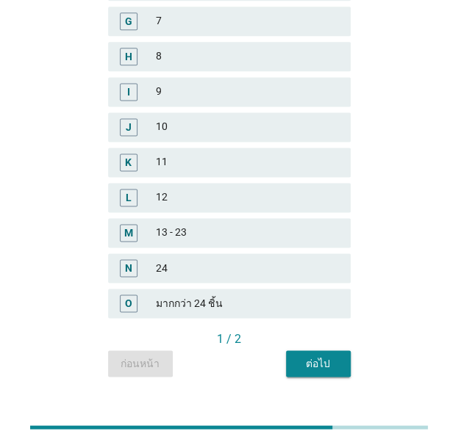
click at [335, 351] on button "ต่อไป" at bounding box center [318, 364] width 65 height 26
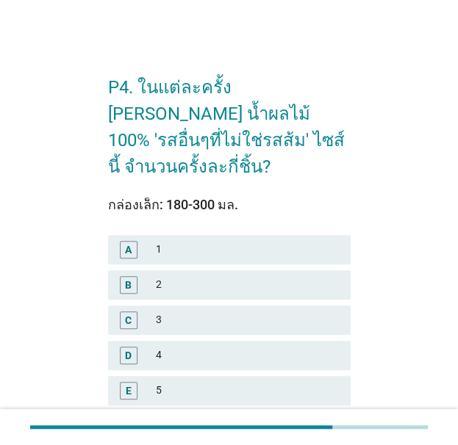
click at [306, 312] on div "3" at bounding box center [247, 321] width 182 height 18
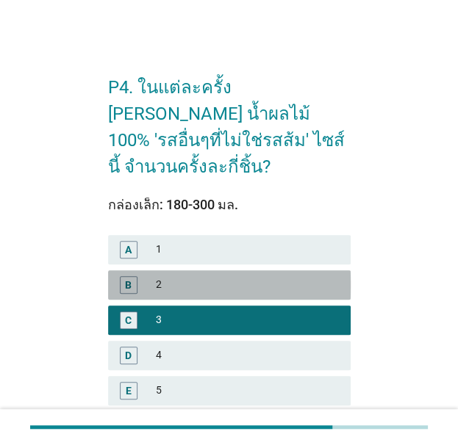
click at [309, 276] on div "2" at bounding box center [247, 285] width 182 height 18
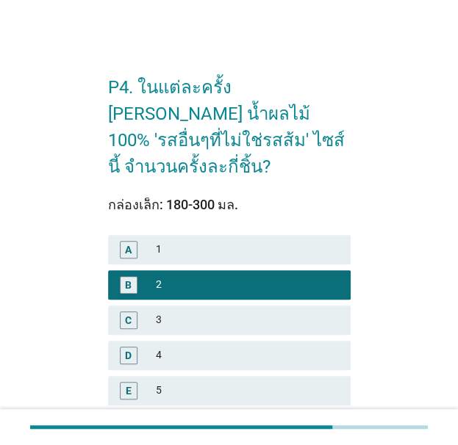
click at [320, 341] on div "D 4" at bounding box center [229, 355] width 243 height 29
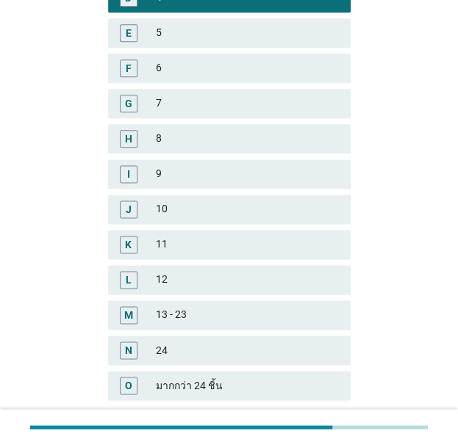
scroll to position [440, 0]
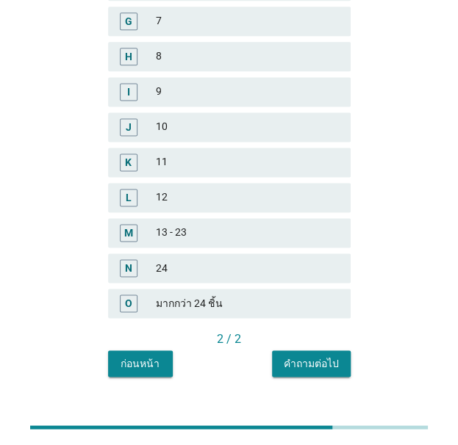
click at [331, 356] on div "คำถามต่อไป" at bounding box center [311, 363] width 55 height 15
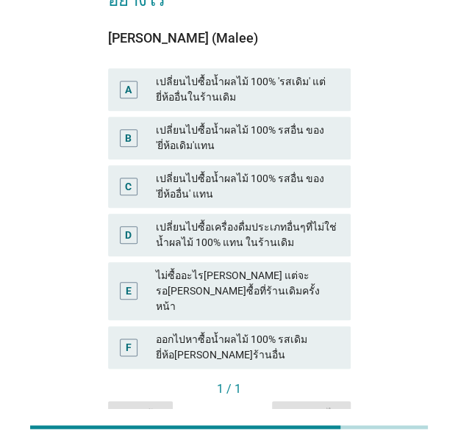
scroll to position [195, 0]
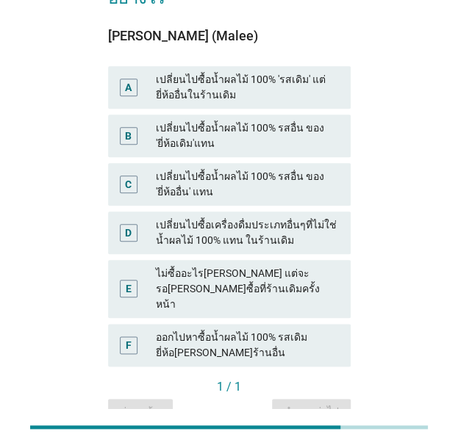
click at [290, 72] on div "เปลี่ยนไปซื้อน้ำผลไม้ 100% 'รสเดิม' แต่ยี่ห้ออื่นในร้านเดิม" at bounding box center [247, 87] width 182 height 31
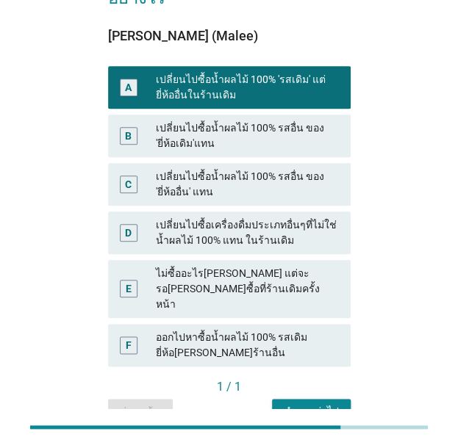
click at [321, 404] on div "คำถามต่อไป" at bounding box center [311, 411] width 55 height 15
